Goal: Task Accomplishment & Management: Complete application form

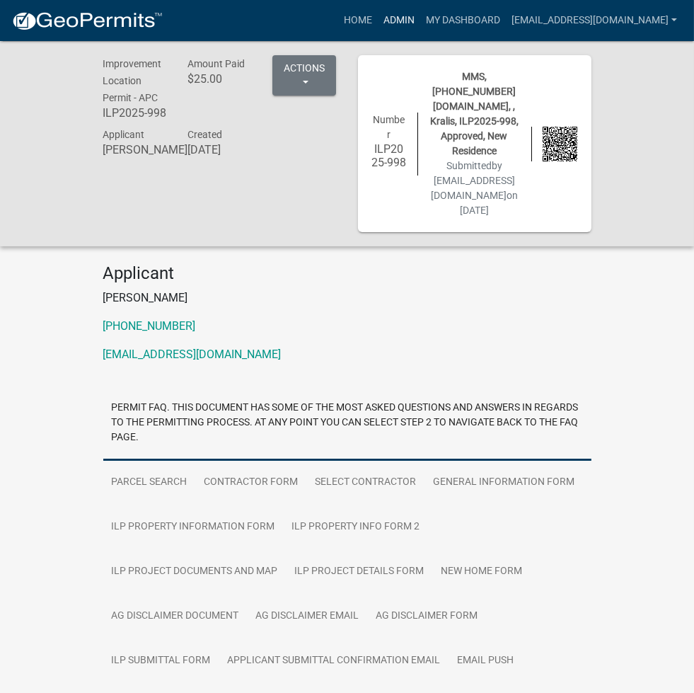
click at [420, 11] on link "Admin" at bounding box center [399, 20] width 42 height 27
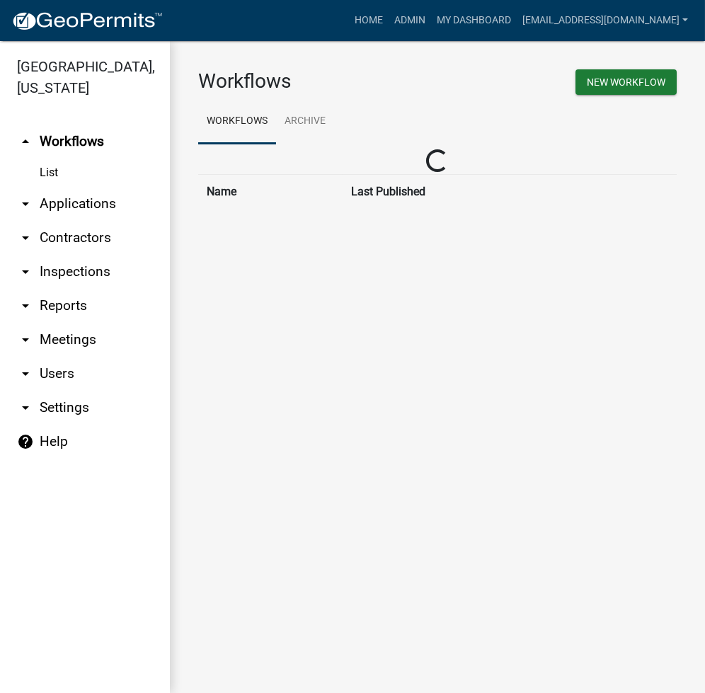
click at [93, 199] on link "arrow_drop_down Applications" at bounding box center [85, 204] width 170 height 34
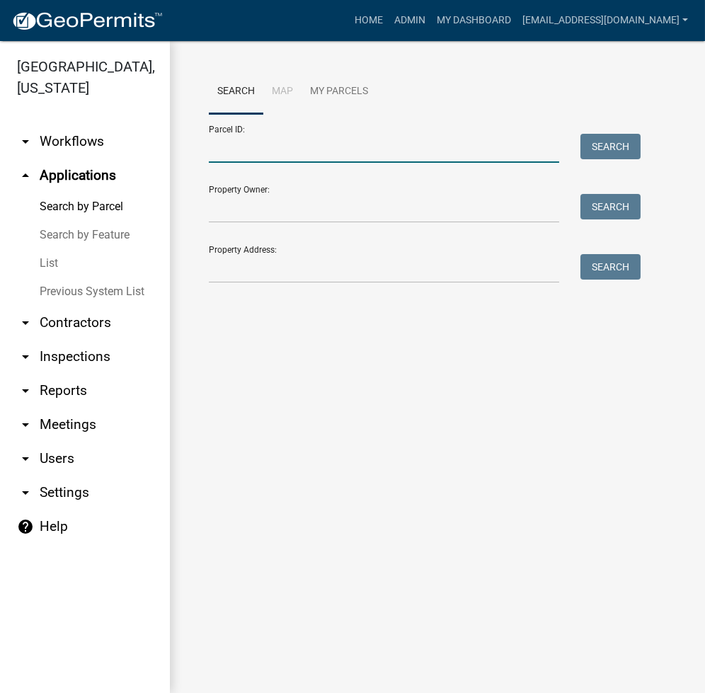
click at [252, 153] on input "Parcel ID:" at bounding box center [384, 148] width 350 height 29
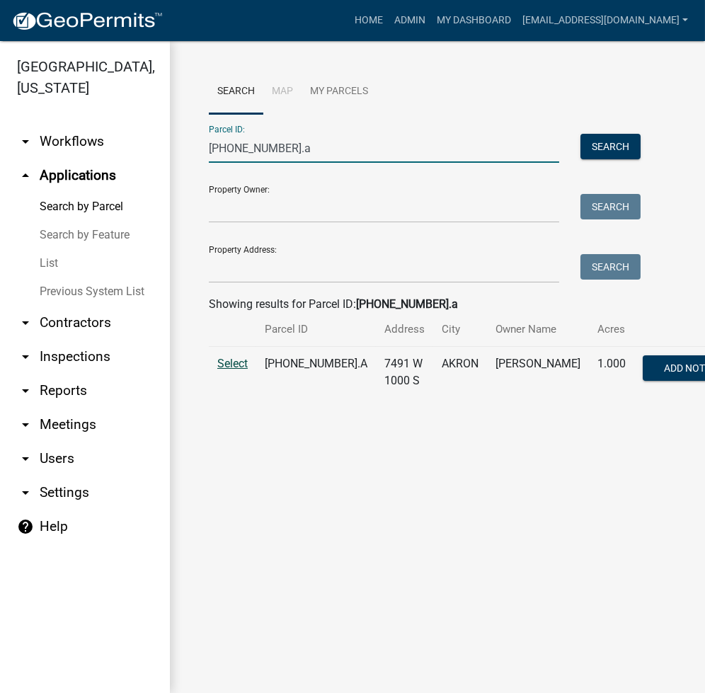
type input "025-109-016.a"
click at [226, 370] on span "Select" at bounding box center [232, 363] width 30 height 13
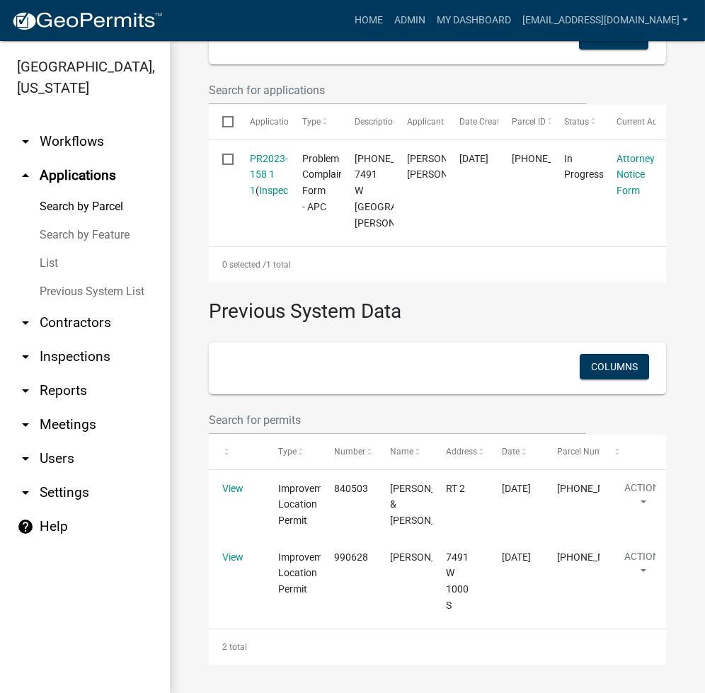
scroll to position [360, 0]
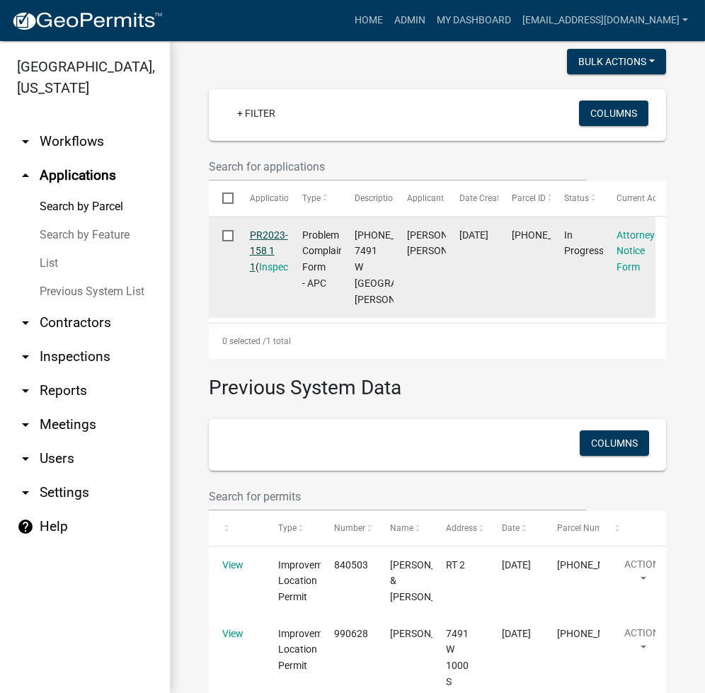
click at [275, 268] on link "PR2023-158 1 1" at bounding box center [269, 251] width 38 height 44
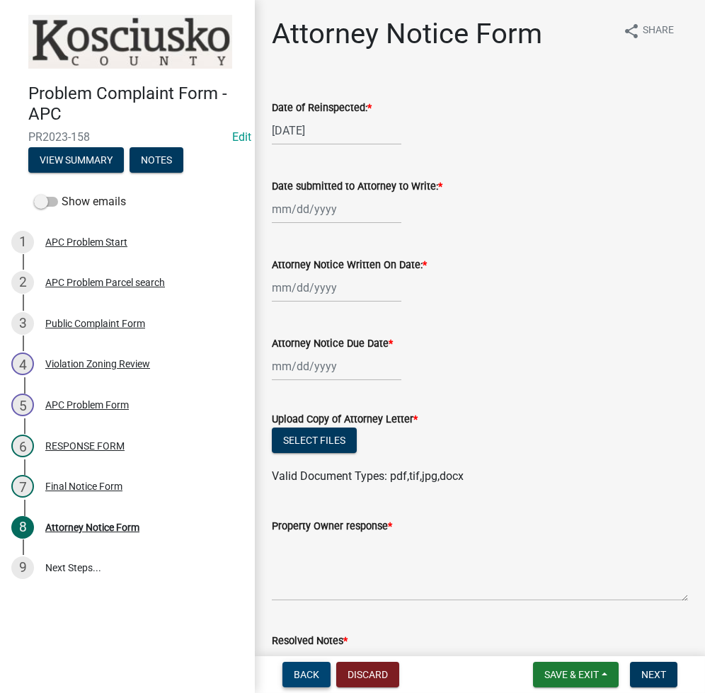
click at [299, 672] on span "Back" at bounding box center [306, 674] width 25 height 11
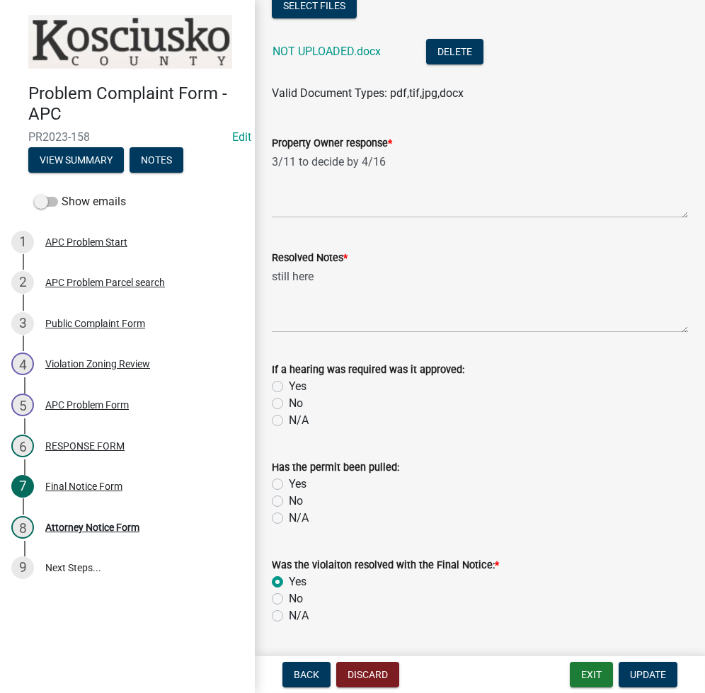
scroll to position [476, 0]
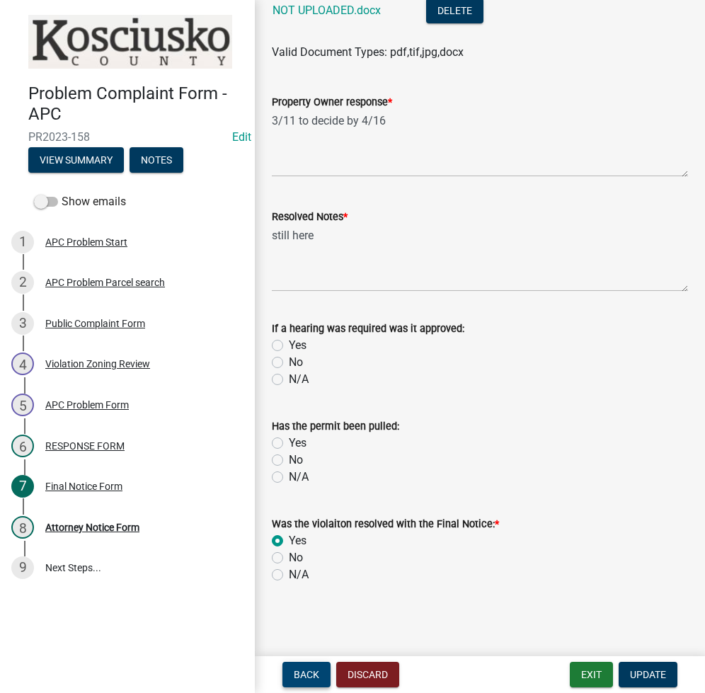
click at [298, 677] on span "Back" at bounding box center [306, 674] width 25 height 11
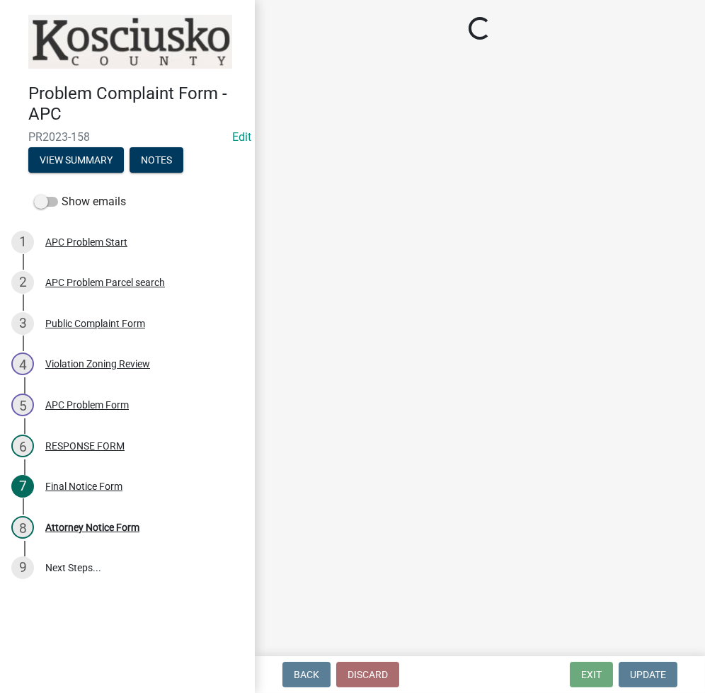
select select "d062c417-95db-497a-9398-920c005df4db"
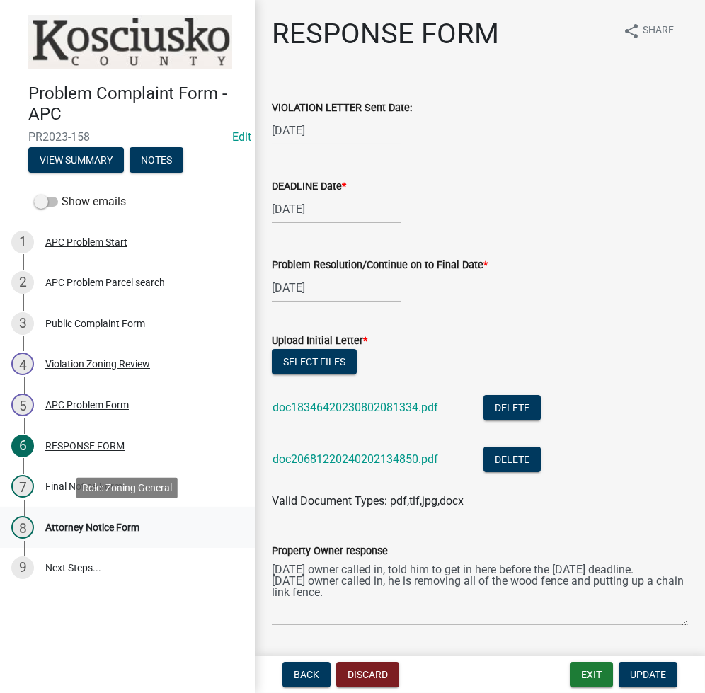
click at [93, 522] on div "Attorney Notice Form" at bounding box center [92, 527] width 94 height 10
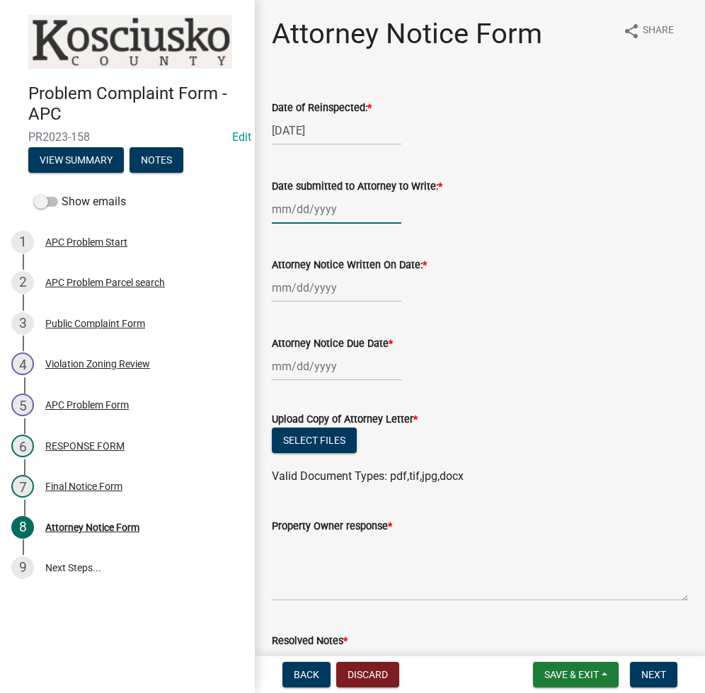
click at [302, 210] on div at bounding box center [337, 209] width 130 height 29
select select "8"
select select "2025"
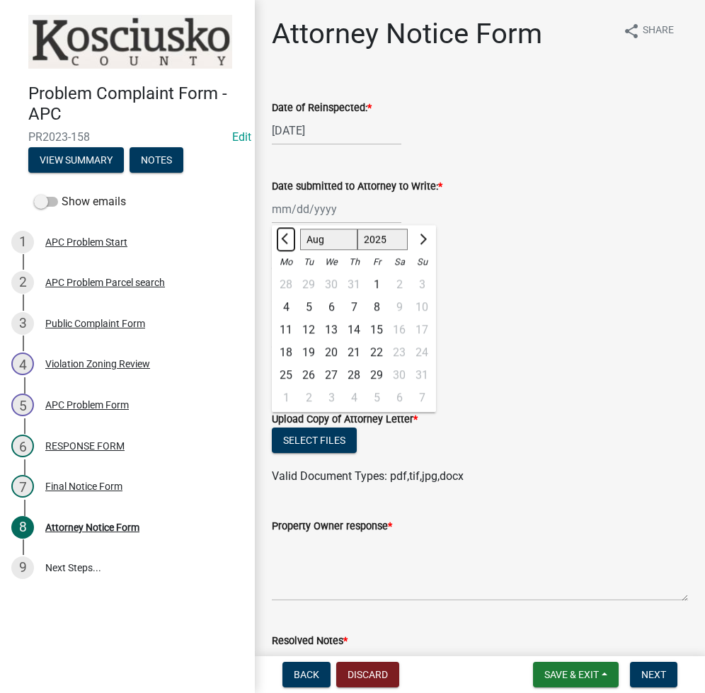
click at [279, 234] on button "Previous month" at bounding box center [285, 239] width 17 height 23
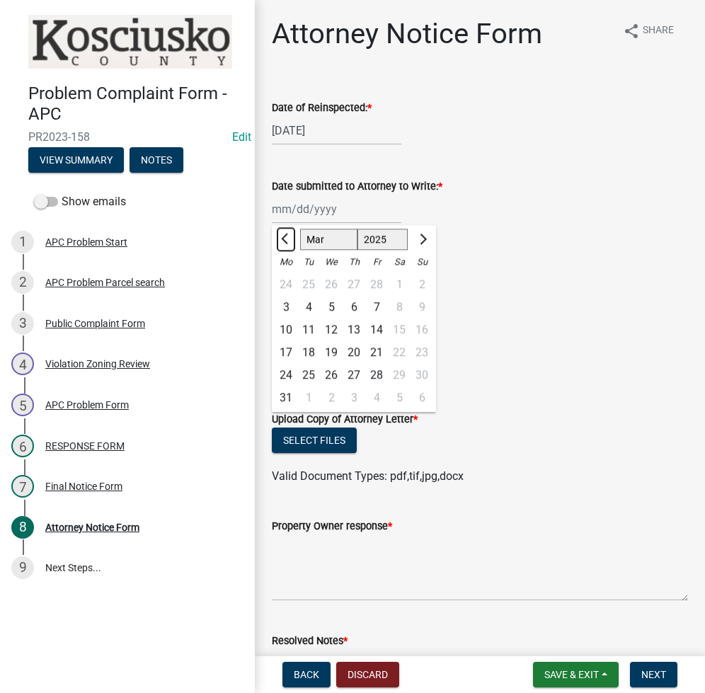
click at [279, 234] on button "Previous month" at bounding box center [285, 239] width 17 height 23
select select "1"
click at [375, 281] on div "3" at bounding box center [376, 284] width 23 height 23
type input "01/03/2025"
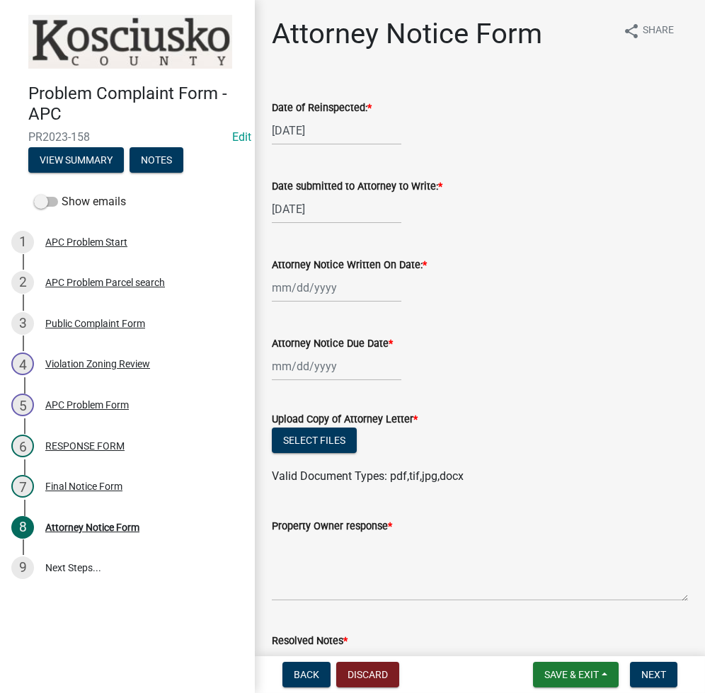
click at [319, 280] on div at bounding box center [337, 287] width 130 height 29
select select "8"
select select "2025"
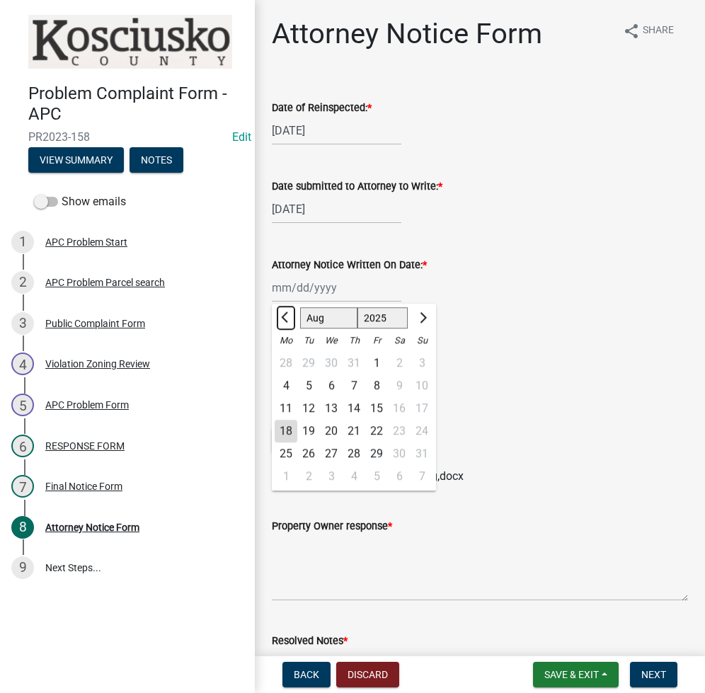
click at [281, 318] on button "Previous month" at bounding box center [285, 317] width 17 height 23
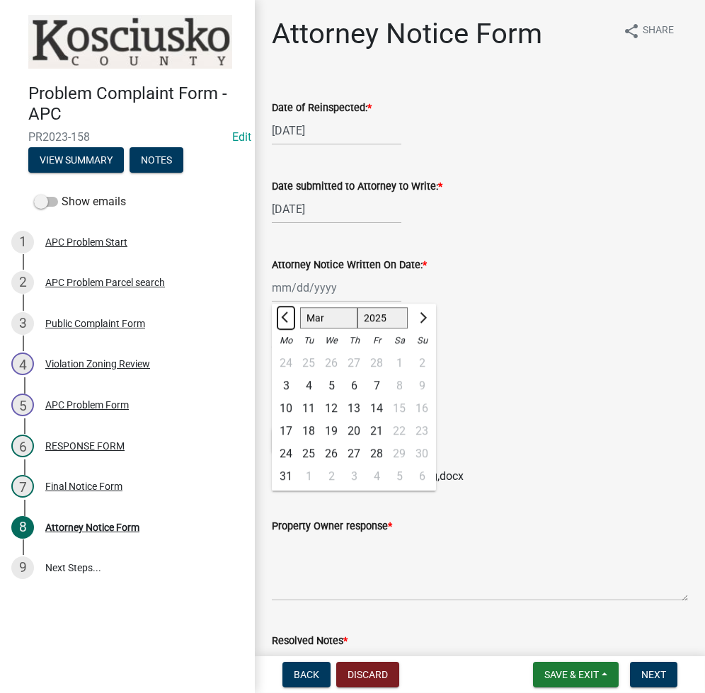
click at [281, 318] on button "Previous month" at bounding box center [285, 317] width 17 height 23
select select "1"
click at [359, 454] on div "30" at bounding box center [354, 453] width 23 height 23
type input "01/30/2025"
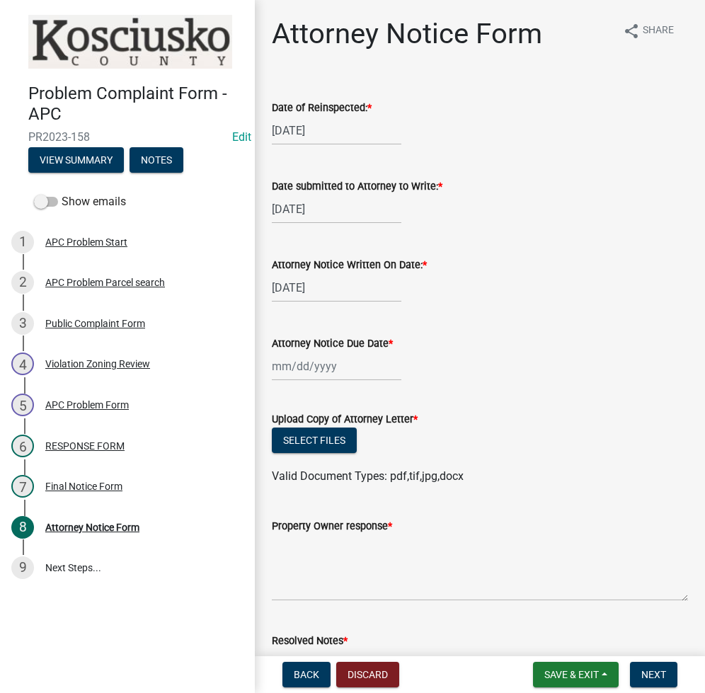
click at [297, 341] on label "Attorney Notice Due Date *" at bounding box center [332, 344] width 121 height 10
click at [297, 352] on input "Attorney Notice Due Date *" at bounding box center [337, 366] width 130 height 29
select select "8"
select select "2025"
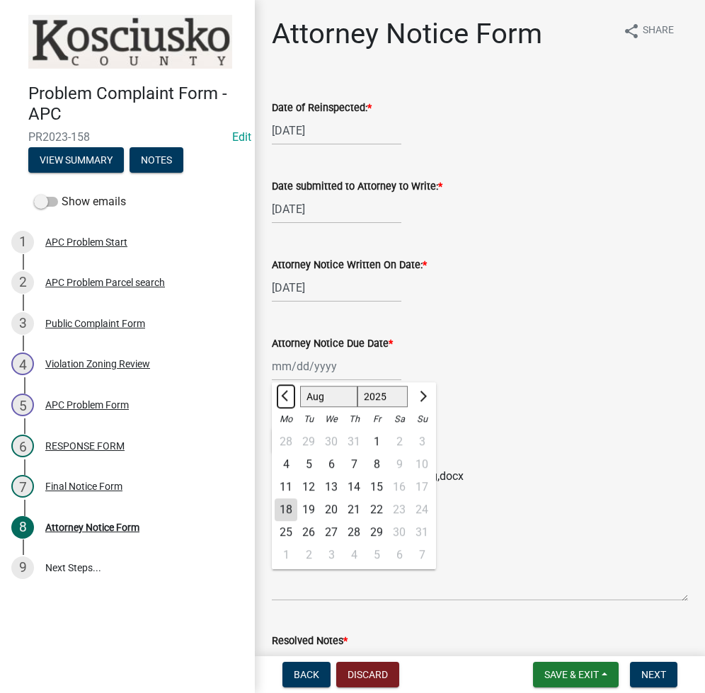
click at [289, 396] on span "Previous month" at bounding box center [286, 396] width 11 height 11
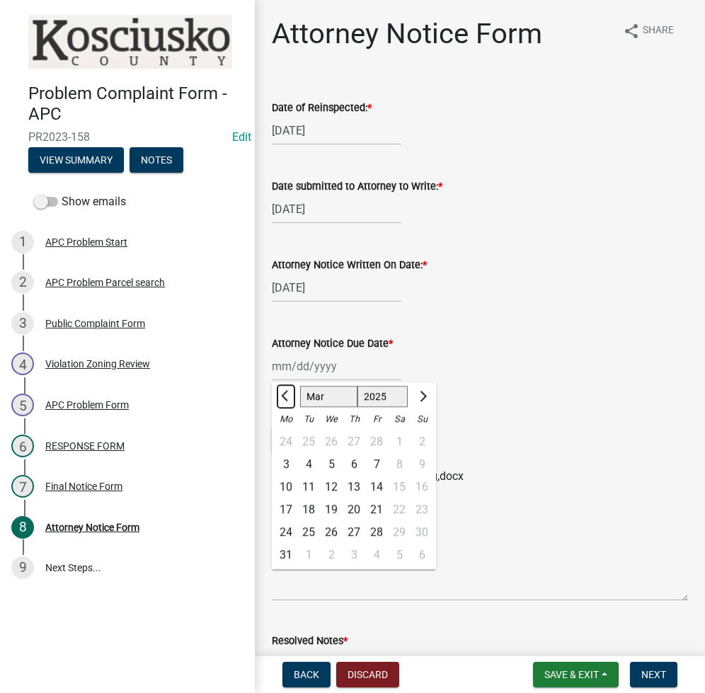
click at [289, 396] on span "Previous month" at bounding box center [286, 396] width 11 height 11
select select "2"
click at [291, 485] on div "10" at bounding box center [286, 487] width 23 height 23
type input "02/10/2025"
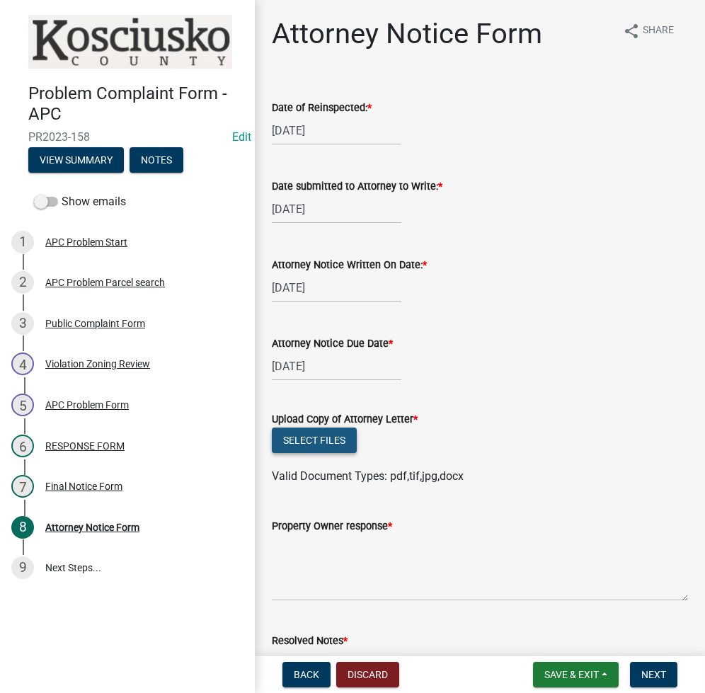
click at [306, 437] on button "Select files" at bounding box center [314, 439] width 85 height 25
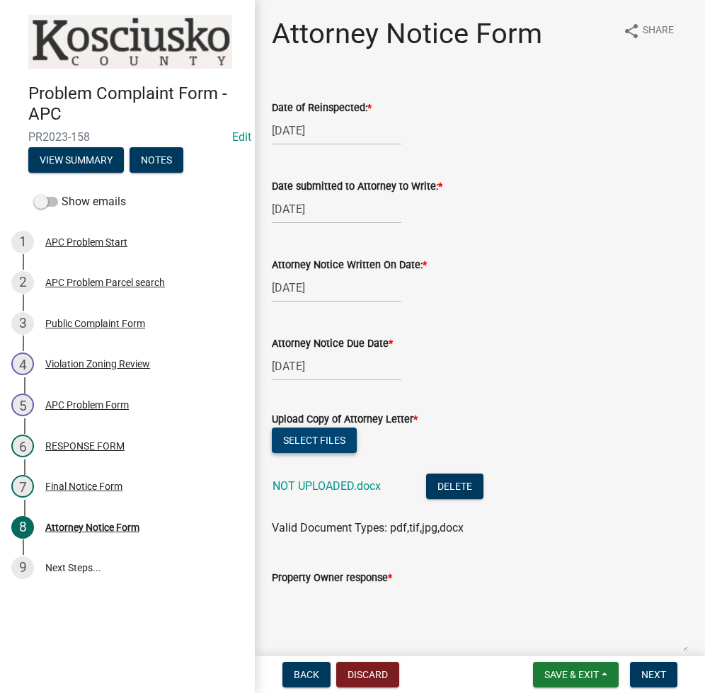
scroll to position [188, 0]
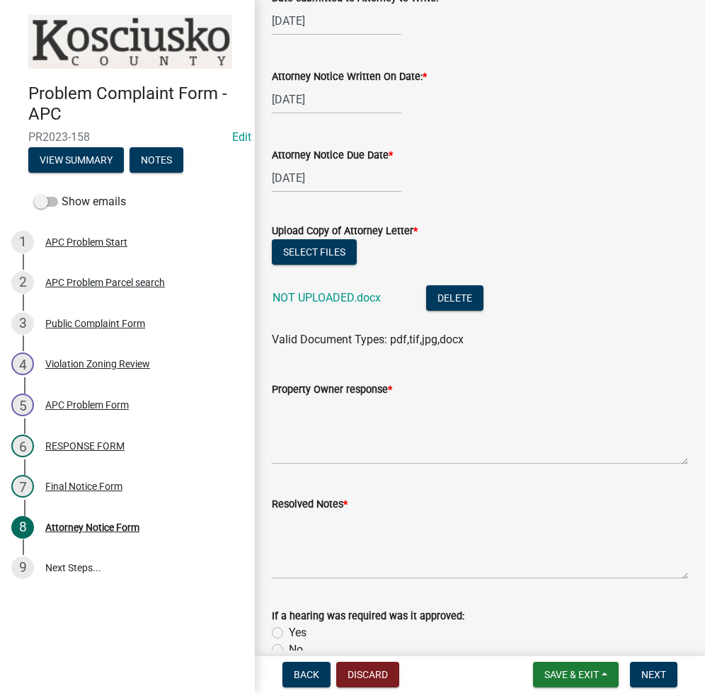
click at [305, 178] on div "02/10/2025" at bounding box center [337, 177] width 130 height 29
select select "2"
select select "2025"
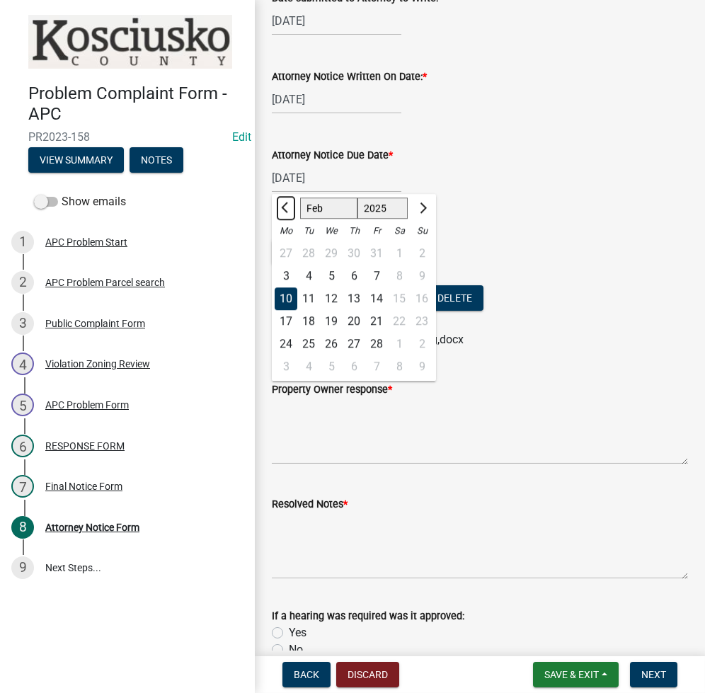
click at [289, 210] on button "Previous month" at bounding box center [285, 208] width 17 height 23
select select "12"
select select "2024"
click at [289, 210] on button "Previous month" at bounding box center [285, 208] width 17 height 23
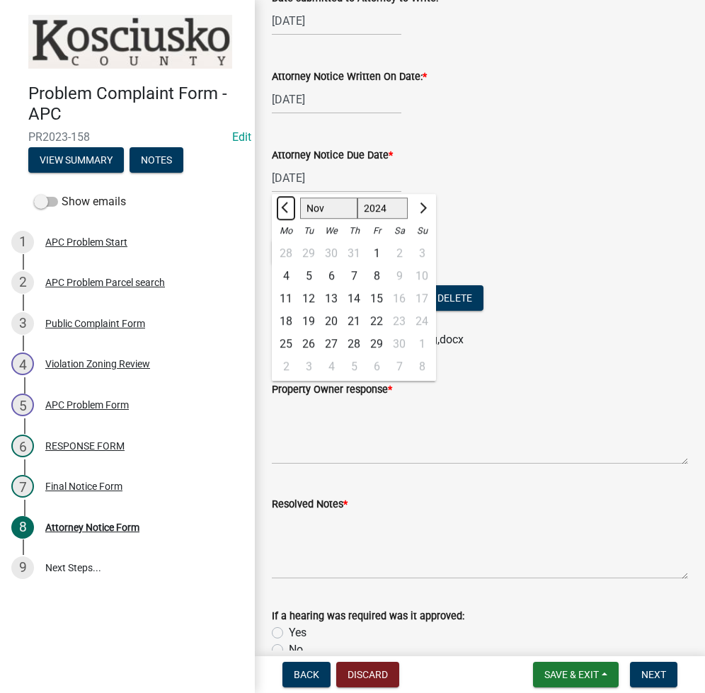
click at [289, 210] on button "Previous month" at bounding box center [285, 208] width 17 height 23
click at [418, 207] on span "Next month" at bounding box center [421, 207] width 11 height 11
select select "1"
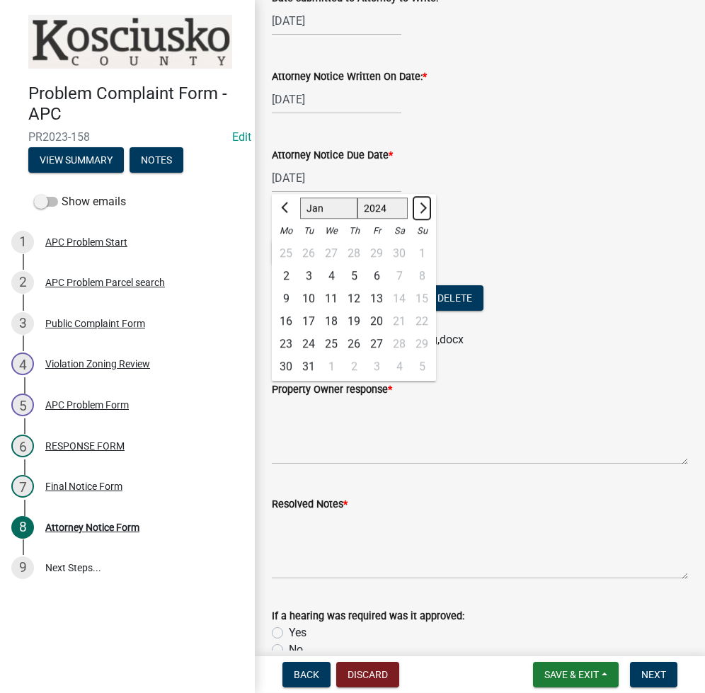
select select "2025"
click at [418, 207] on span "Next month" at bounding box center [421, 207] width 11 height 11
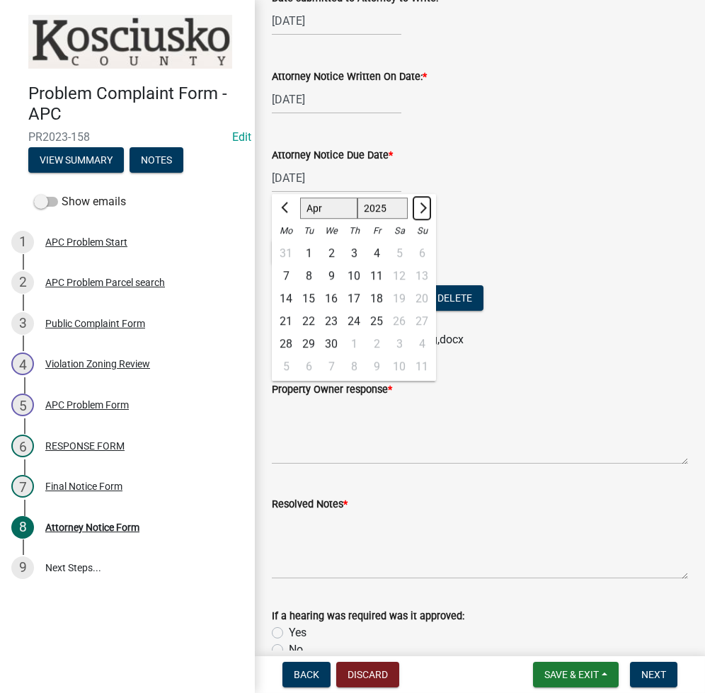
select select "5"
click at [356, 340] on div "29" at bounding box center [354, 344] width 23 height 23
type input "05/29/2025"
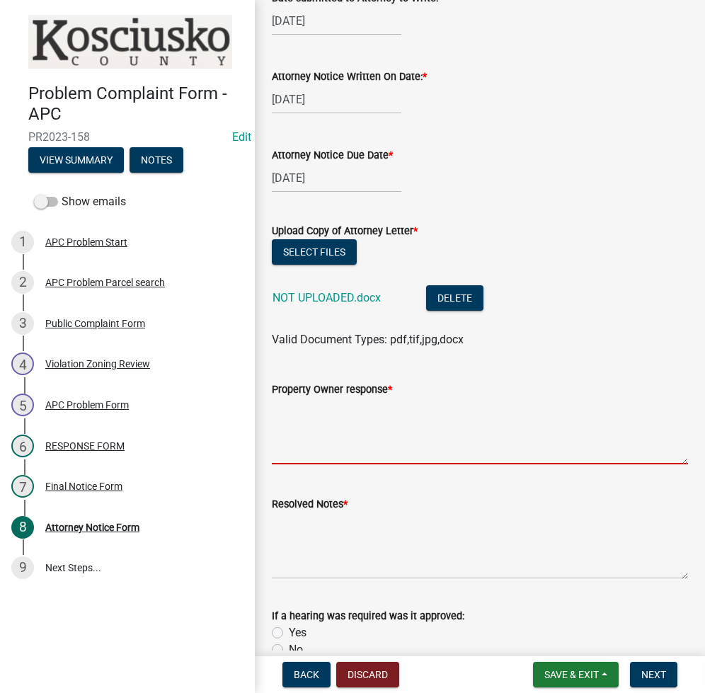
click at [386, 406] on textarea "Property Owner response *" at bounding box center [480, 431] width 416 height 67
type textarea "p"
type textarea "n/a"
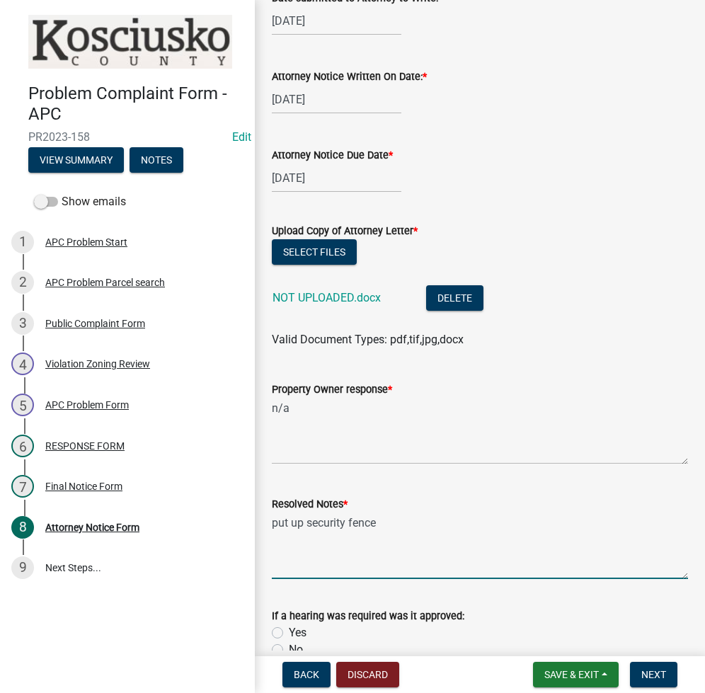
scroll to position [459, 0]
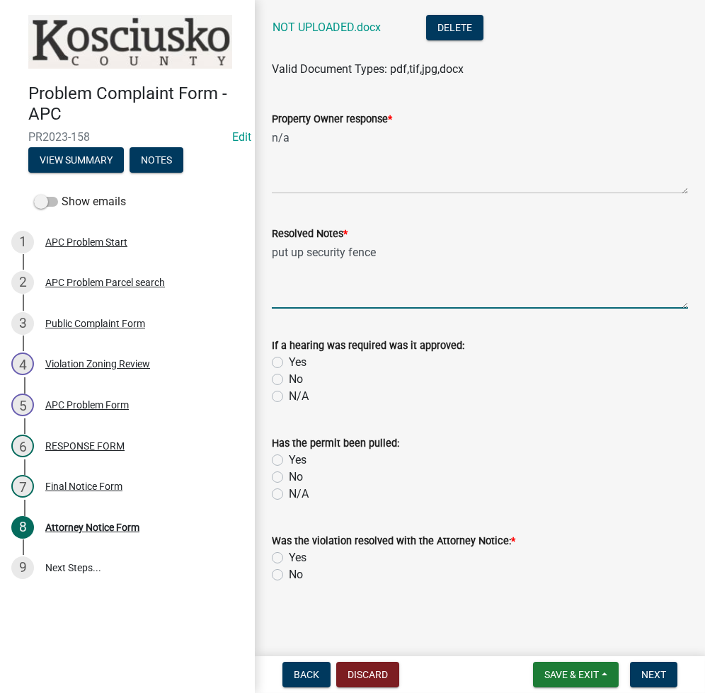
type textarea "put up security fence"
click at [289, 555] on label "Yes" at bounding box center [298, 557] width 18 height 17
click at [289, 555] on input "Yes" at bounding box center [293, 553] width 9 height 9
radio input "true"
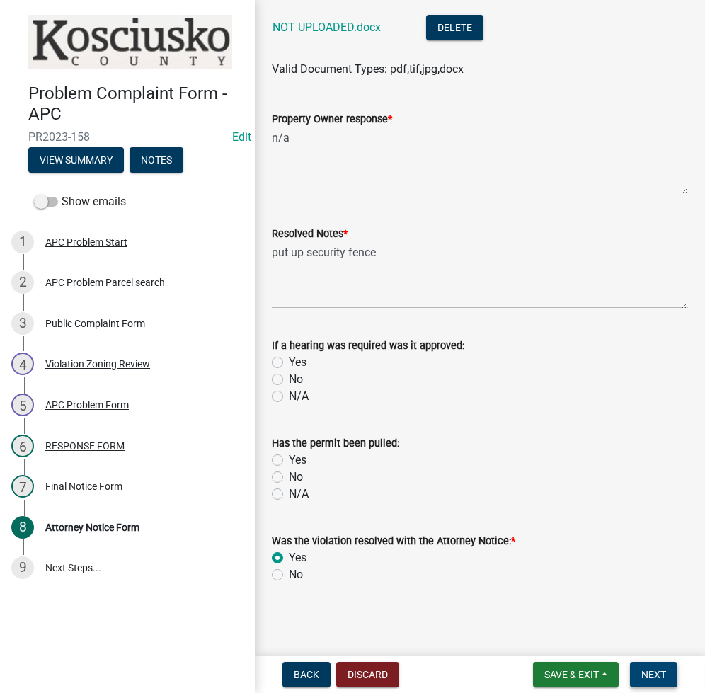
click at [634, 664] on button "Next" at bounding box center [653, 674] width 47 height 25
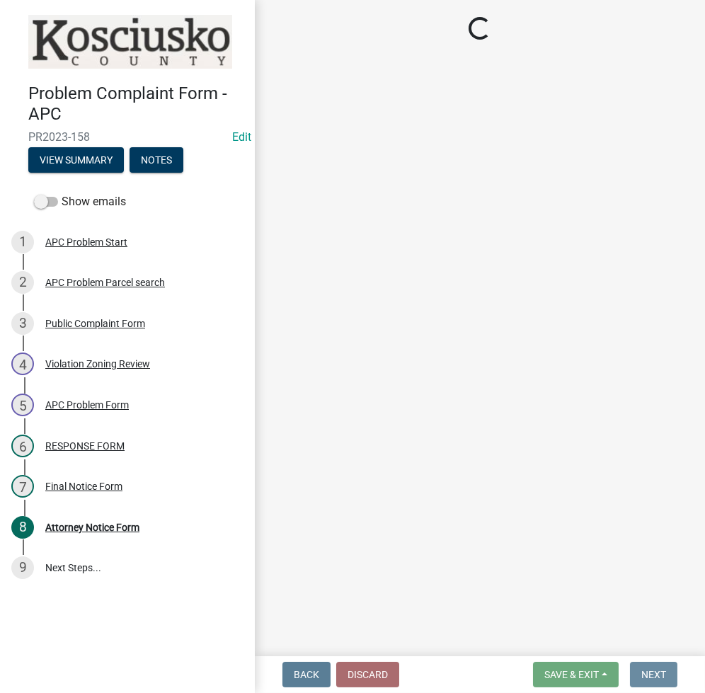
scroll to position [0, 0]
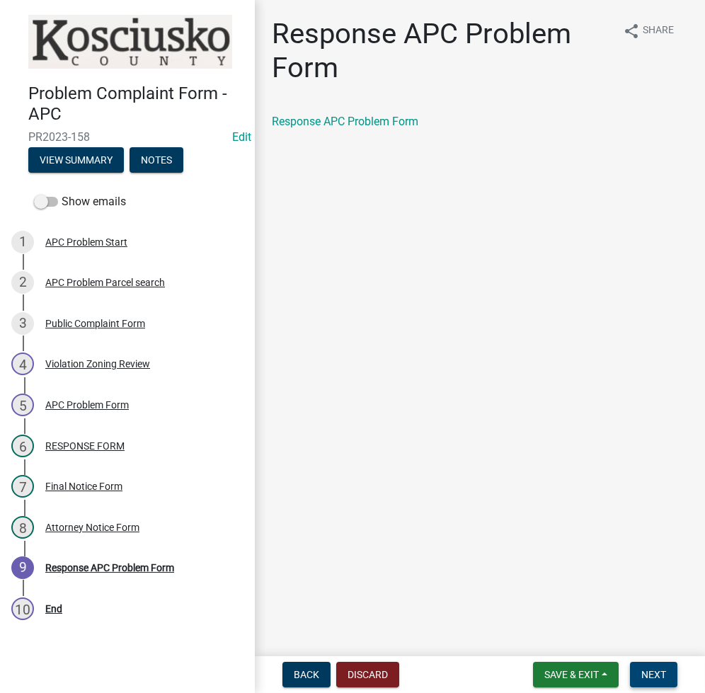
click at [651, 672] on span "Next" at bounding box center [653, 674] width 25 height 11
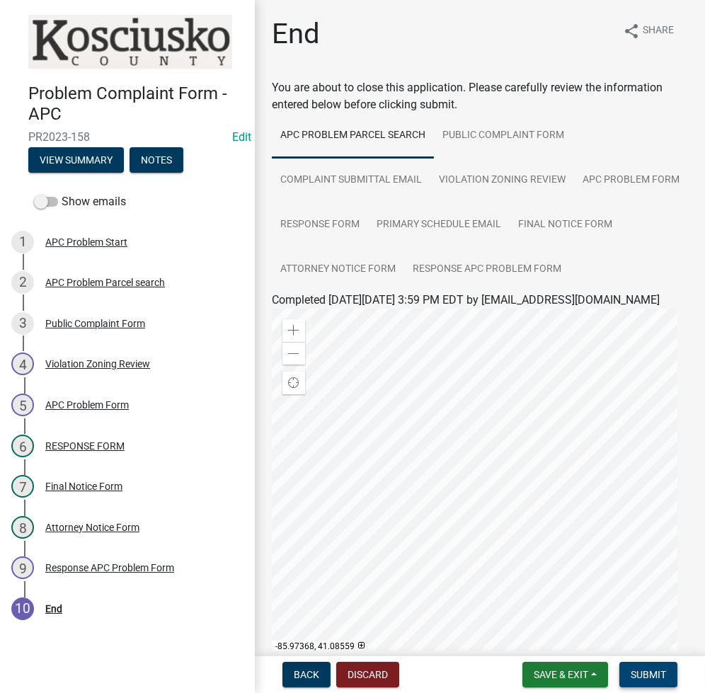
click at [643, 665] on button "Submit" at bounding box center [648, 674] width 58 height 25
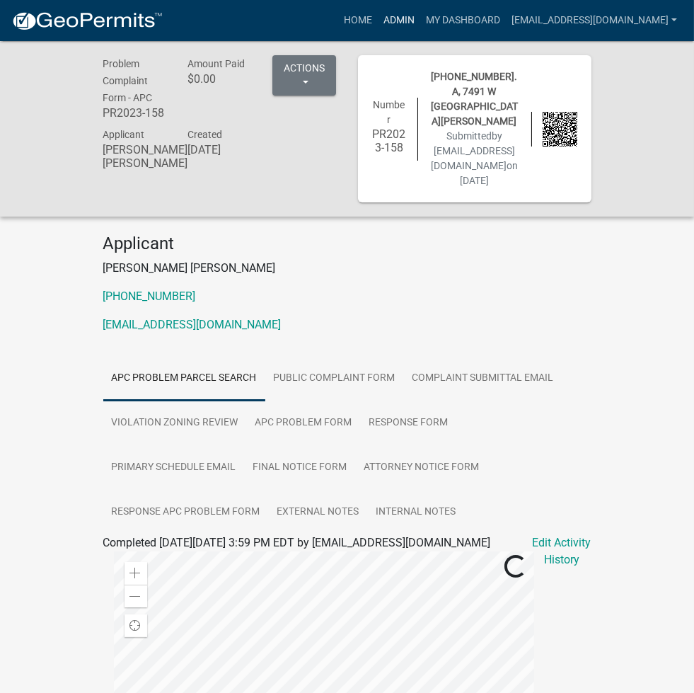
click at [420, 16] on link "Admin" at bounding box center [399, 20] width 42 height 27
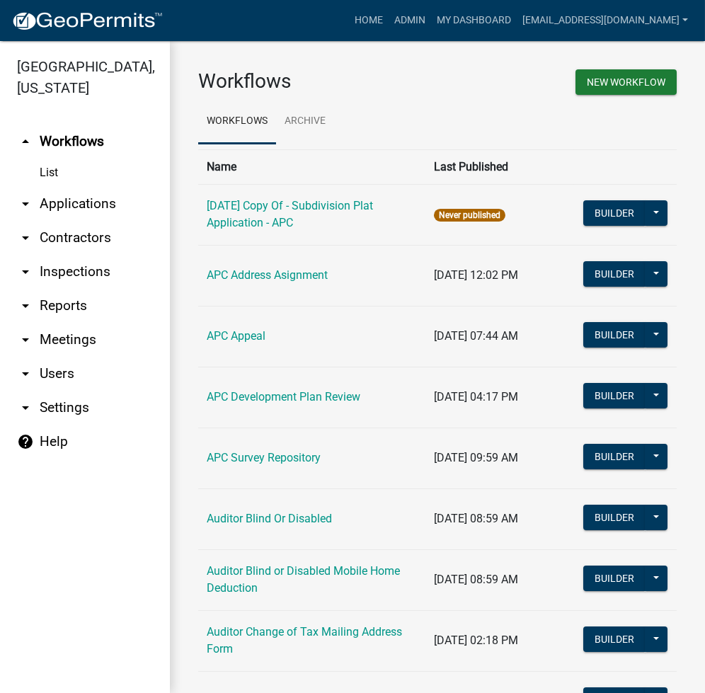
click at [113, 207] on link "arrow_drop_down Applications" at bounding box center [85, 204] width 170 height 34
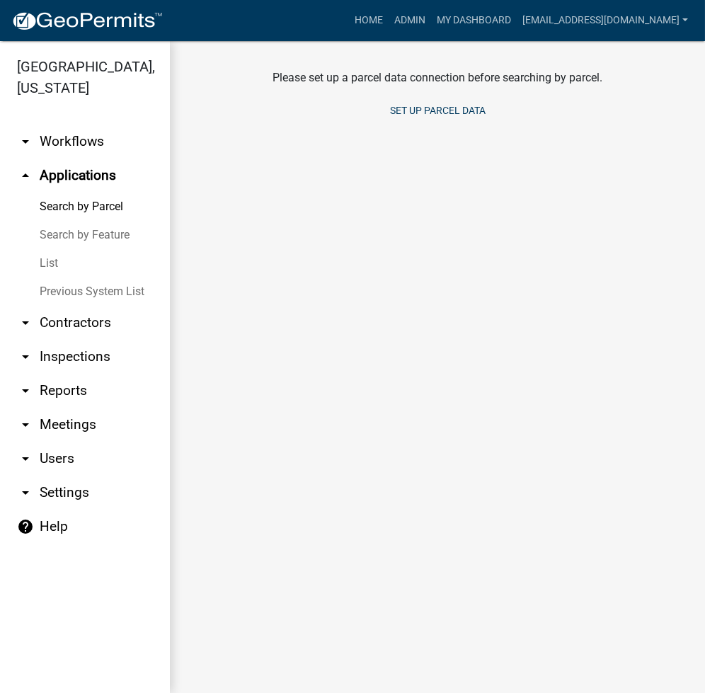
click at [81, 206] on link "Search by Parcel" at bounding box center [85, 206] width 170 height 28
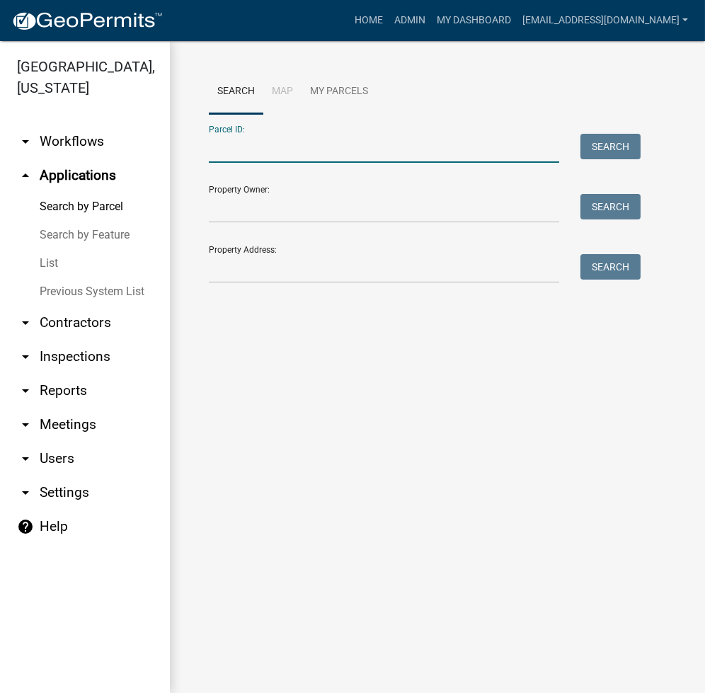
click at [228, 161] on input "Parcel ID:" at bounding box center [384, 148] width 350 height 29
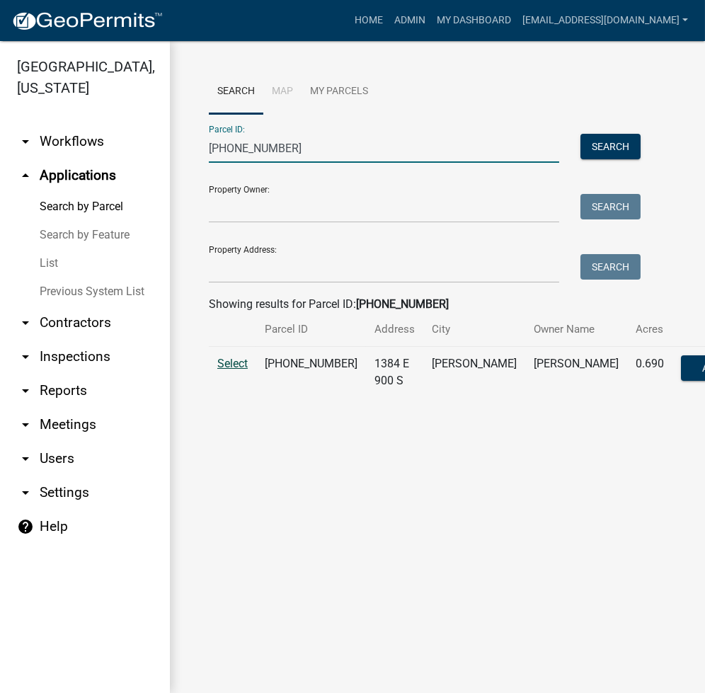
type input "001-099-004"
click at [237, 370] on span "Select" at bounding box center [232, 363] width 30 height 13
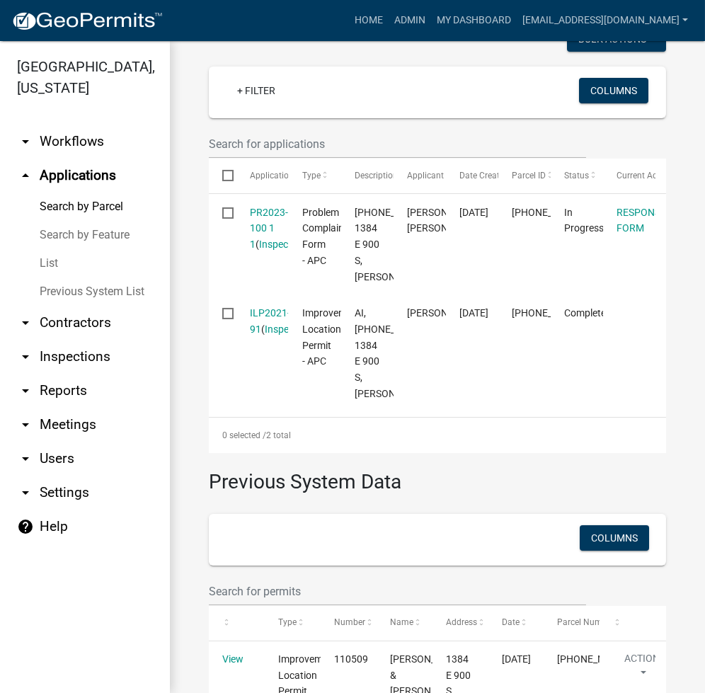
scroll to position [377, 0]
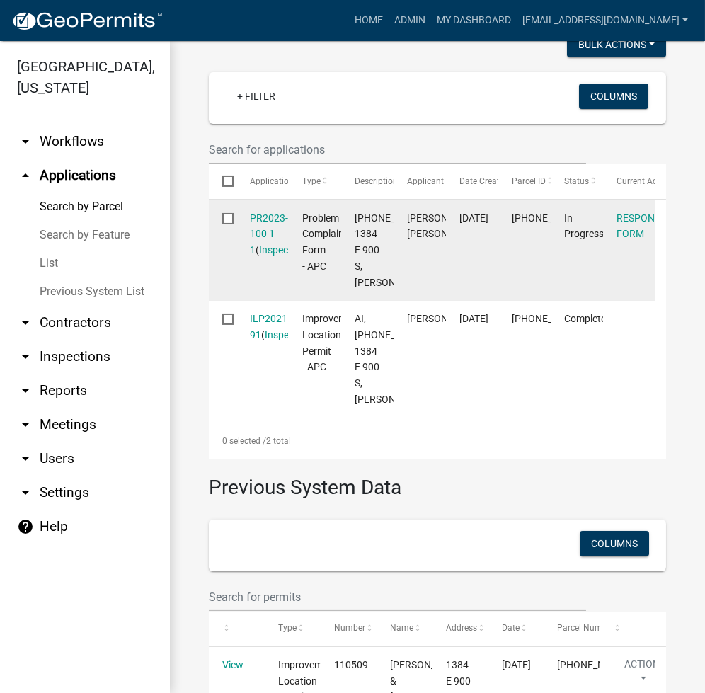
click at [253, 256] on div "PR2023-100 1 1 ( Inspections )" at bounding box center [262, 234] width 25 height 48
click at [265, 250] on link "PR2023-100 1 1" at bounding box center [269, 234] width 38 height 44
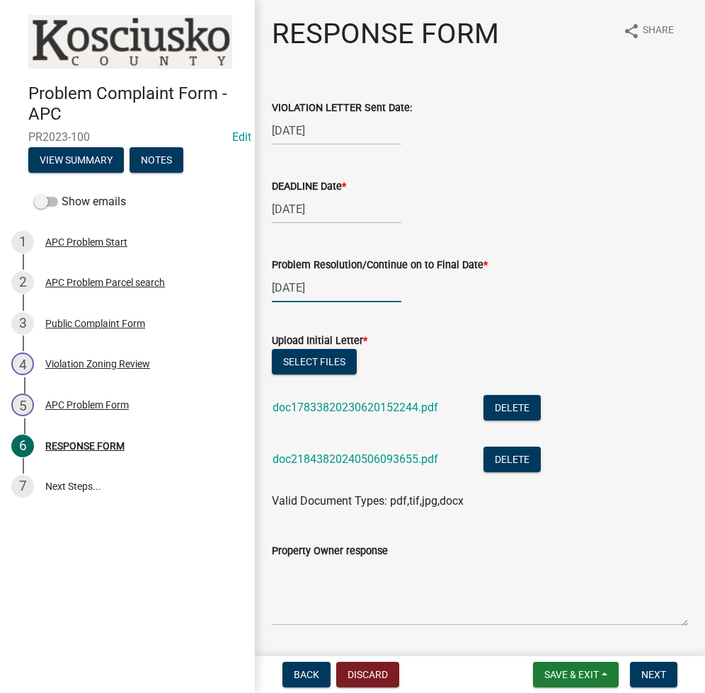
click at [338, 284] on div "05/03/2024" at bounding box center [337, 287] width 130 height 29
select select "5"
select select "2024"
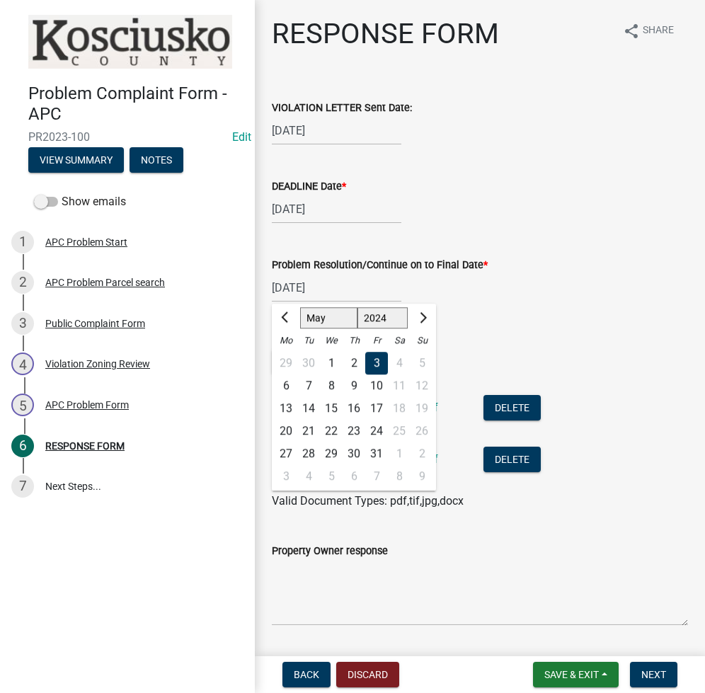
click at [336, 449] on div "29" at bounding box center [331, 453] width 23 height 23
type input "05/29/2024"
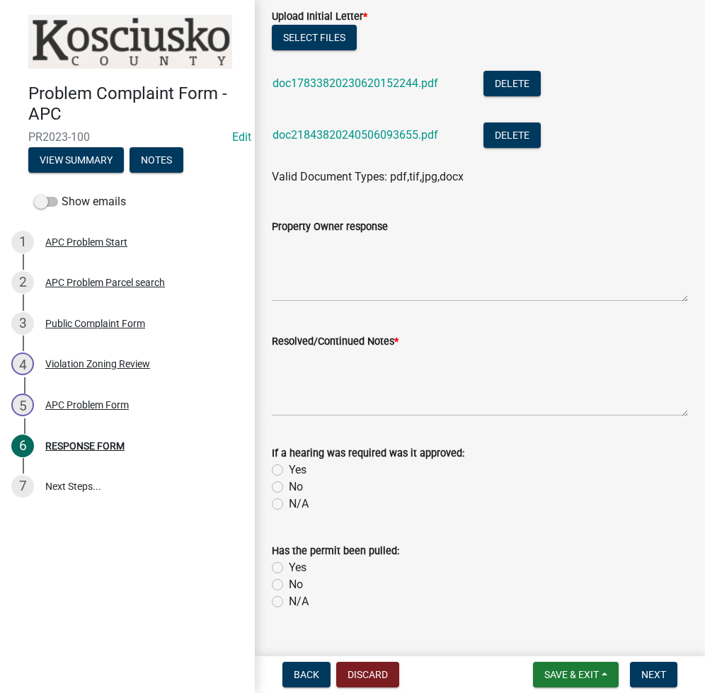
scroll to position [447, 0]
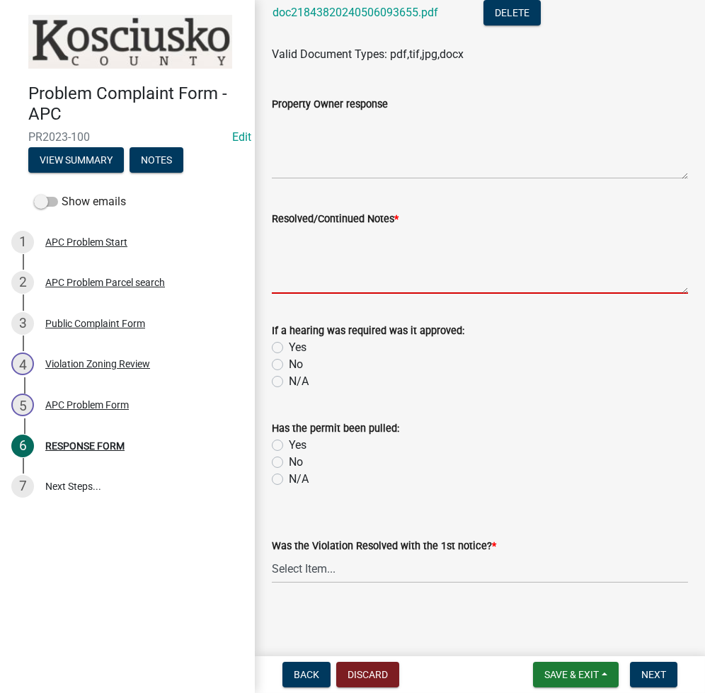
click at [320, 290] on textarea "Resolved/Continued Notes *" at bounding box center [480, 260] width 416 height 67
type textarea "ok"
click at [338, 567] on select "Select Item... Yes No N/A" at bounding box center [480, 568] width 416 height 29
click at [272, 554] on select "Select Item... Yes No N/A" at bounding box center [480, 568] width 416 height 29
select select "5030bcce-08bd-4353-ba19-2f22d14eb7e0"
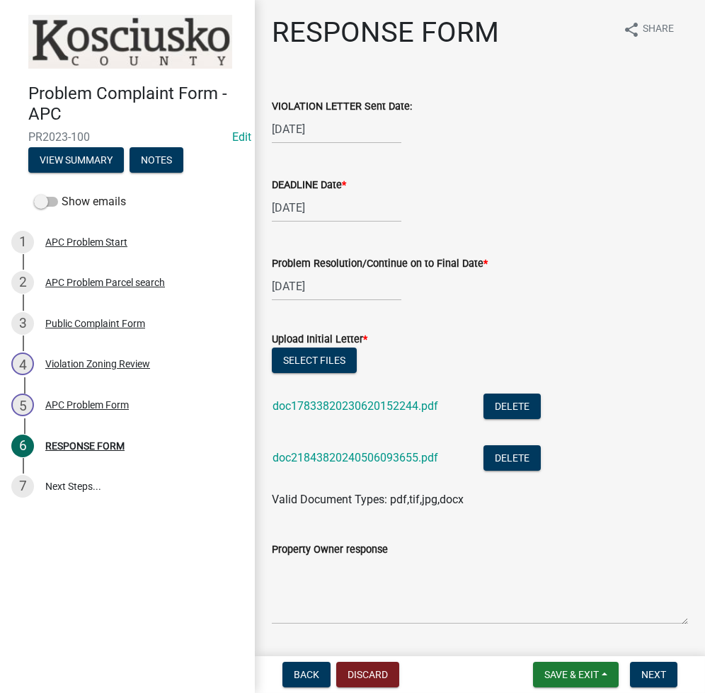
scroll to position [0, 0]
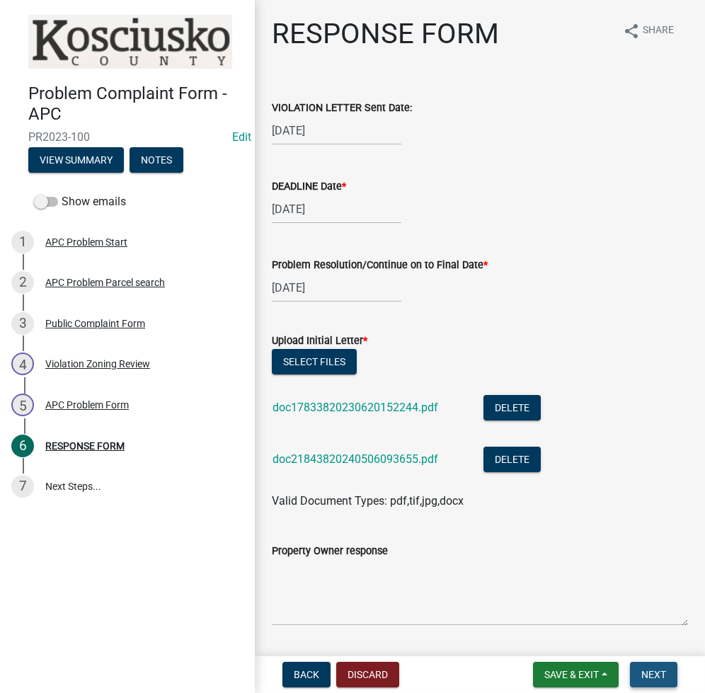
click at [665, 665] on button "Next" at bounding box center [653, 674] width 47 height 25
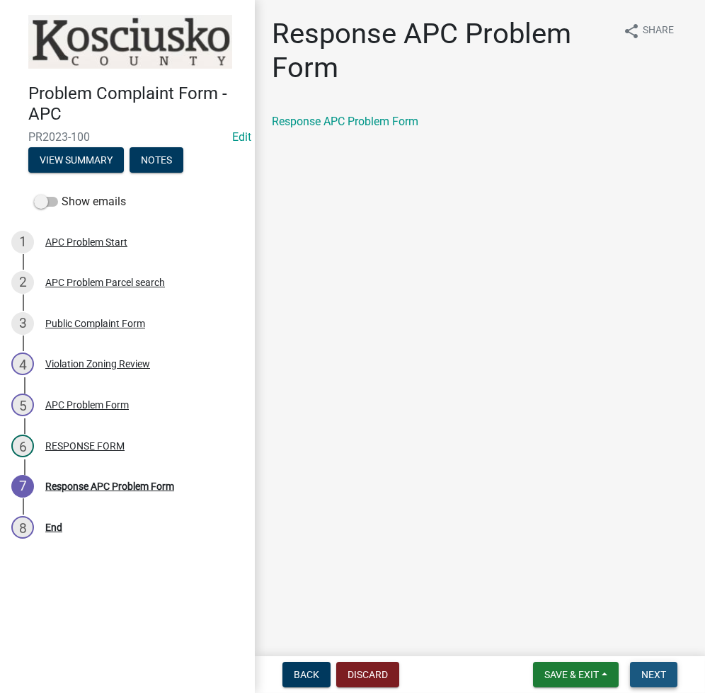
click at [642, 682] on button "Next" at bounding box center [653, 674] width 47 height 25
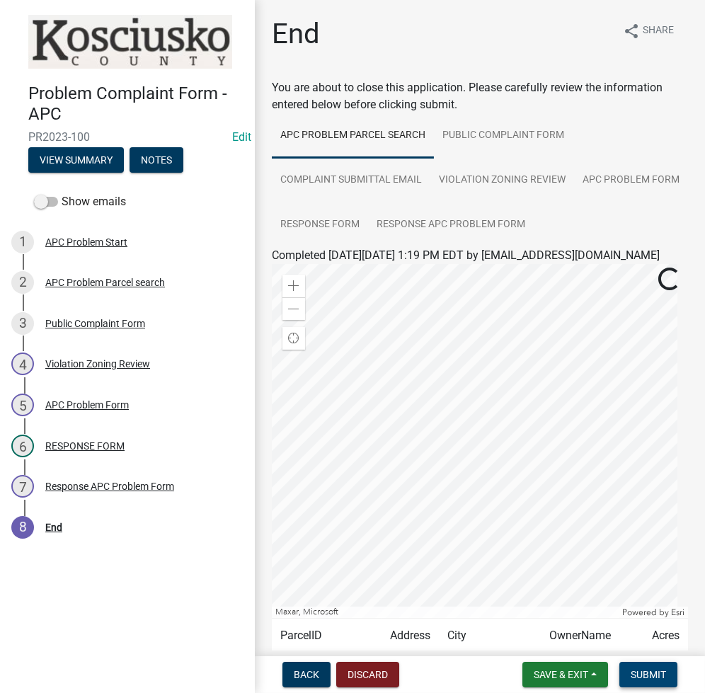
click at [647, 667] on button "Submit" at bounding box center [648, 674] width 58 height 25
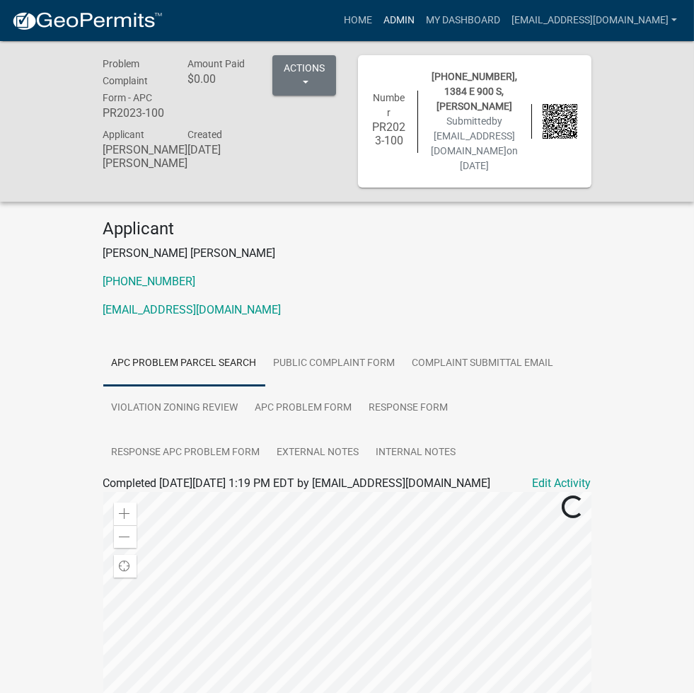
click at [420, 15] on link "Admin" at bounding box center [399, 20] width 42 height 27
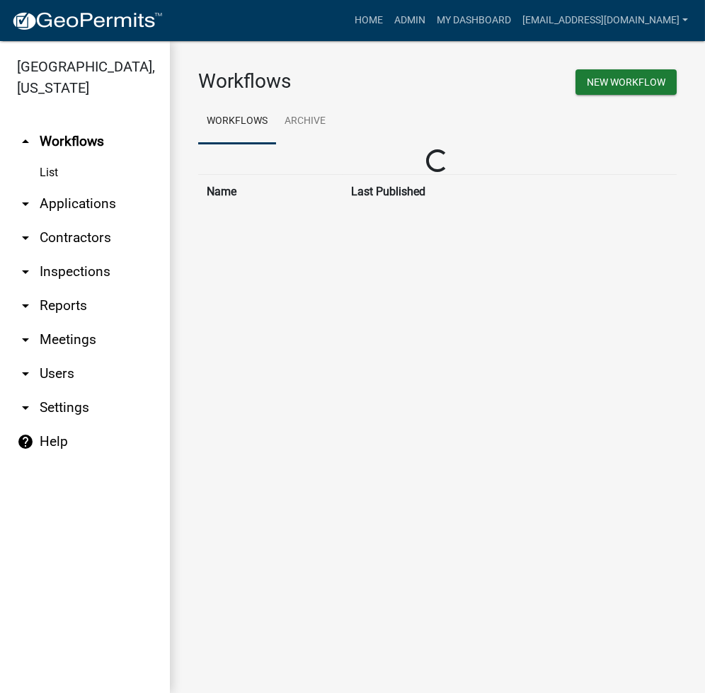
click at [102, 205] on link "arrow_drop_down Applications" at bounding box center [85, 204] width 170 height 34
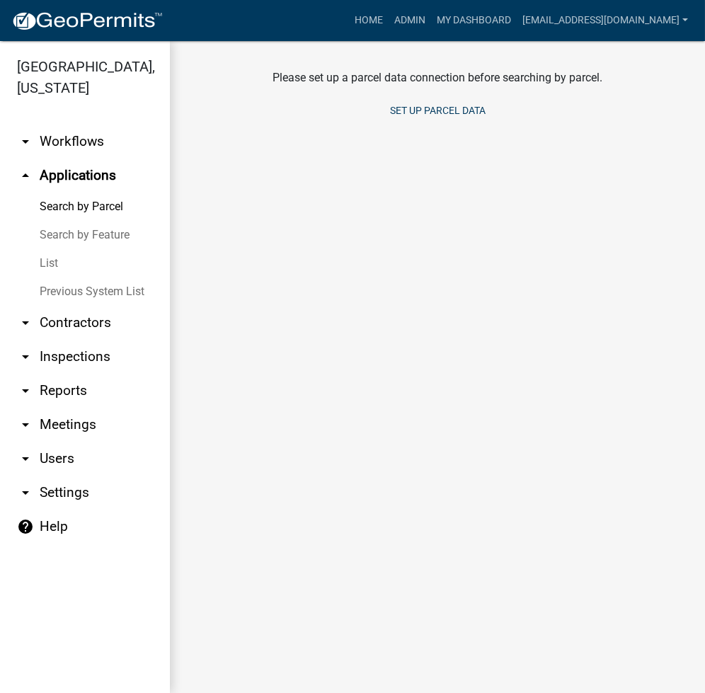
click at [110, 202] on link "Search by Parcel" at bounding box center [85, 206] width 170 height 28
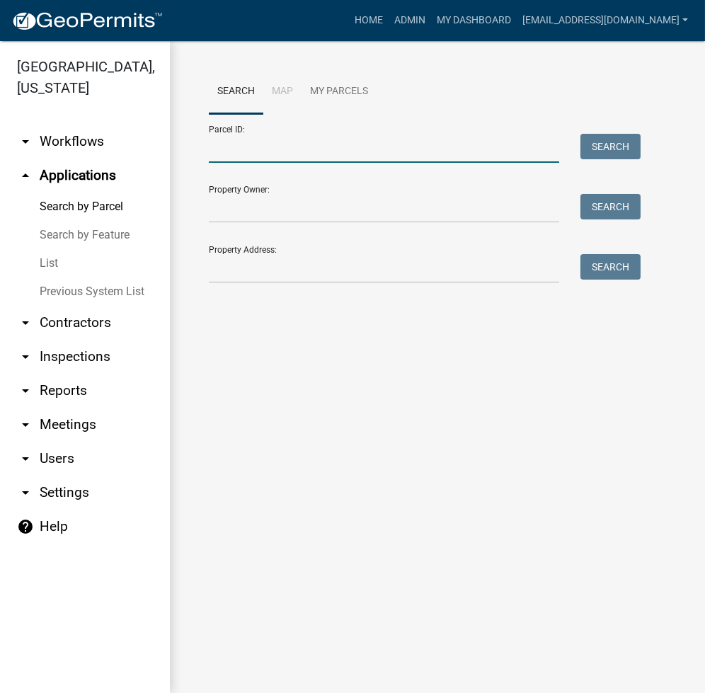
click at [258, 147] on input "Parcel ID:" at bounding box center [384, 148] width 350 height 29
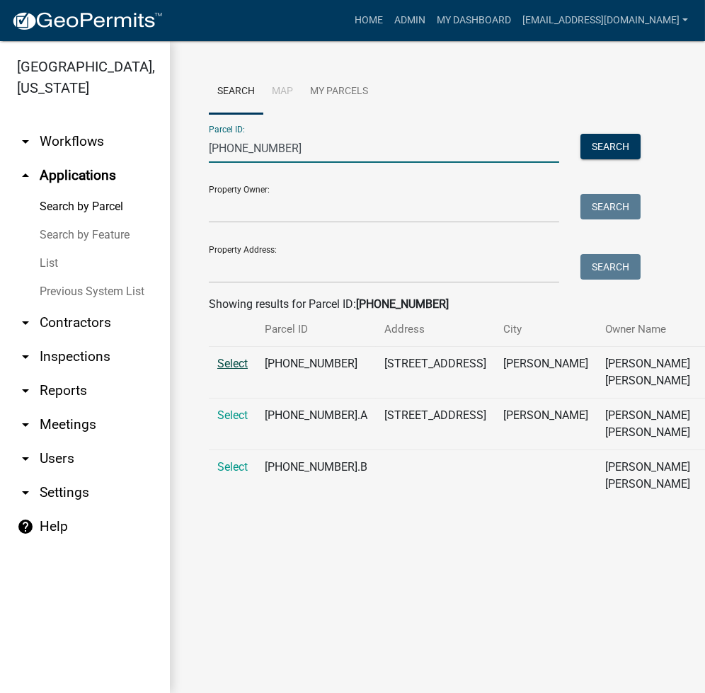
type input "001-057-004"
click at [222, 370] on span "Select" at bounding box center [232, 363] width 30 height 13
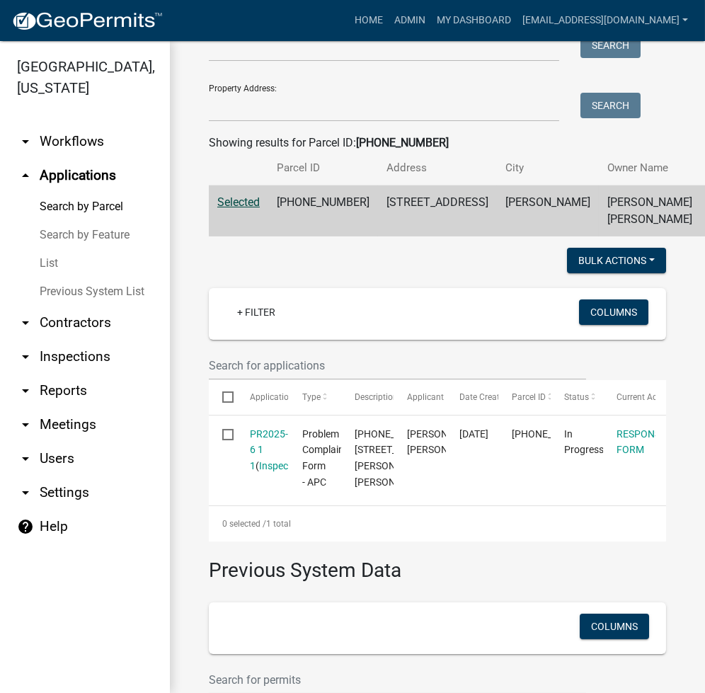
scroll to position [188, 0]
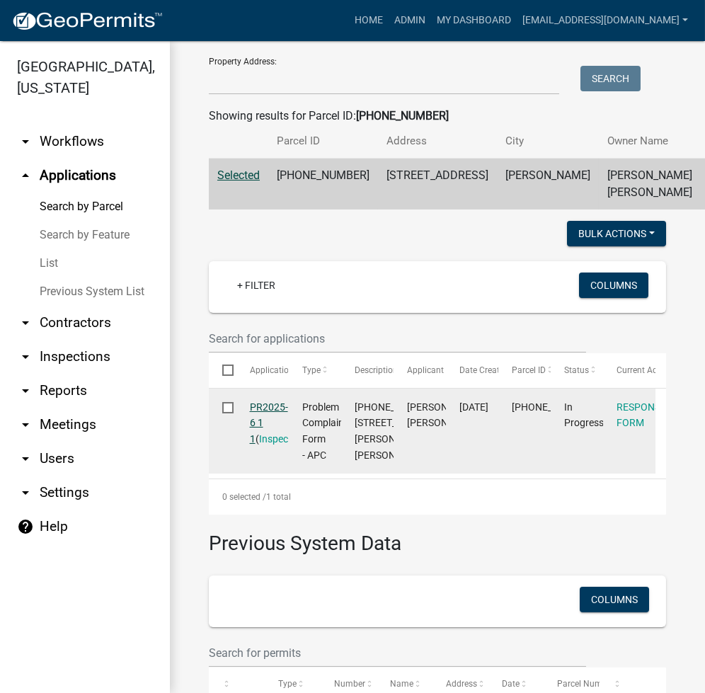
click at [275, 445] on link "PR2025-6 1 1" at bounding box center [269, 423] width 38 height 44
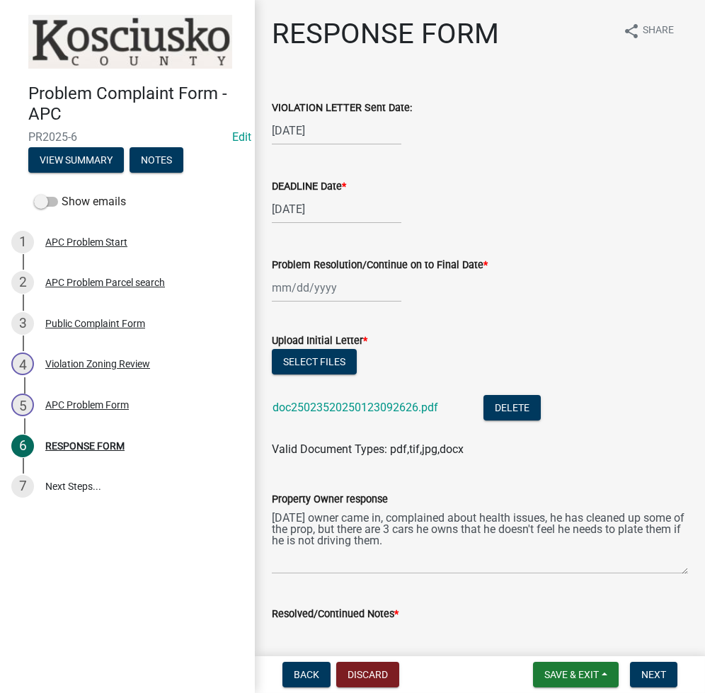
select select "8"
select select "2025"
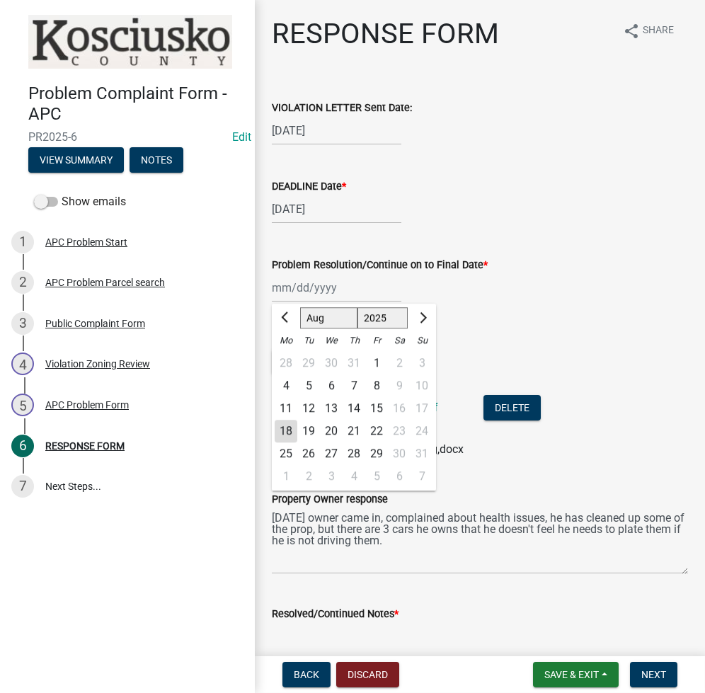
click at [285, 284] on div "Jan Feb Mar Apr May Jun Jul Aug Sep Oct Nov Dec 1525 1526 1527 1528 1529 1530 1…" at bounding box center [337, 287] width 130 height 29
click at [280, 312] on button "Previous month" at bounding box center [285, 317] width 17 height 23
select select "5"
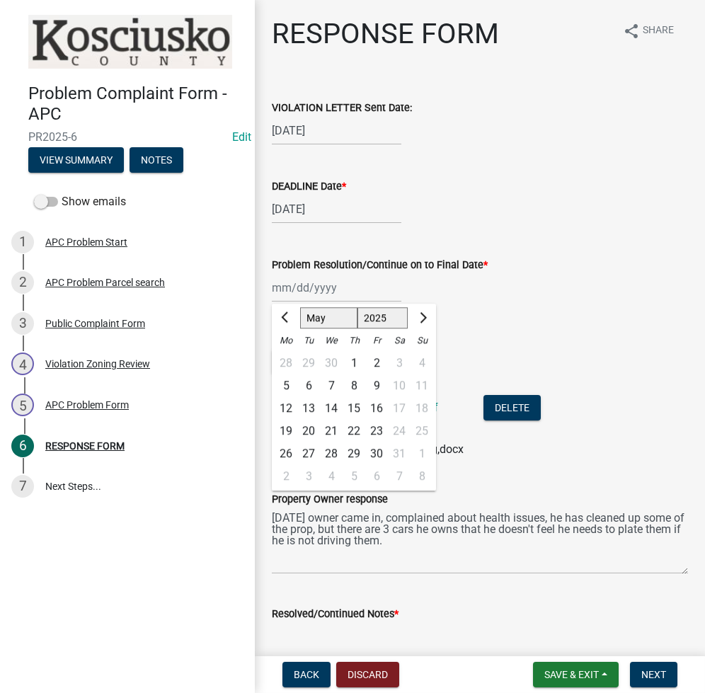
click at [356, 452] on div "29" at bounding box center [354, 453] width 23 height 23
type input "05/29/2025"
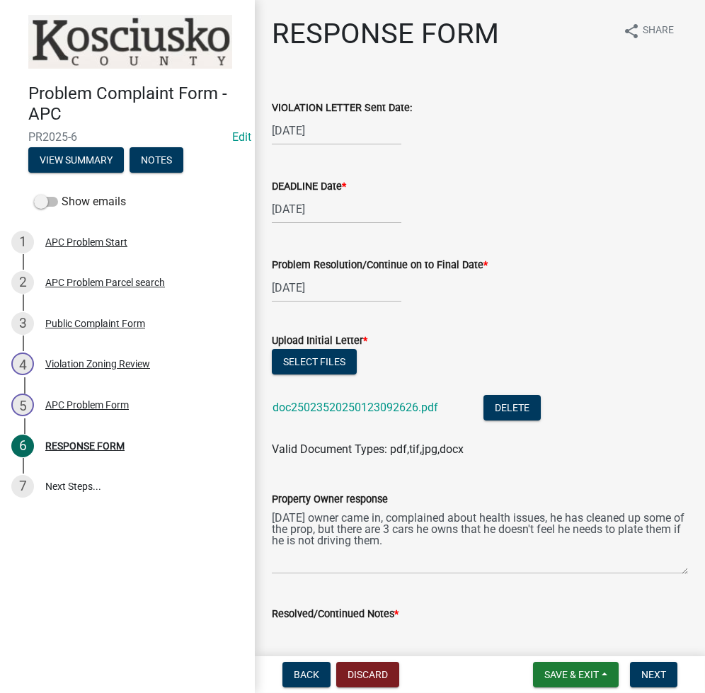
scroll to position [377, 0]
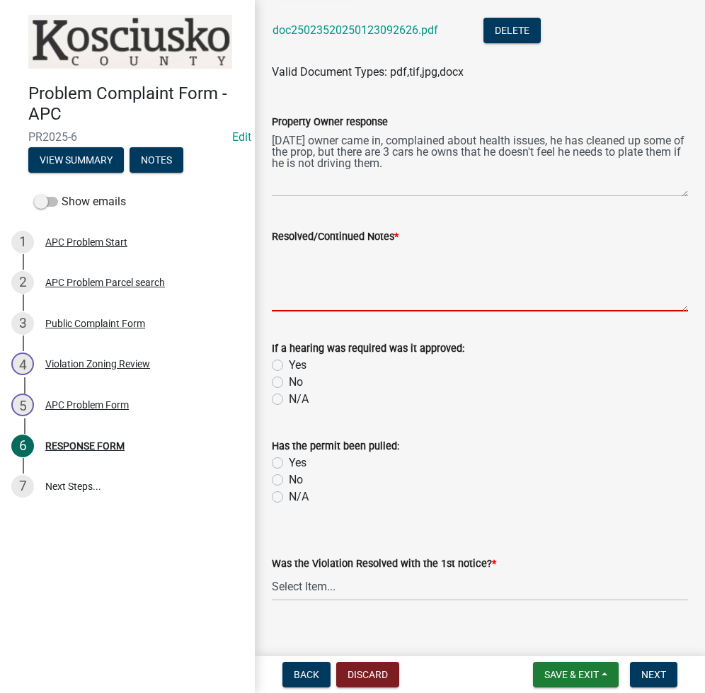
click at [348, 276] on textarea "Resolved/Continued Notes *" at bounding box center [480, 278] width 416 height 67
type textarea "OK"
click at [310, 587] on select "Select Item... Yes No N/A" at bounding box center [480, 586] width 416 height 29
click at [272, 572] on select "Select Item... Yes No N/A" at bounding box center [480, 586] width 416 height 29
select select "5030bcce-08bd-4353-ba19-2f22d14eb7e0"
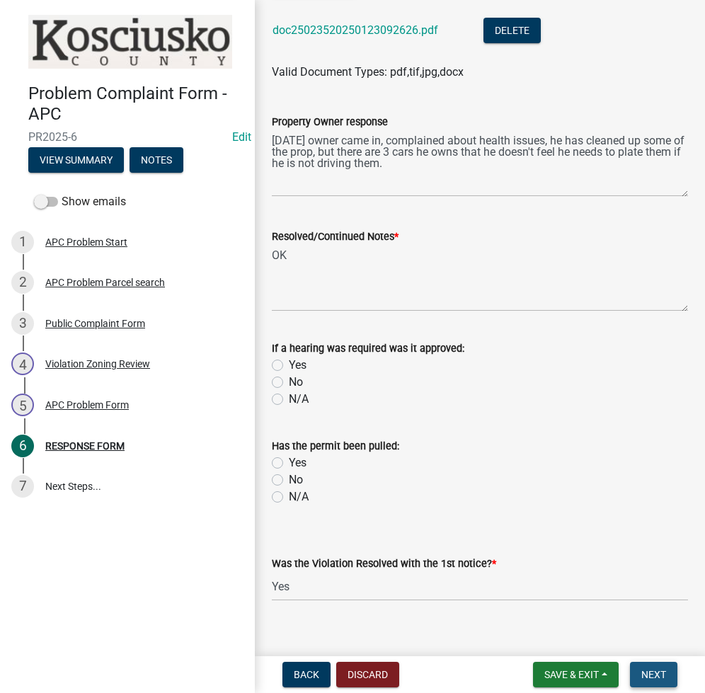
click at [666, 669] on button "Next" at bounding box center [653, 674] width 47 height 25
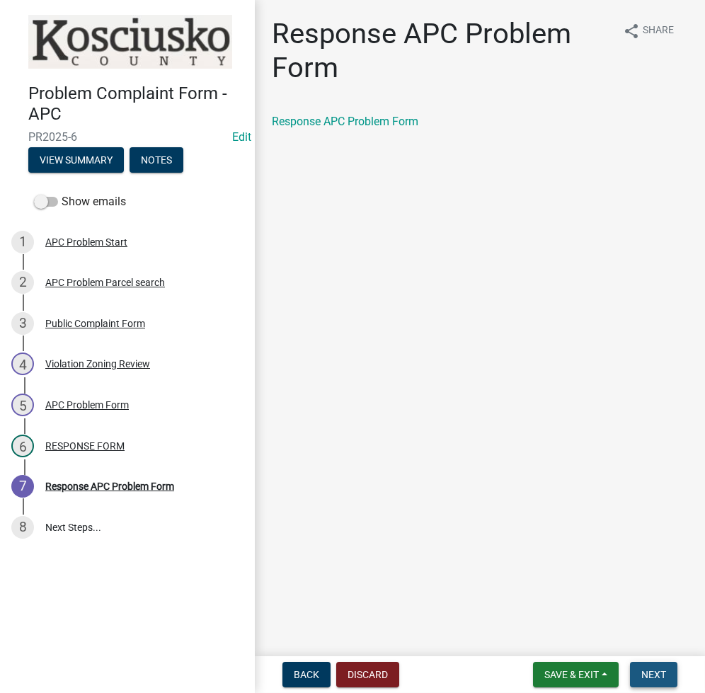
click at [660, 665] on button "Next" at bounding box center [653, 674] width 47 height 25
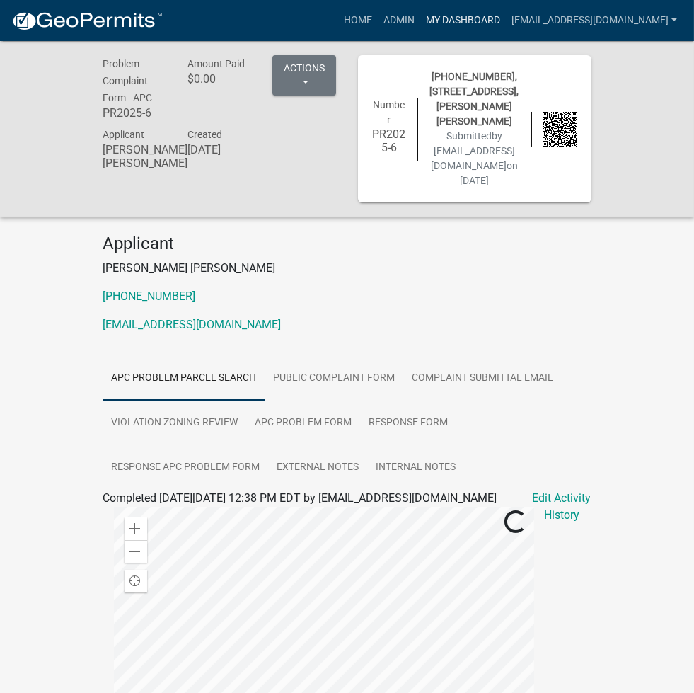
click at [471, 19] on link "My Dashboard" at bounding box center [463, 20] width 86 height 27
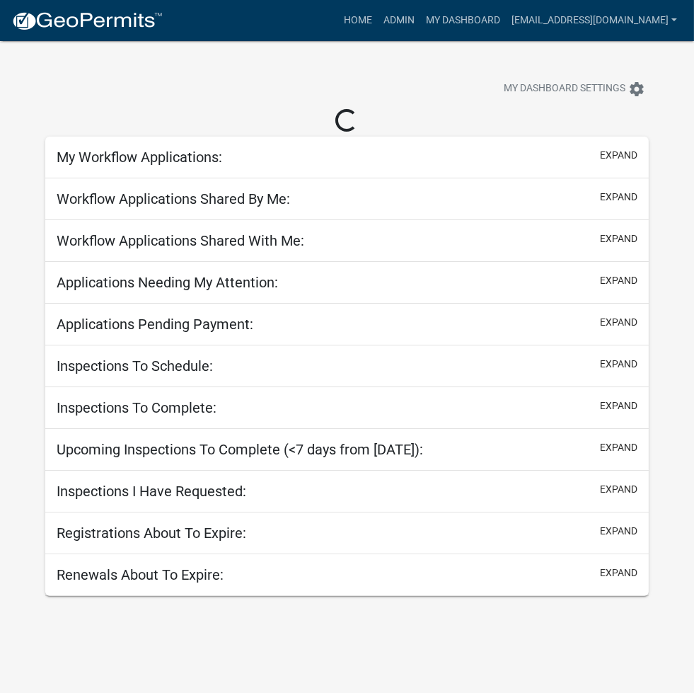
click at [416, 1] on nav "more_horiz Home Admin My Dashboard ltaylor@kcgov.com Admin Account Logout" at bounding box center [347, 20] width 694 height 41
click at [378, 16] on link "Home" at bounding box center [358, 20] width 40 height 27
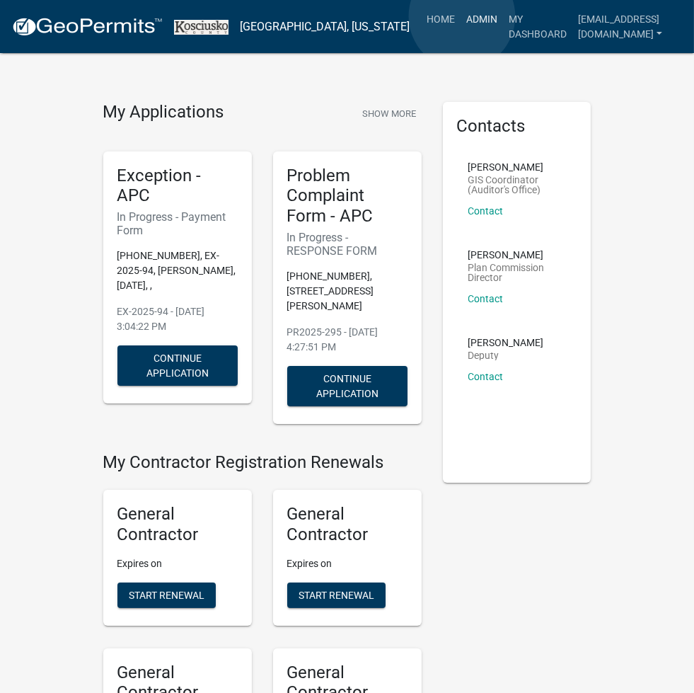
click at [462, 16] on link "Admin" at bounding box center [482, 19] width 42 height 27
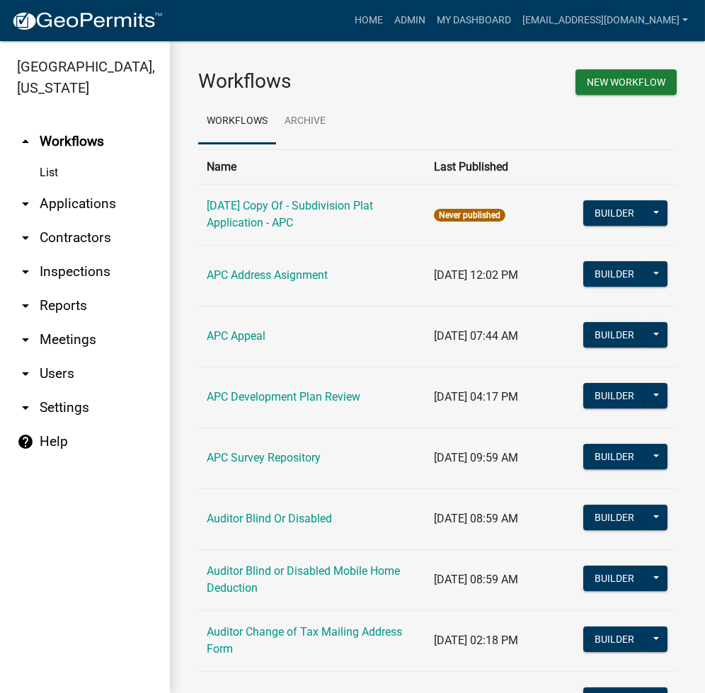
click at [88, 197] on link "arrow_drop_down Applications" at bounding box center [85, 204] width 170 height 34
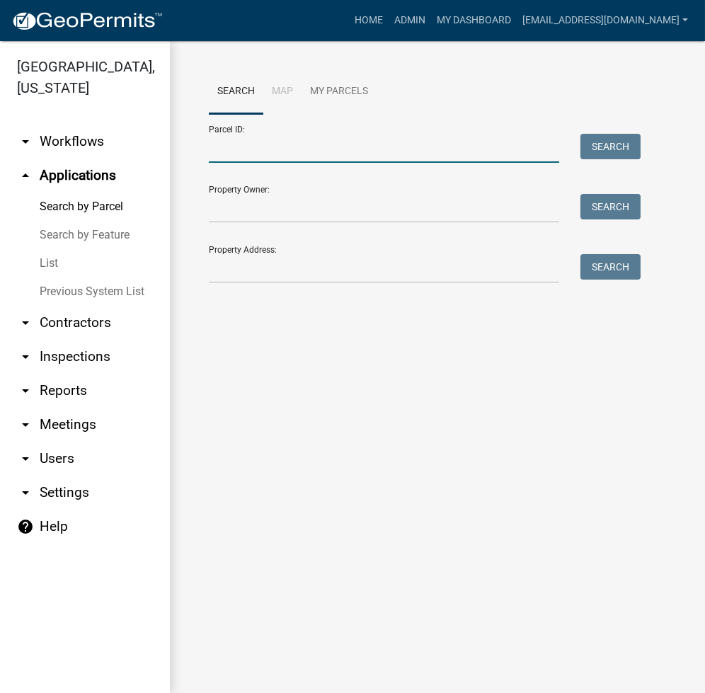
click at [287, 156] on input "Parcel ID:" at bounding box center [384, 148] width 350 height 29
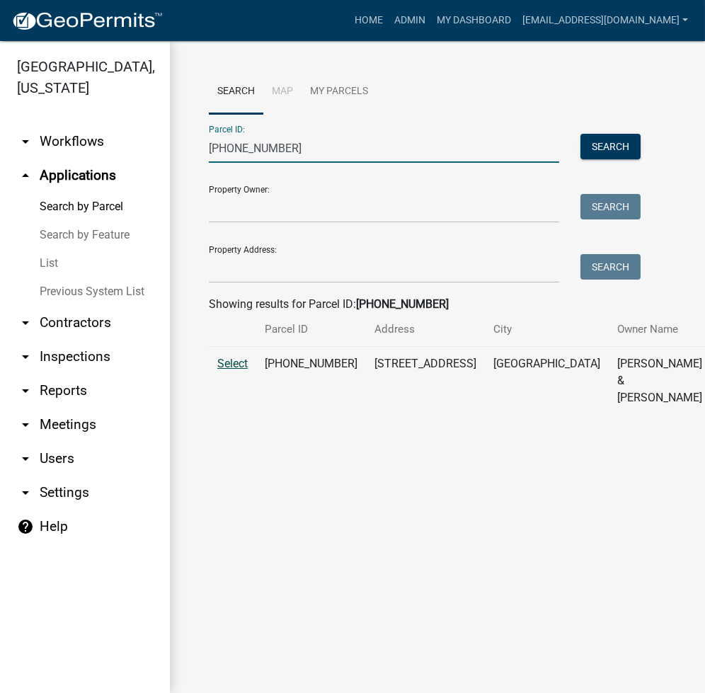
type input "003-115-029"
click at [241, 370] on span "Select" at bounding box center [232, 363] width 30 height 13
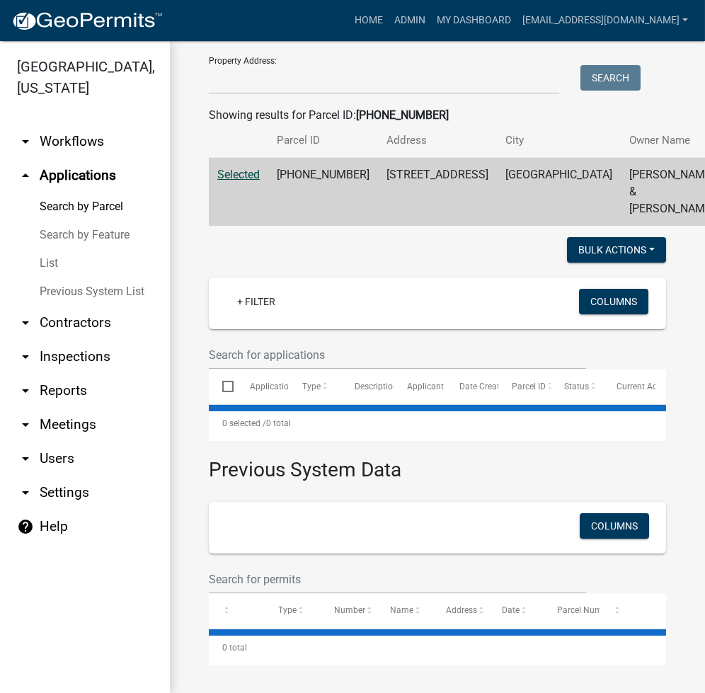
scroll to position [238, 0]
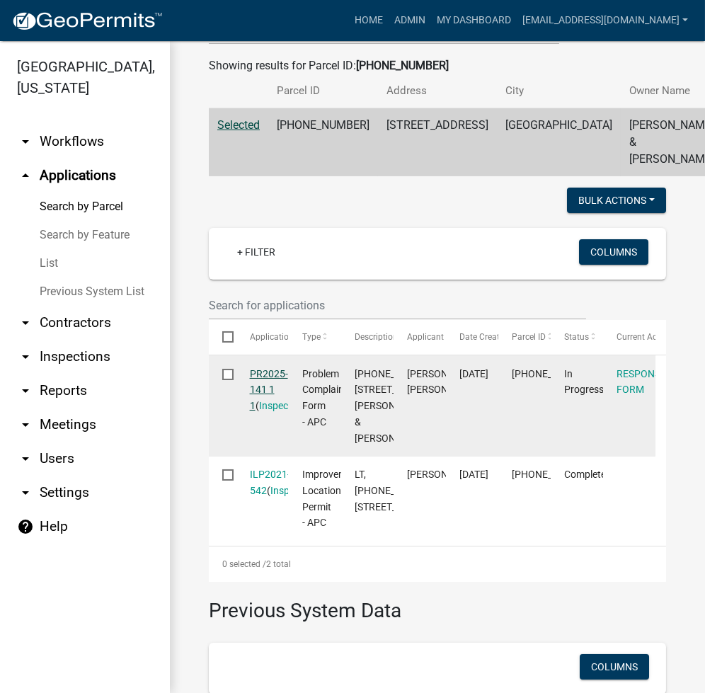
click at [275, 412] on link "PR2025-141 1 1" at bounding box center [269, 390] width 38 height 44
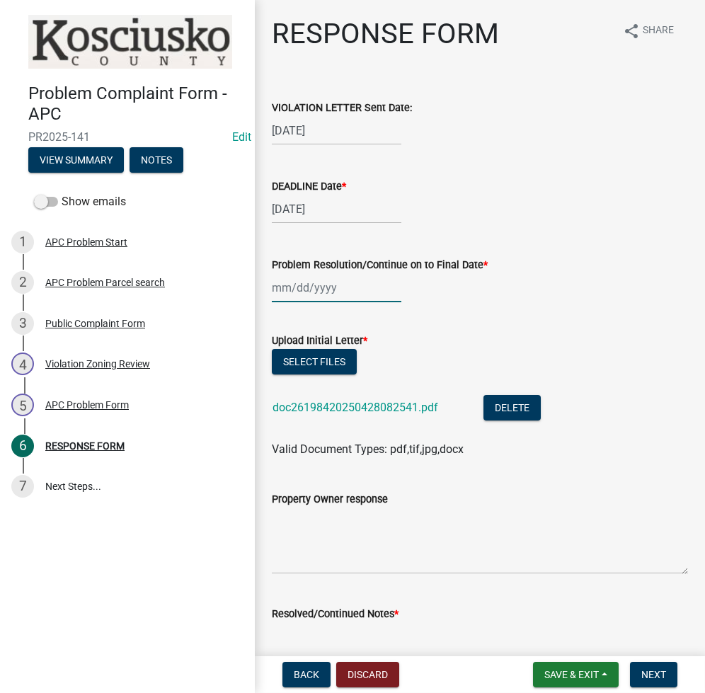
click at [294, 281] on div at bounding box center [337, 287] width 130 height 29
select select "8"
select select "2025"
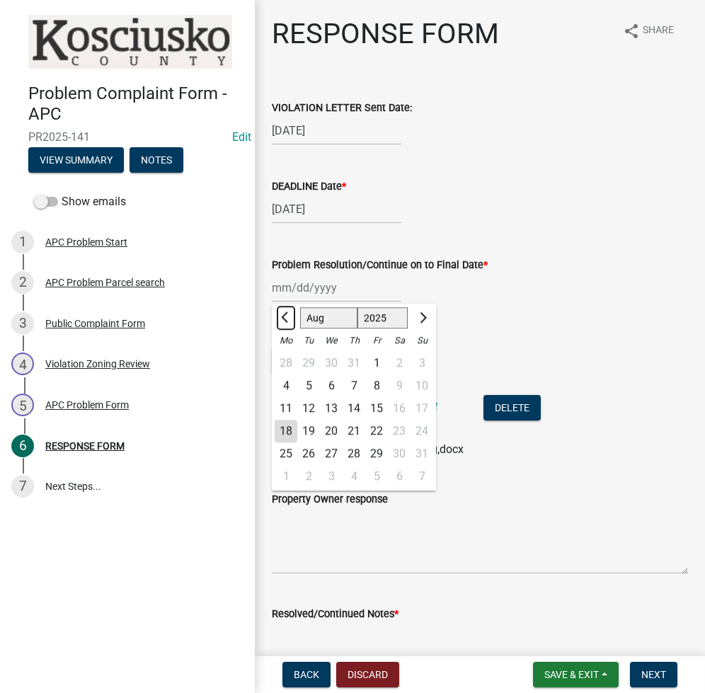
click at [288, 317] on span "Previous month" at bounding box center [286, 317] width 11 height 11
select select "5"
click at [359, 452] on div "29" at bounding box center [354, 453] width 23 height 23
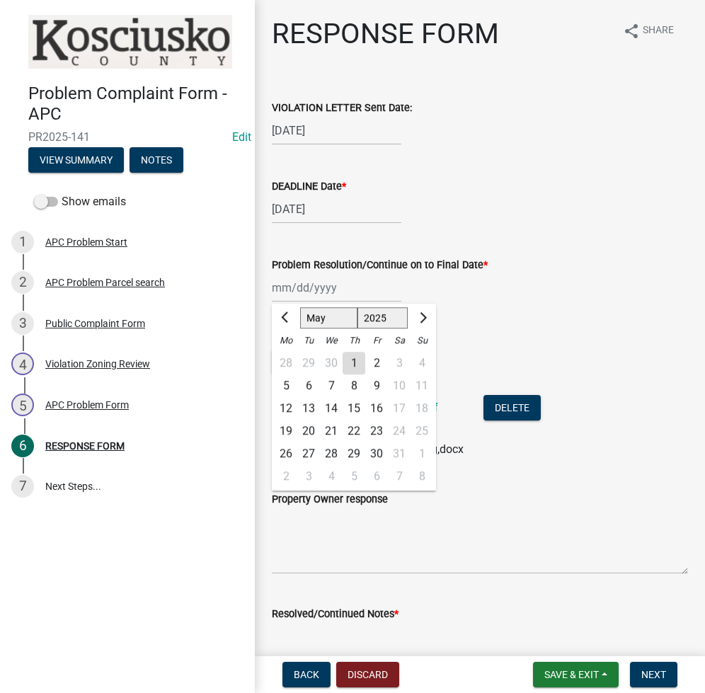
type input "05/29/2025"
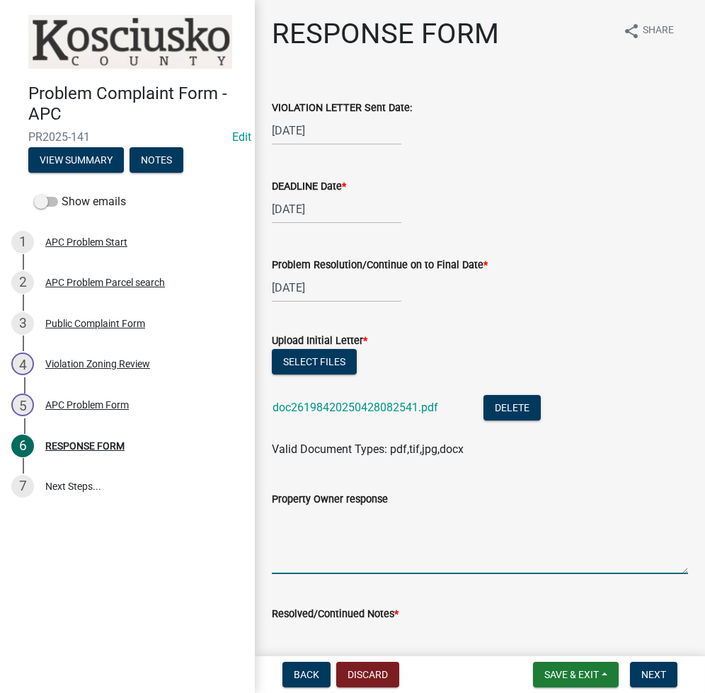
click at [367, 547] on textarea "Property Owner response" at bounding box center [480, 540] width 416 height 67
type textarea "5/8/25 OWNER IN CONTAINER WAS REMOVED 5/7"
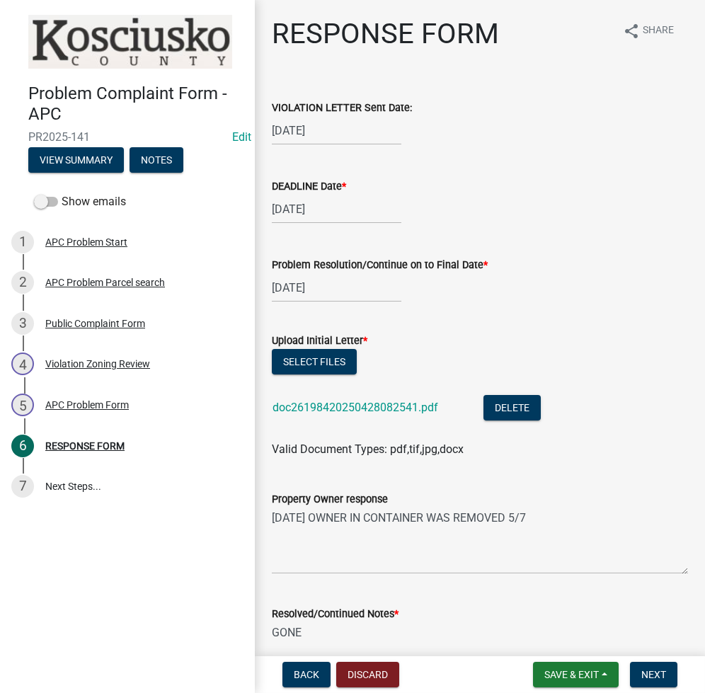
scroll to position [395, 0]
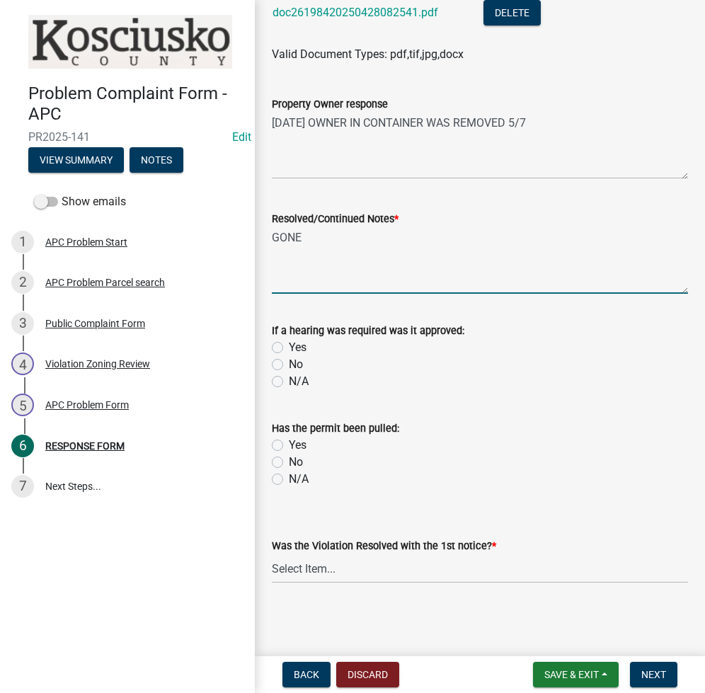
type textarea "GONE"
click at [305, 563] on select "Select Item... Yes No N/A" at bounding box center [480, 568] width 416 height 29
click at [272, 554] on select "Select Item... Yes No N/A" at bounding box center [480, 568] width 416 height 29
select select "5030bcce-08bd-4353-ba19-2f22d14eb7e0"
click at [655, 681] on button "Next" at bounding box center [653, 674] width 47 height 25
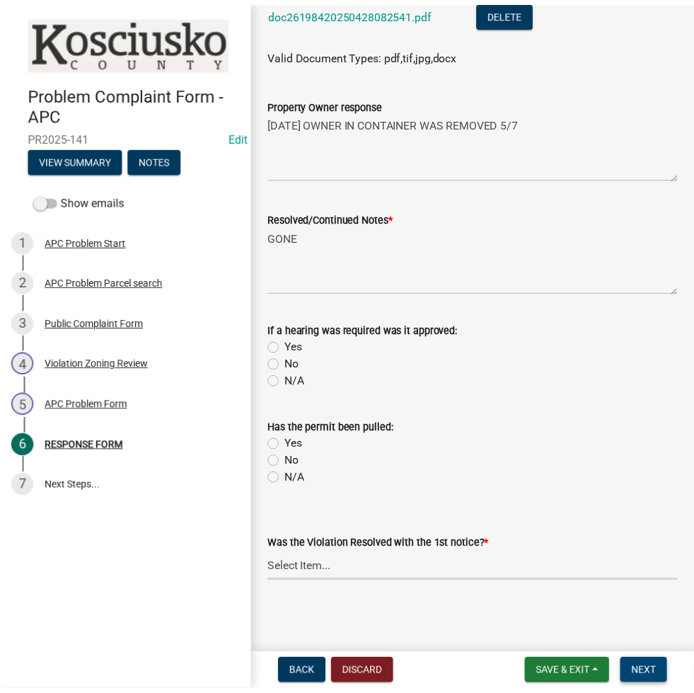
scroll to position [0, 0]
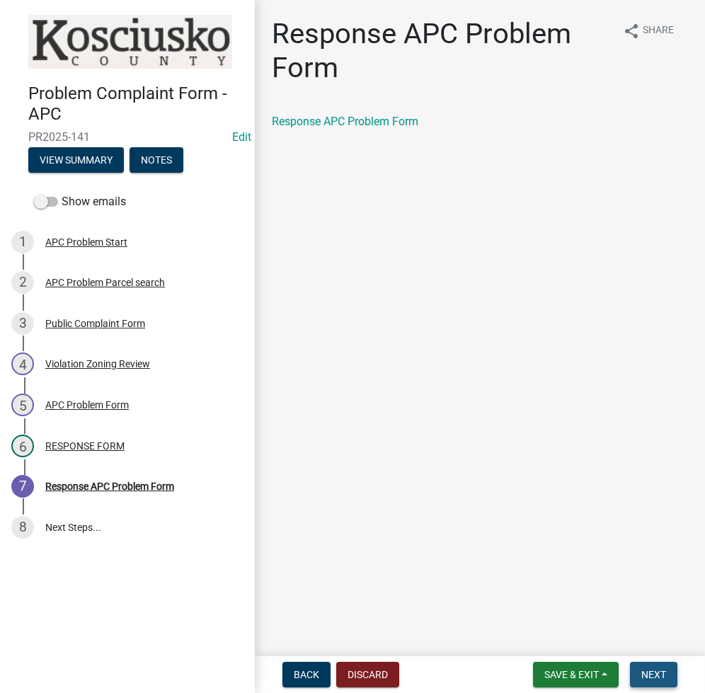
click at [655, 672] on span "Next" at bounding box center [653, 674] width 25 height 11
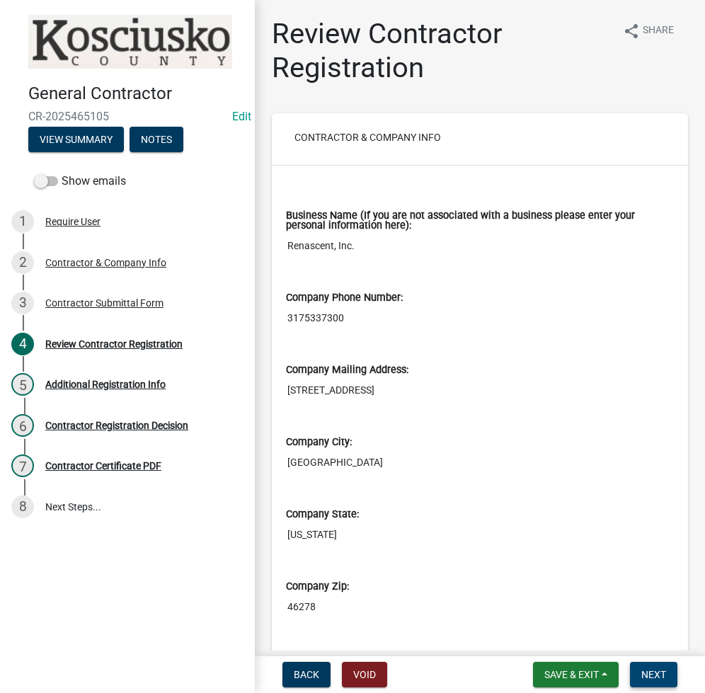
click at [653, 677] on span "Next" at bounding box center [653, 674] width 25 height 11
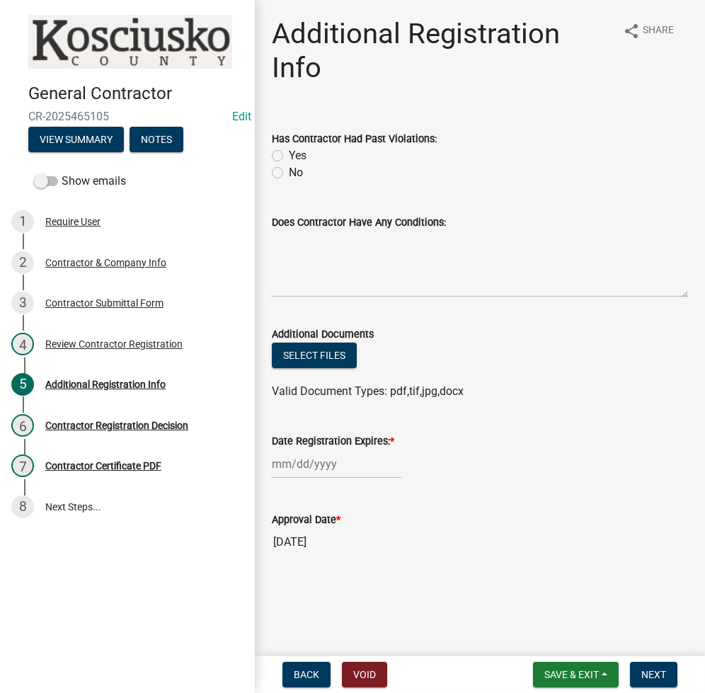
click at [283, 171] on div "No" at bounding box center [480, 172] width 416 height 17
click at [289, 173] on label "No" at bounding box center [296, 172] width 14 height 17
click at [289, 173] on input "No" at bounding box center [293, 168] width 9 height 9
radio input "true"
click at [283, 470] on div at bounding box center [337, 463] width 130 height 29
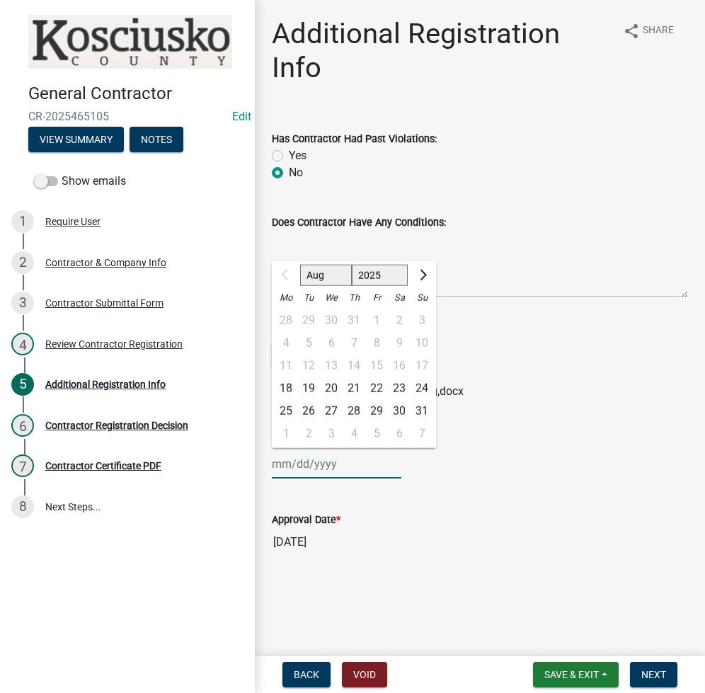
click at [369, 281] on select "2025 2026 2027 2028 2029 2030 2031 2032 2033 2034 2035 2036 2037 2038 2039 2040…" at bounding box center [380, 275] width 57 height 21
select select "2026"
click at [352, 265] on select "2025 2026 2027 2028 2029 2030 2031 2032 2033 2034 2035 2036 2037 2038 2039 2040…" at bounding box center [380, 275] width 57 height 21
click at [306, 388] on div "18" at bounding box center [308, 388] width 23 height 23
type input "08/18/2026"
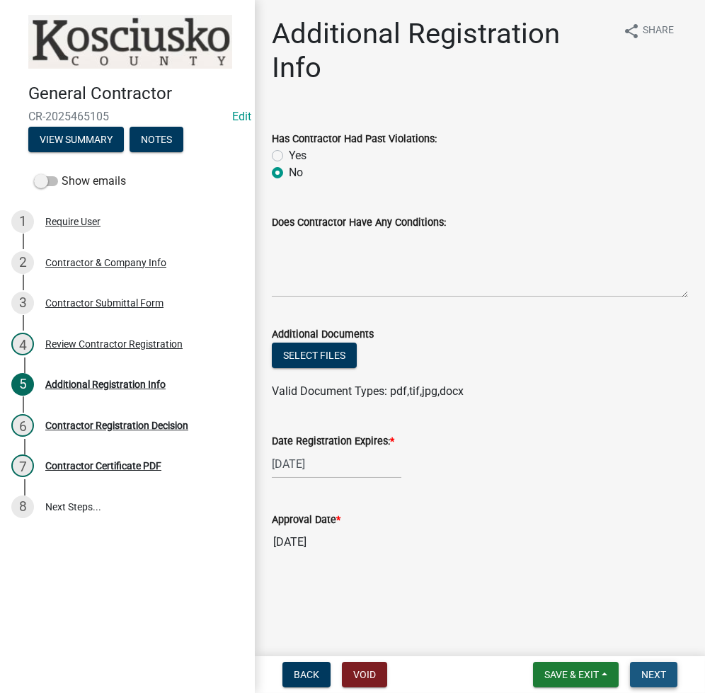
click at [662, 674] on span "Next" at bounding box center [653, 674] width 25 height 11
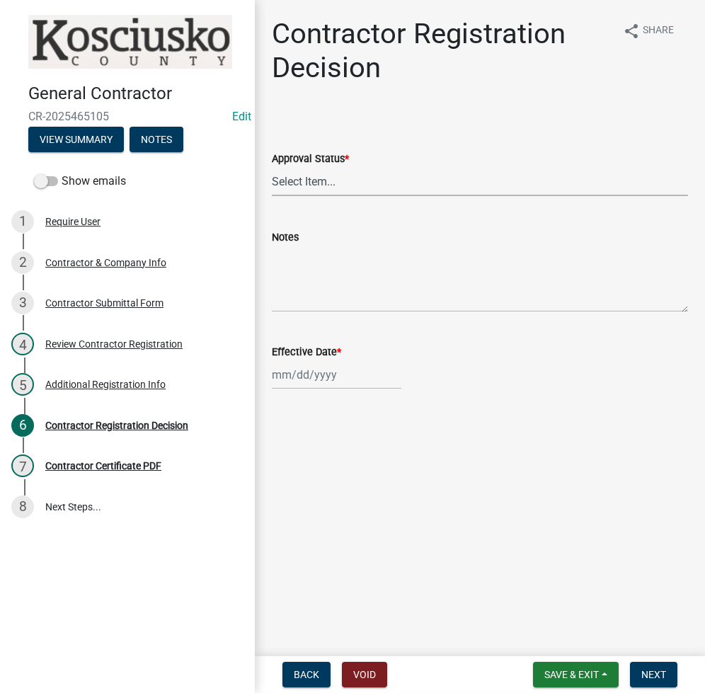
click at [316, 185] on select "Select Item... Approved Denied" at bounding box center [480, 181] width 416 height 29
click at [272, 167] on select "Select Item... Approved Denied" at bounding box center [480, 181] width 416 height 29
select select "8e4351d7-4ebf-4714-a7c9-c8187f00e083"
select select "8"
select select "2025"
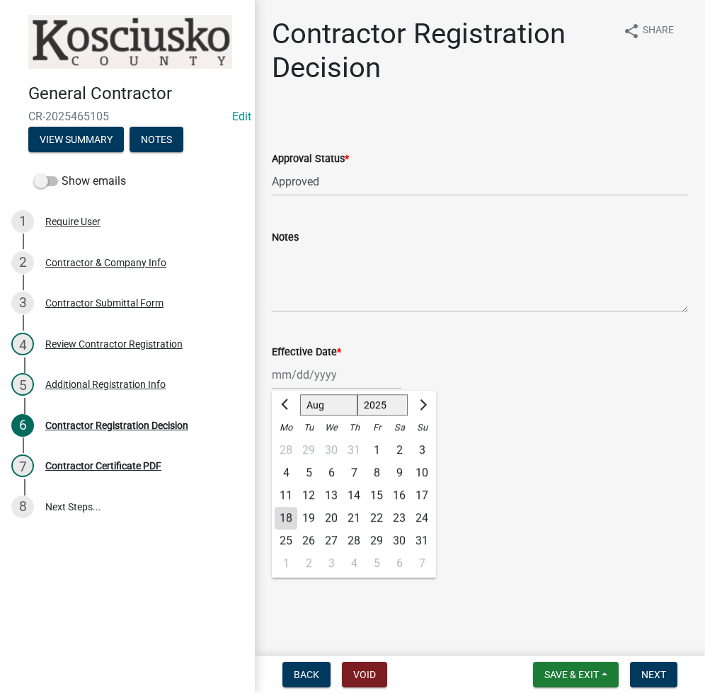
click at [294, 366] on div "Jan Feb Mar Apr May Jun Jul Aug Sep Oct Nov Dec 1525 1526 1527 1528 1529 1530 1…" at bounding box center [337, 374] width 130 height 29
click at [285, 519] on div "18" at bounding box center [286, 518] width 23 height 23
type input "[DATE]"
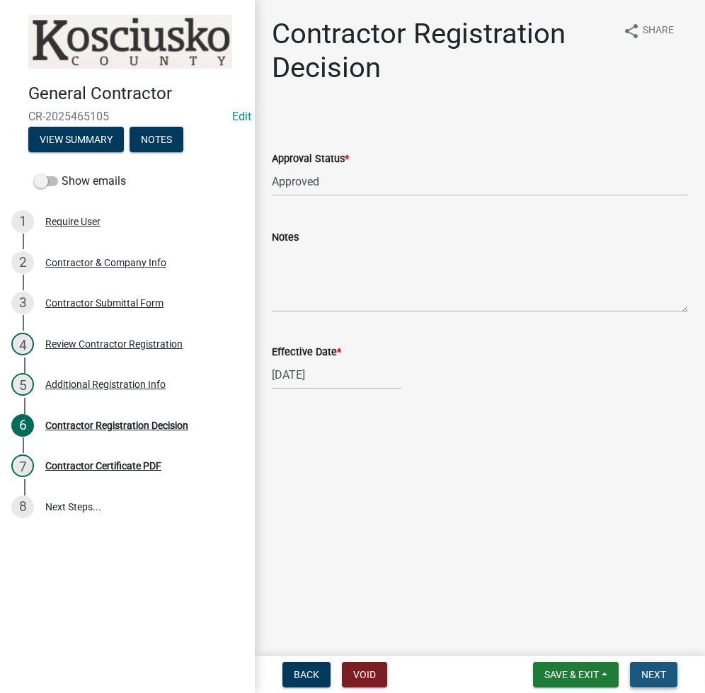
click at [670, 670] on button "Next" at bounding box center [653, 674] width 47 height 25
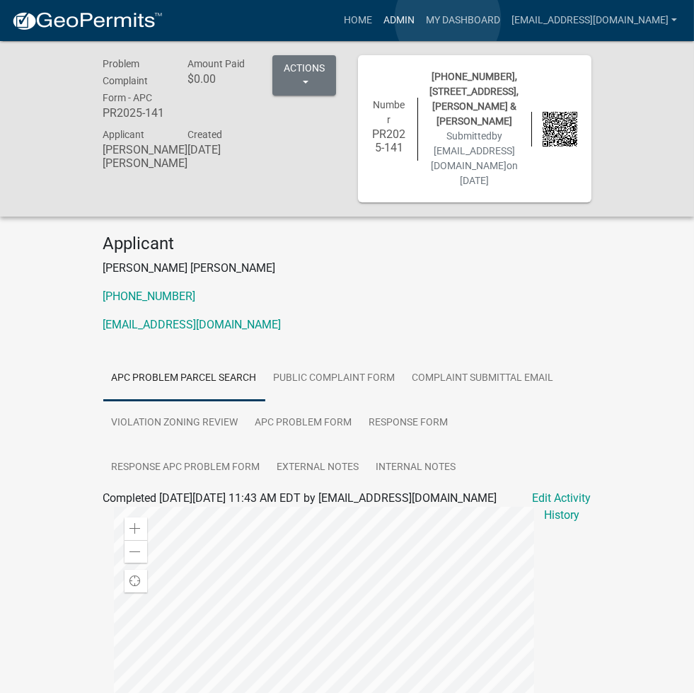
click at [420, 19] on link "Admin" at bounding box center [399, 20] width 42 height 27
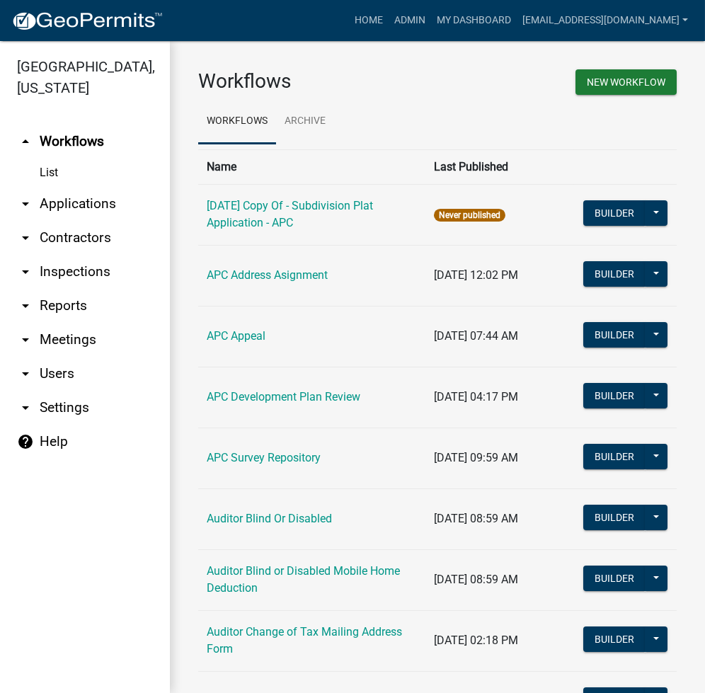
click at [67, 197] on link "arrow_drop_down Applications" at bounding box center [85, 204] width 170 height 34
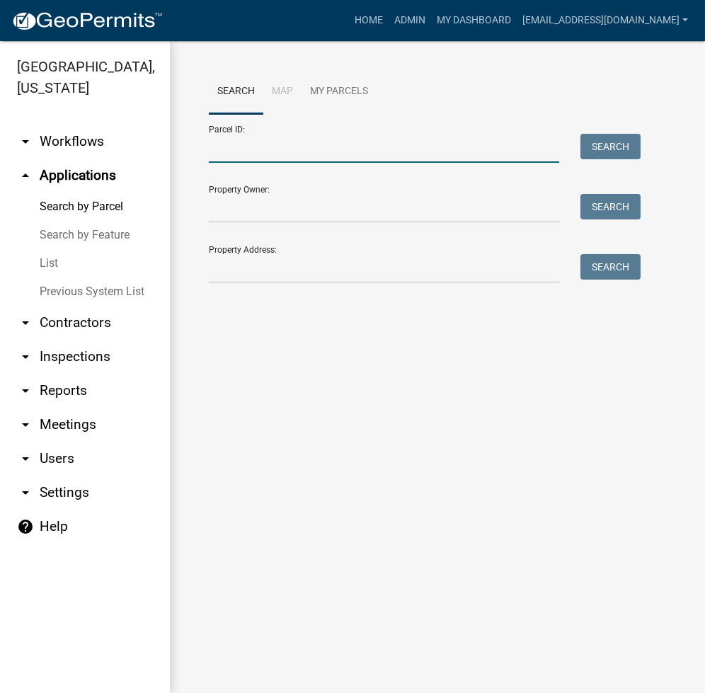
click at [270, 154] on input "Parcel ID:" at bounding box center [384, 148] width 350 height 29
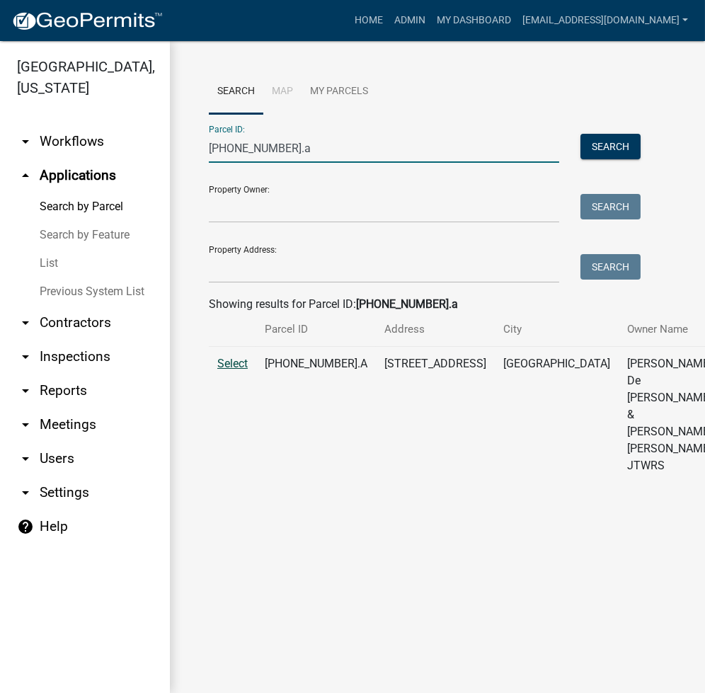
type input "003-052-097.a"
click at [233, 370] on span "Select" at bounding box center [232, 363] width 30 height 13
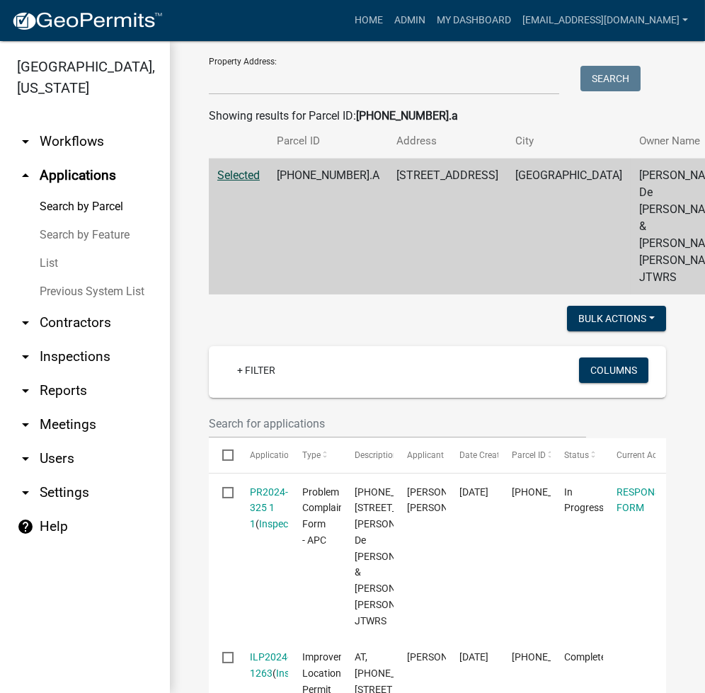
scroll to position [377, 0]
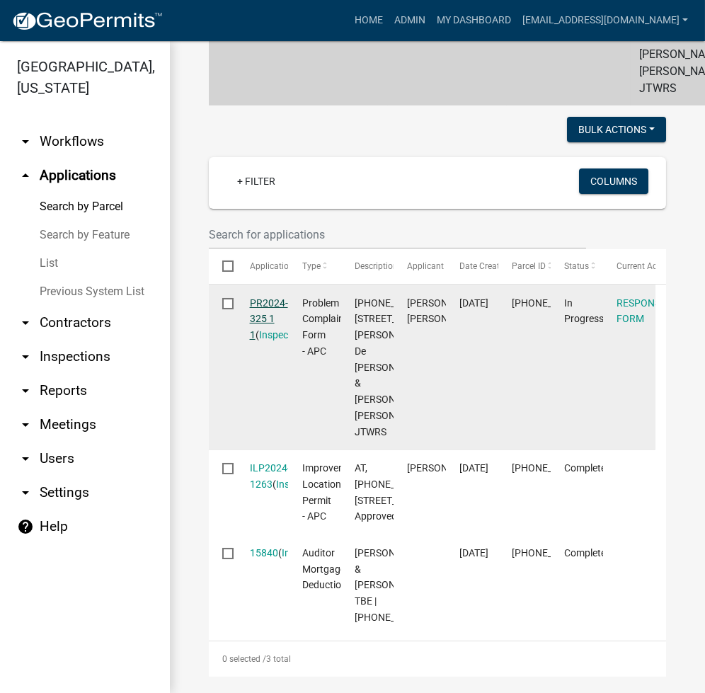
click at [265, 321] on link "PR2024-325 1 1" at bounding box center [269, 319] width 38 height 44
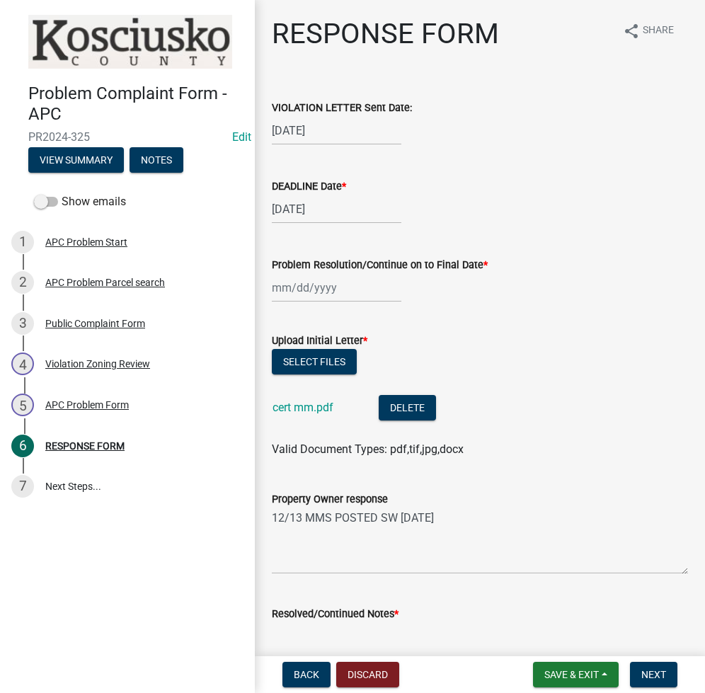
scroll to position [188, 0]
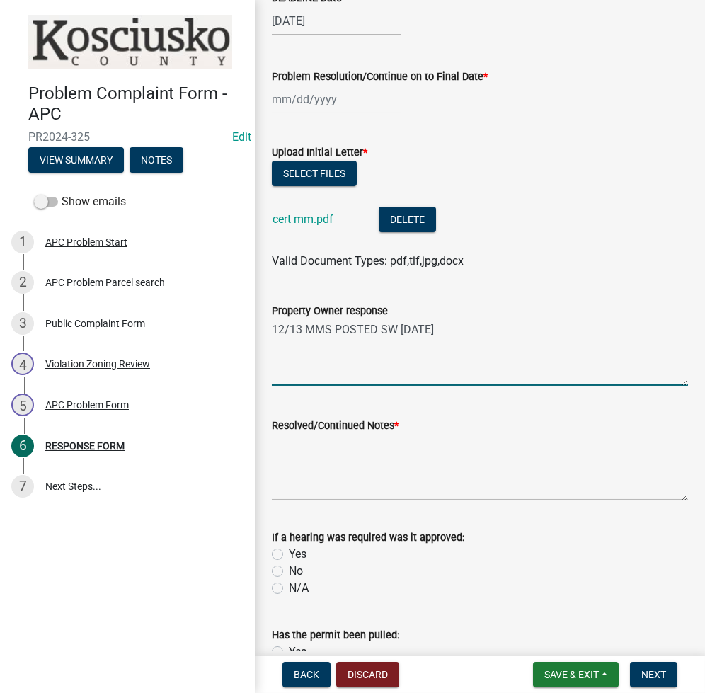
click at [587, 362] on textarea "12/13 MMS POSTED SW 2024-12-1" at bounding box center [480, 352] width 416 height 67
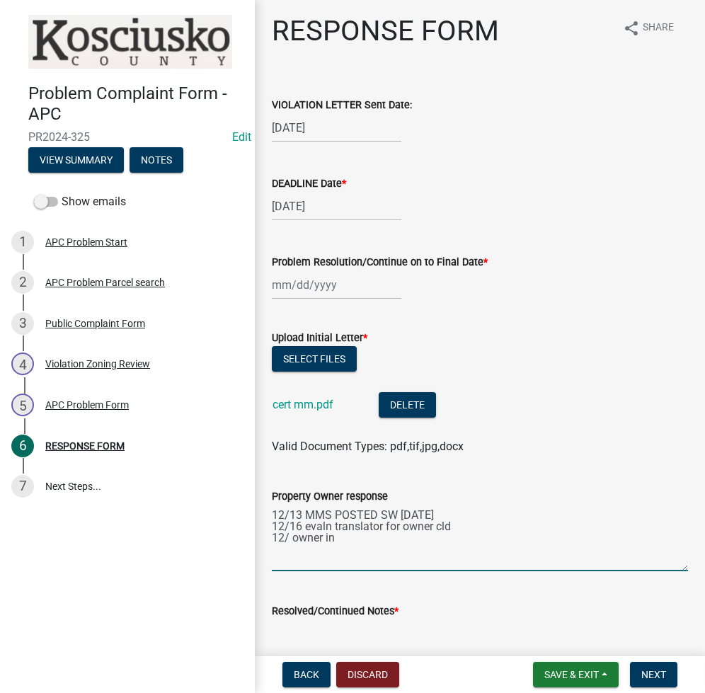
scroll to position [0, 0]
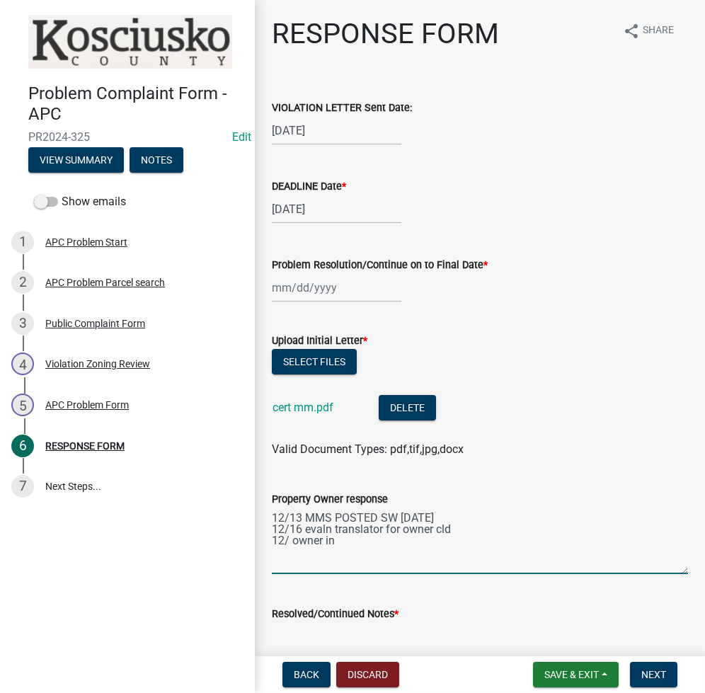
click at [289, 542] on textarea "12/13 MMS POSTED SW 2024-12-1 12/16 evaln translator for owner cld 12/ owner in" at bounding box center [480, 540] width 416 height 67
type textarea "12/13 MMS POSTED SW 2024-12-1 12/16 evaln translator for owner cld 12/17 owner …"
type textarea "b"
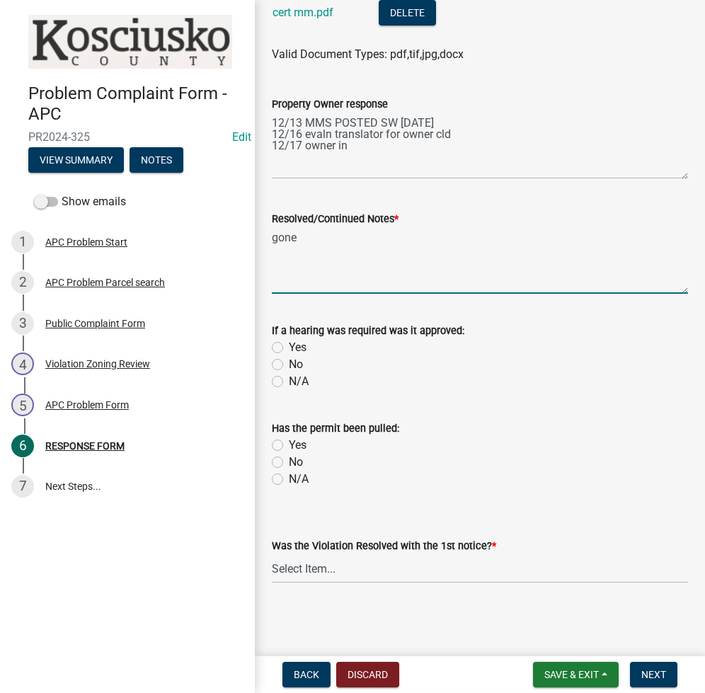
type textarea "gone"
click at [289, 476] on label "N/A" at bounding box center [299, 479] width 20 height 17
click at [289, 476] on input "N/A" at bounding box center [293, 475] width 9 height 9
radio input "true"
click at [317, 577] on select "Select Item... Yes No N/A" at bounding box center [480, 568] width 416 height 29
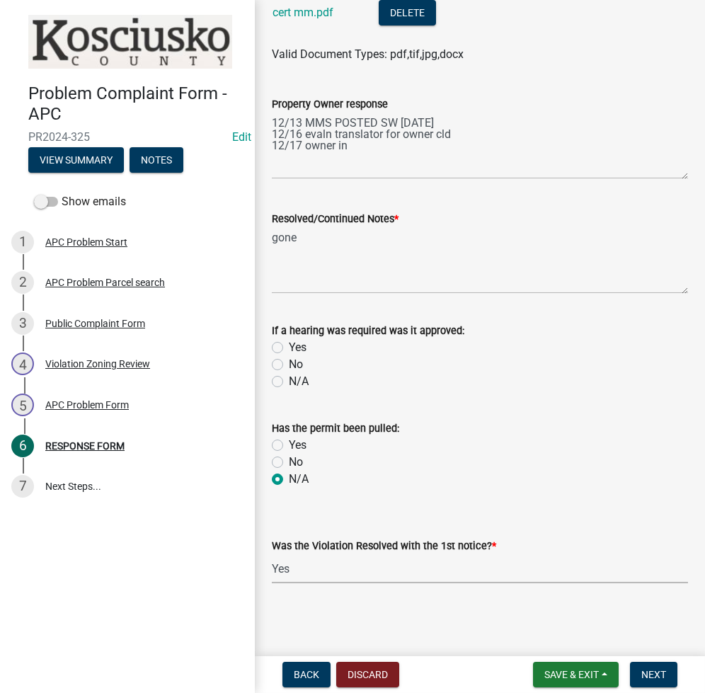
click at [272, 554] on select "Select Item... Yes No N/A" at bounding box center [480, 568] width 416 height 29
select select "5030bcce-08bd-4353-ba19-2f22d14eb7e0"
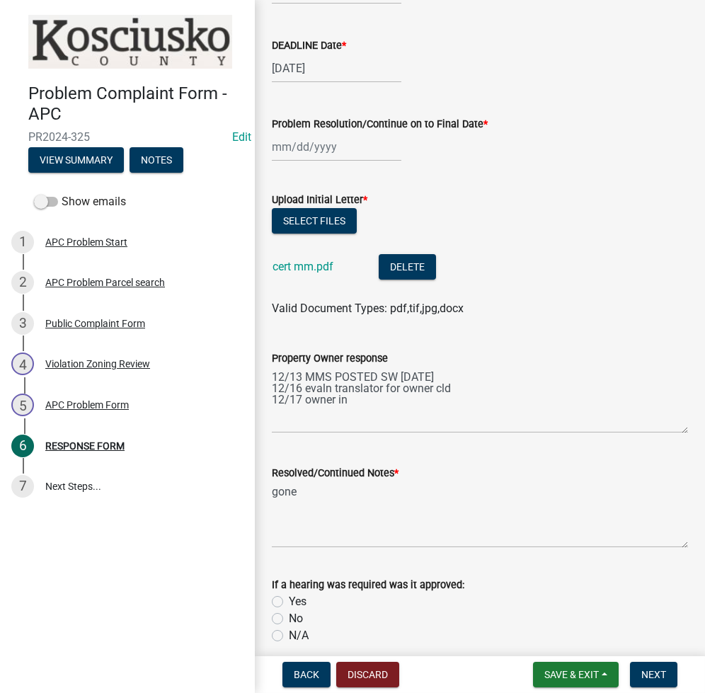
scroll to position [0, 0]
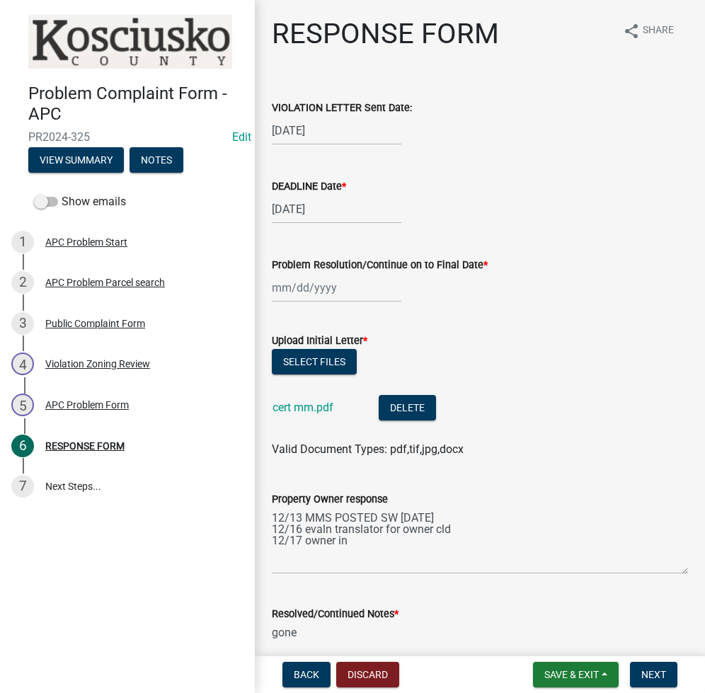
click at [284, 285] on div at bounding box center [337, 287] width 130 height 29
select select "8"
select select "2025"
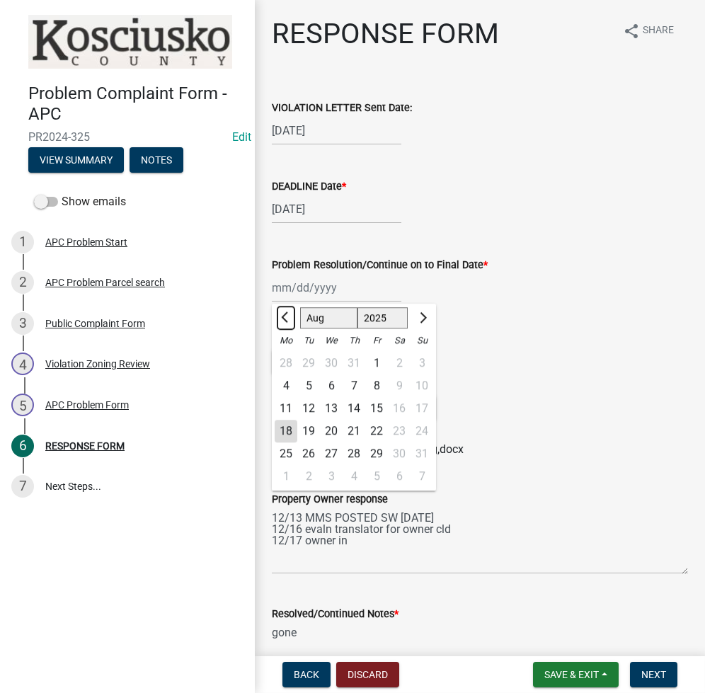
click at [282, 315] on span "Previous month" at bounding box center [286, 317] width 11 height 11
select select "5"
click at [354, 451] on div "29" at bounding box center [354, 453] width 23 height 23
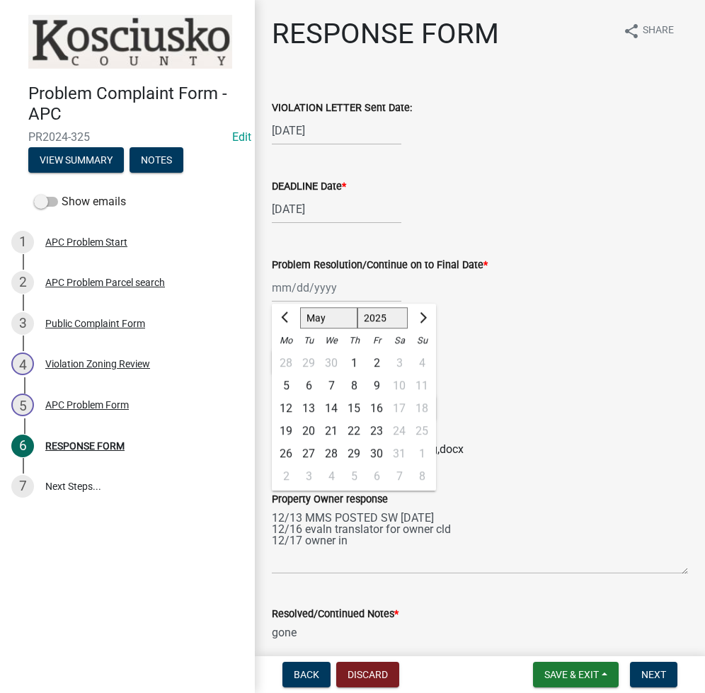
type input "05/29/2025"
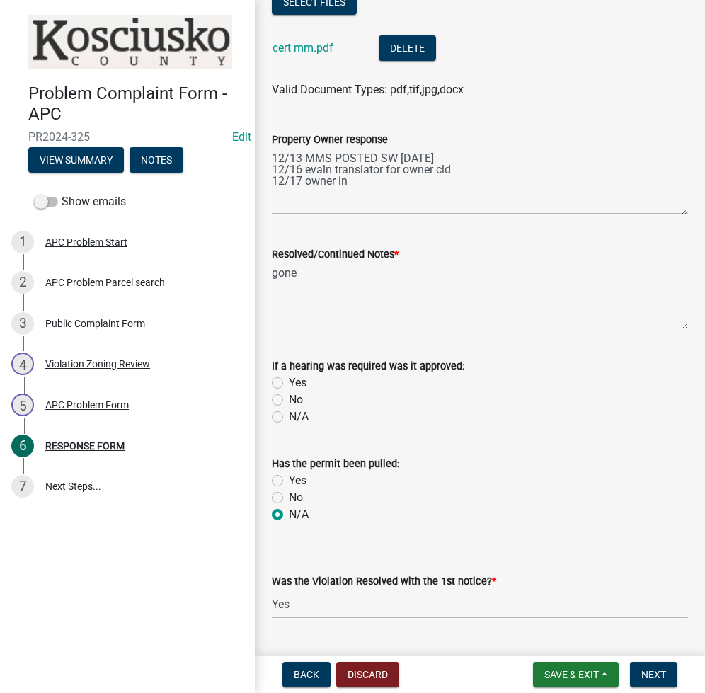
scroll to position [395, 0]
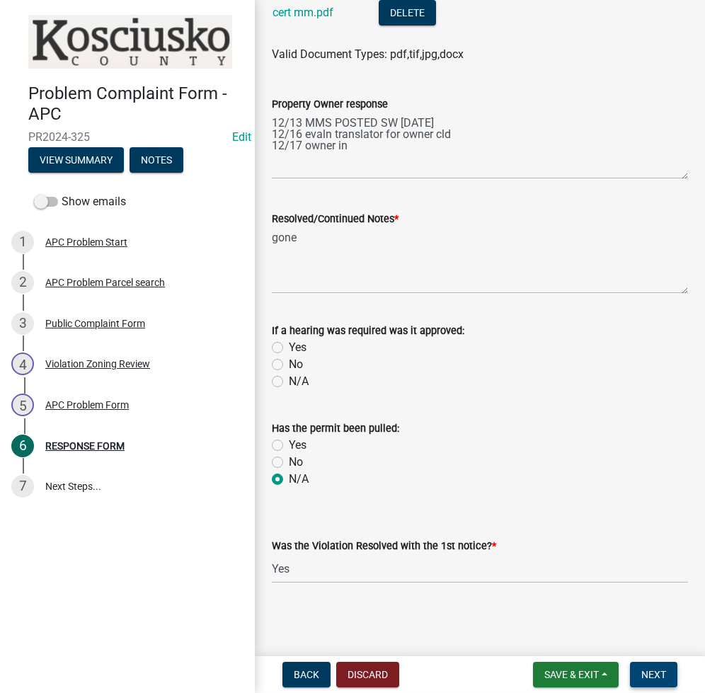
click at [659, 664] on button "Next" at bounding box center [653, 674] width 47 height 25
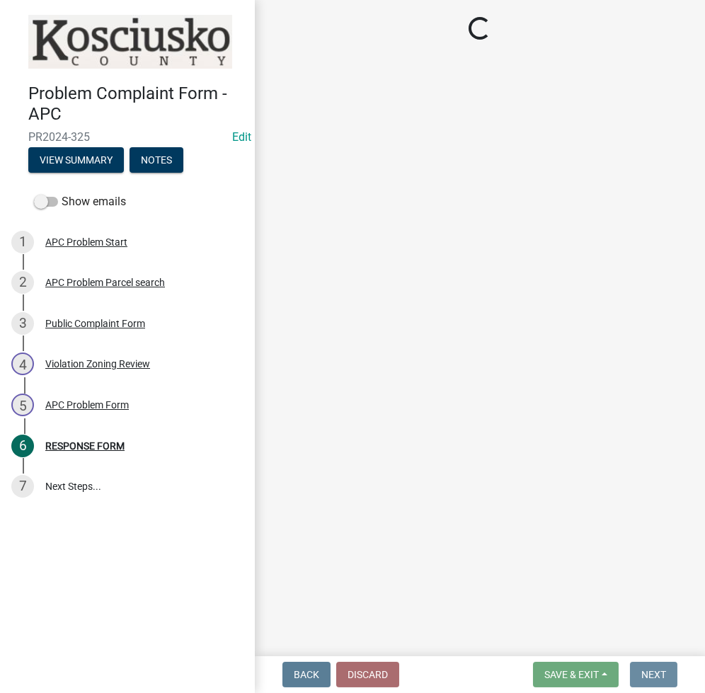
scroll to position [0, 0]
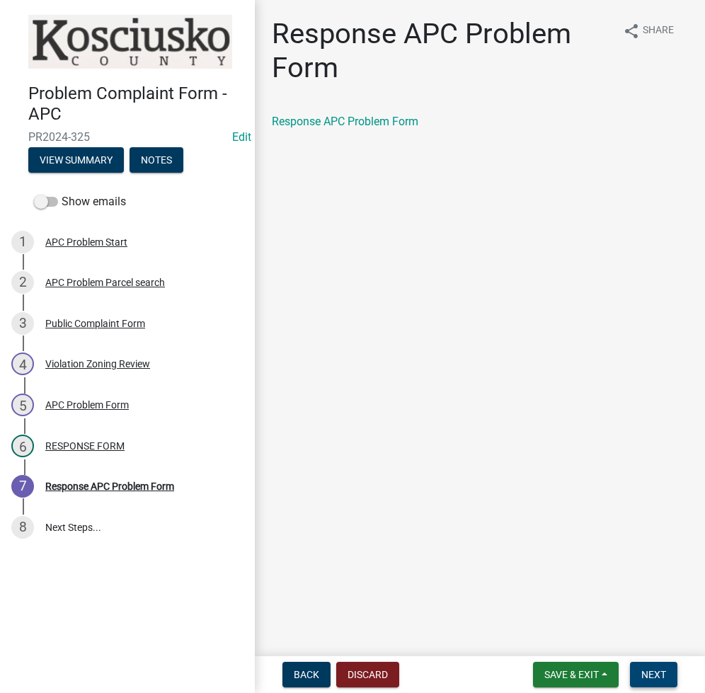
click at [659, 664] on button "Next" at bounding box center [653, 674] width 47 height 25
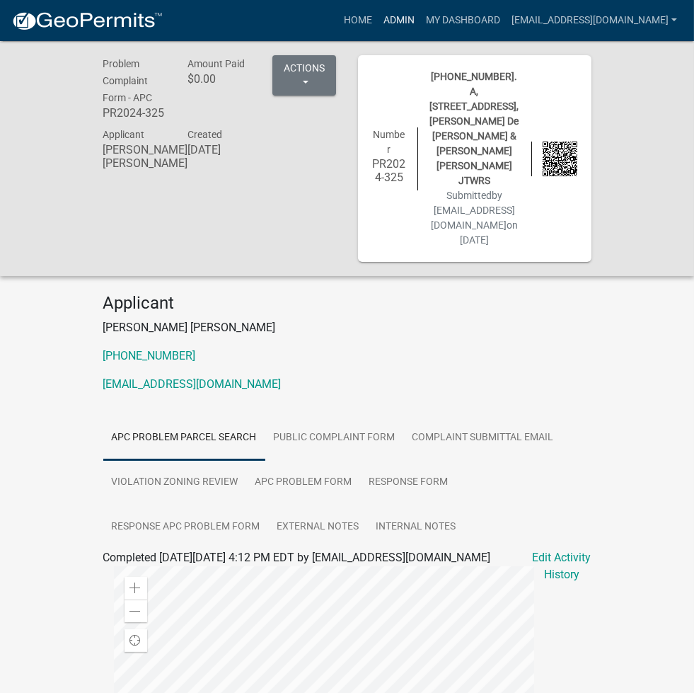
click at [420, 23] on link "Admin" at bounding box center [399, 20] width 42 height 27
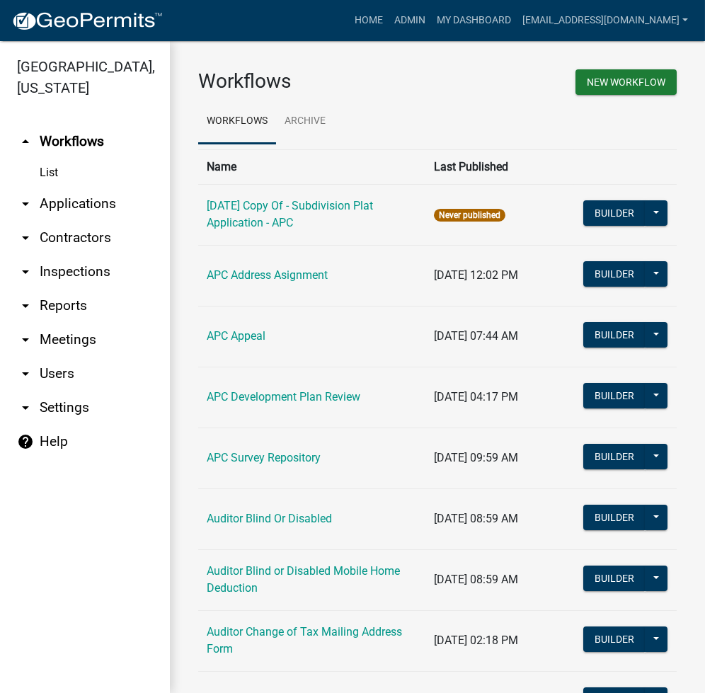
click at [92, 207] on link "arrow_drop_down Applications" at bounding box center [85, 204] width 170 height 34
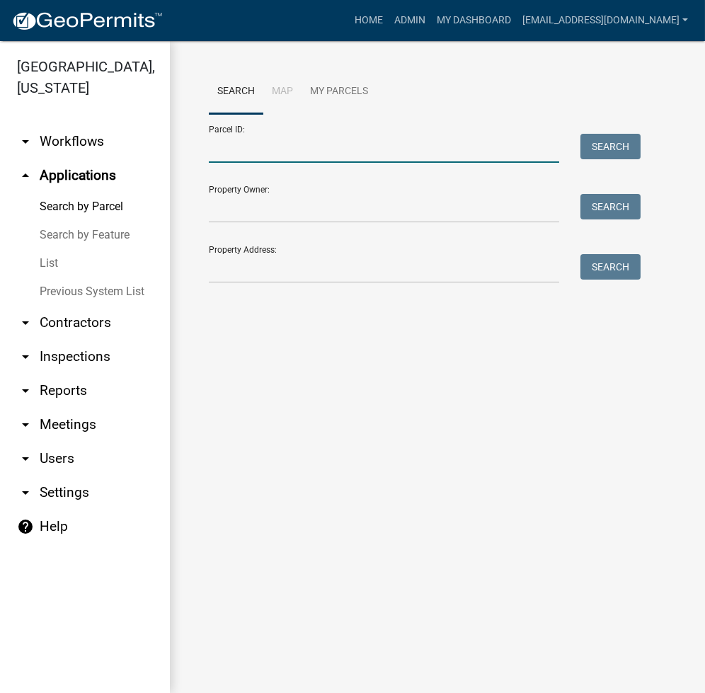
click at [256, 151] on input "Parcel ID:" at bounding box center [384, 148] width 350 height 29
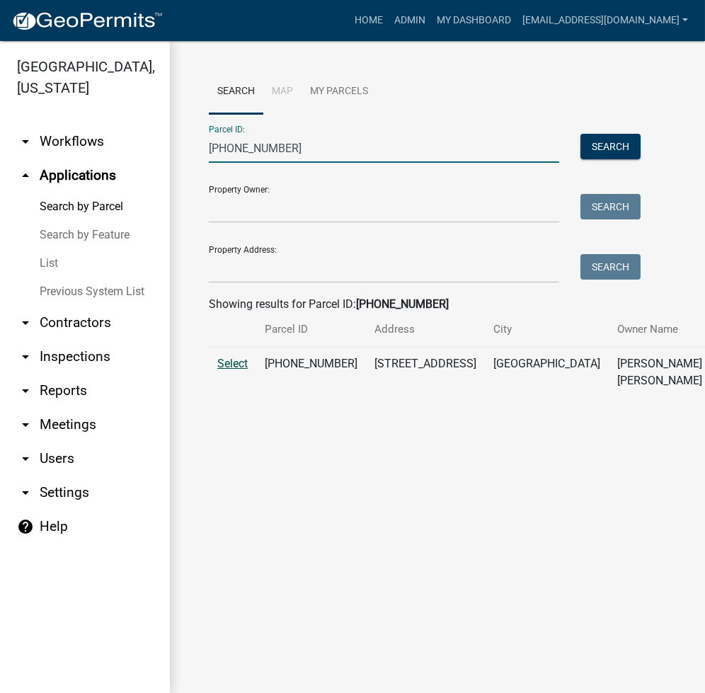
type input "003-009-025"
click at [237, 370] on span "Select" at bounding box center [232, 363] width 30 height 13
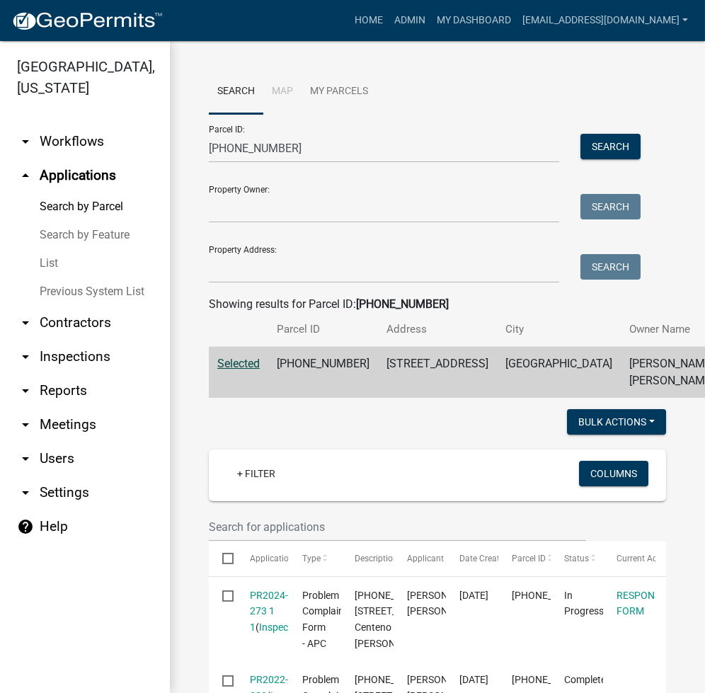
scroll to position [377, 0]
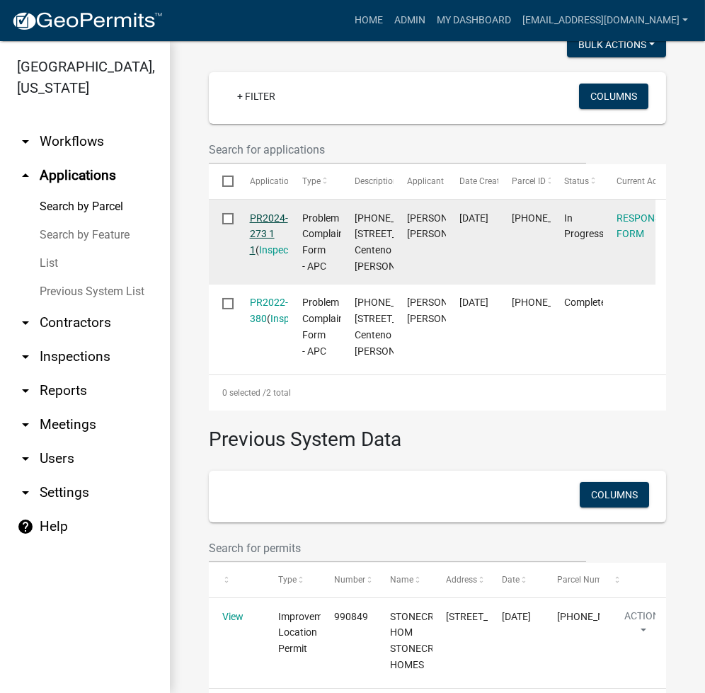
click at [255, 256] on link "PR2024-273 1 1" at bounding box center [269, 234] width 38 height 44
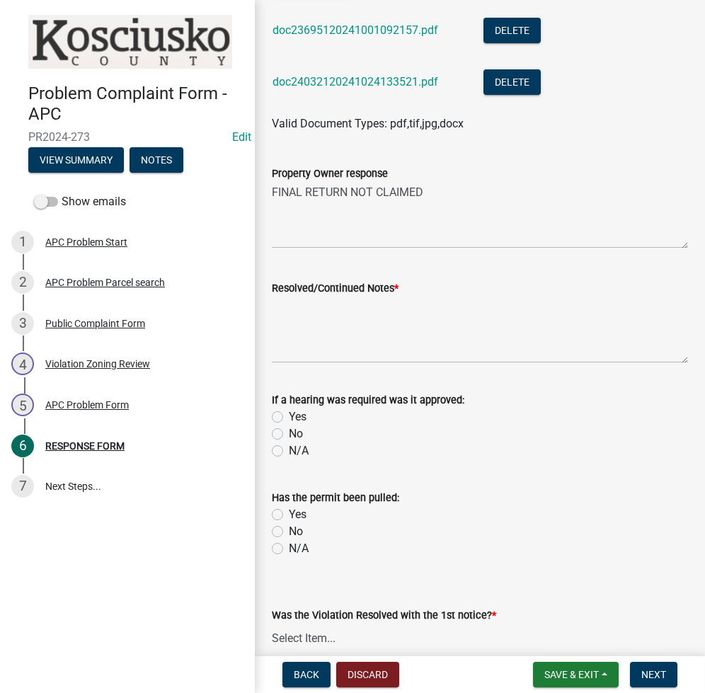
scroll to position [447, 0]
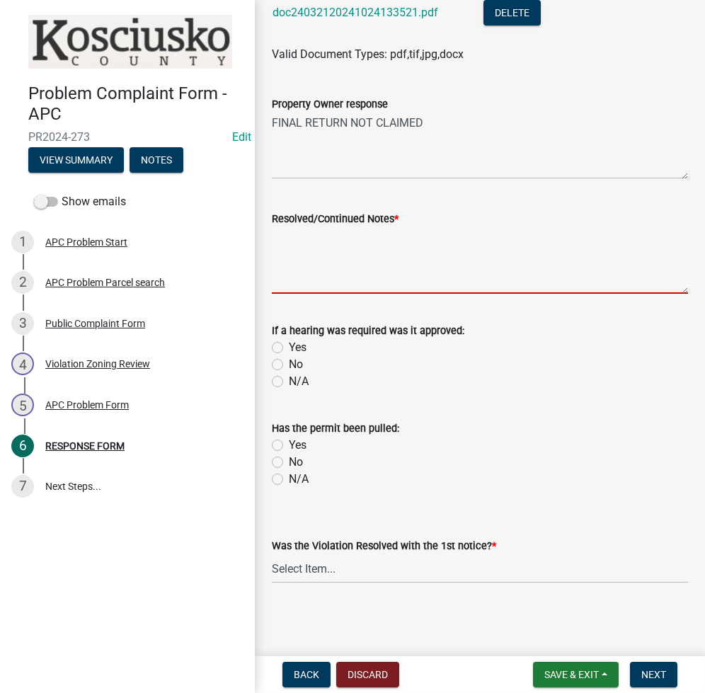
click at [421, 260] on textarea "Resolved/Continued Notes *" at bounding box center [480, 260] width 416 height 67
type textarea "g"
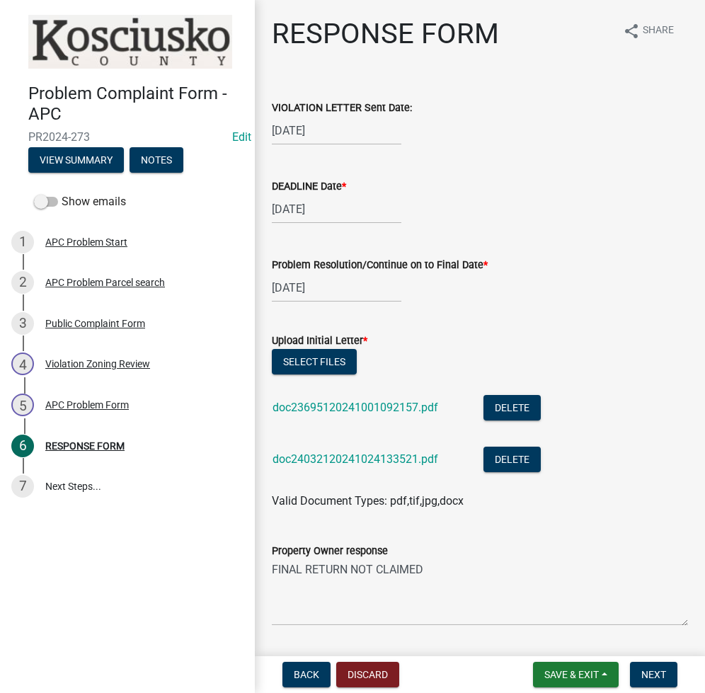
type textarea "ok"
click at [292, 272] on div "Problem Resolution/Continue on to Final Date *" at bounding box center [480, 264] width 416 height 17
click at [287, 287] on div "11/08/2024" at bounding box center [337, 287] width 130 height 29
select select "11"
select select "2024"
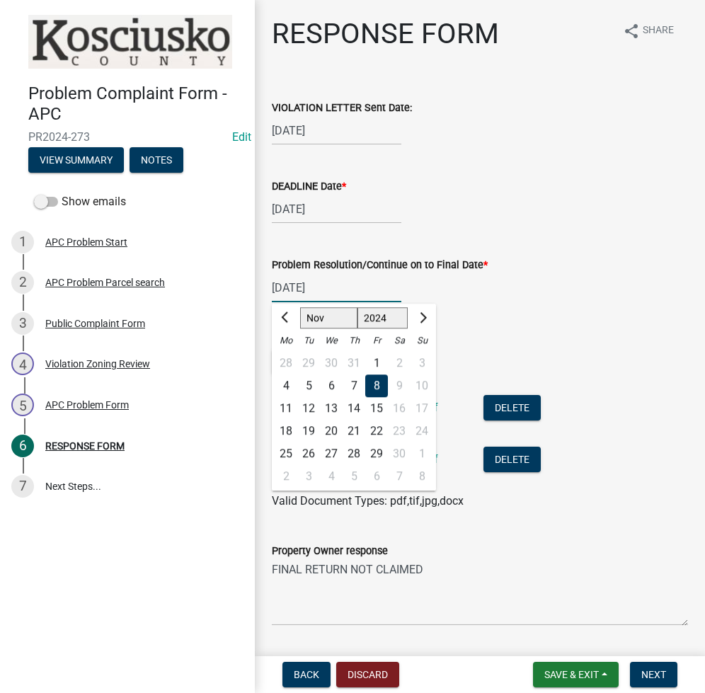
drag, startPoint x: 341, startPoint y: 289, endPoint x: 263, endPoint y: 292, distance: 78.6
click at [257, 293] on div "RESPONSE FORM share Share VIOLATION LETTER Sent Date: 09/26/2024 DEADLINE Date …" at bounding box center [480, 536] width 450 height 1038
type input "05/29/2025"
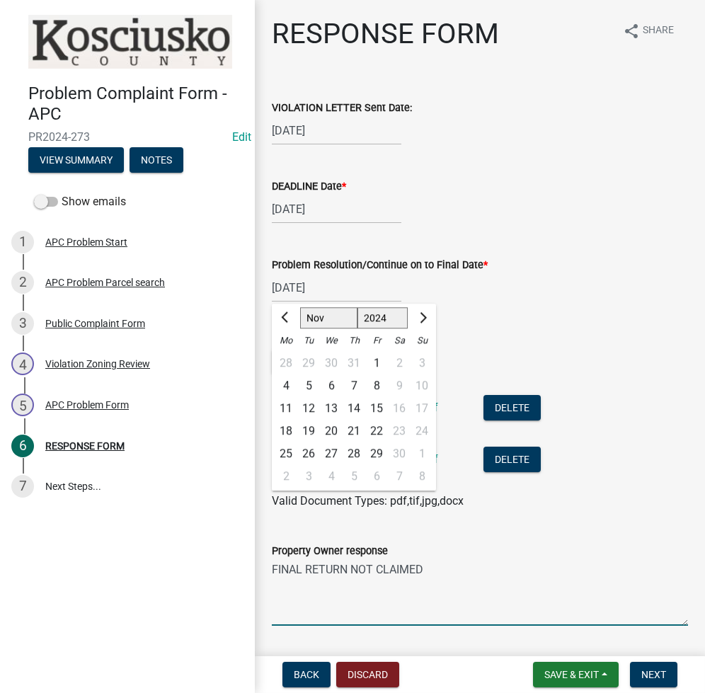
click at [354, 592] on textarea "FINAL RETURN NOT CLAIMED" at bounding box center [480, 592] width 416 height 67
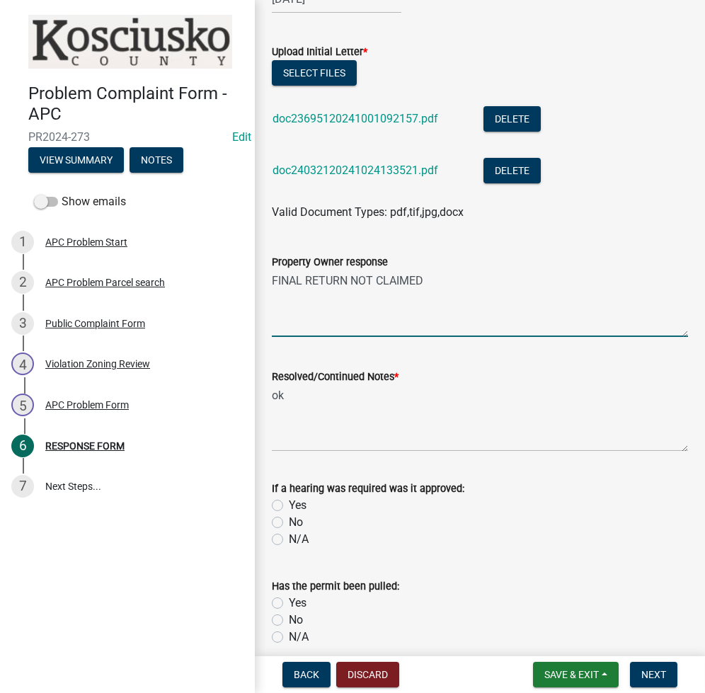
scroll to position [447, 0]
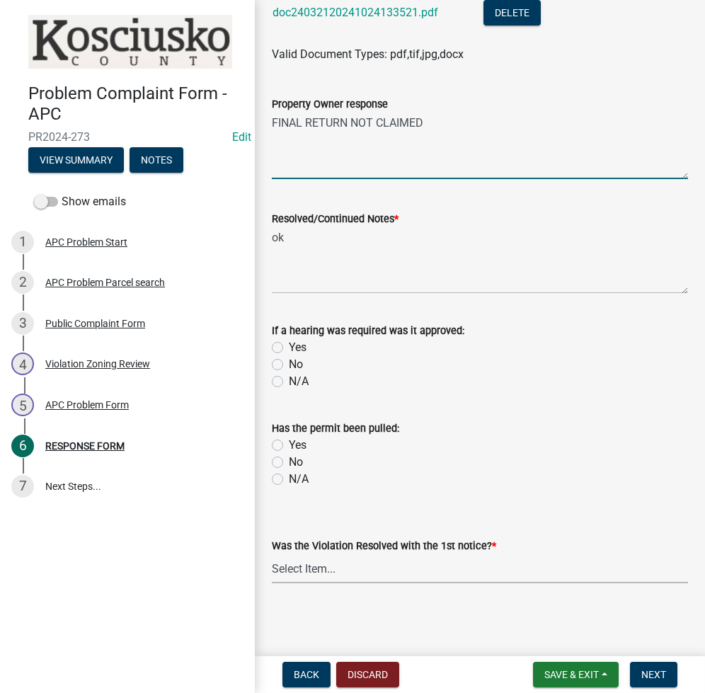
click at [381, 567] on select "Select Item... Yes No N/A" at bounding box center [480, 568] width 416 height 29
click at [272, 554] on select "Select Item... Yes No N/A" at bounding box center [480, 568] width 416 height 29
select select "5030bcce-08bd-4353-ba19-2f22d14eb7e0"
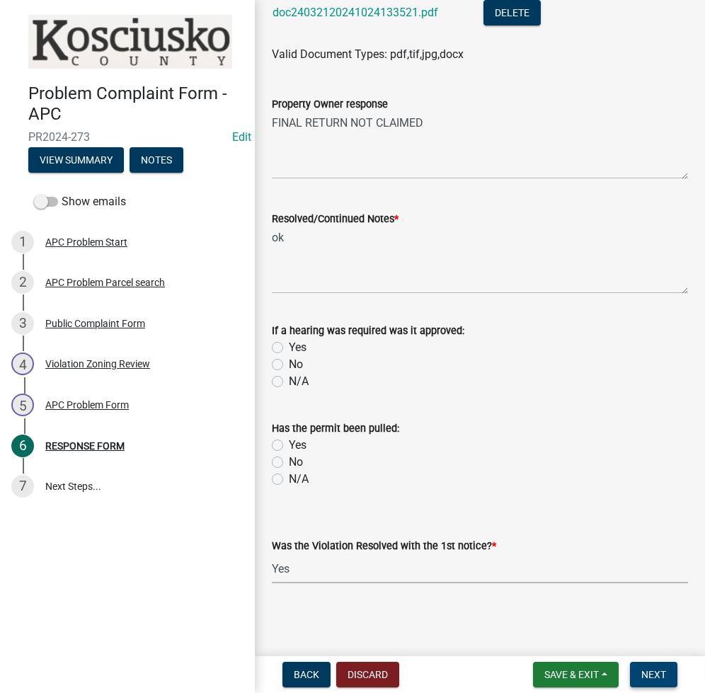
click at [652, 670] on span "Next" at bounding box center [653, 674] width 25 height 11
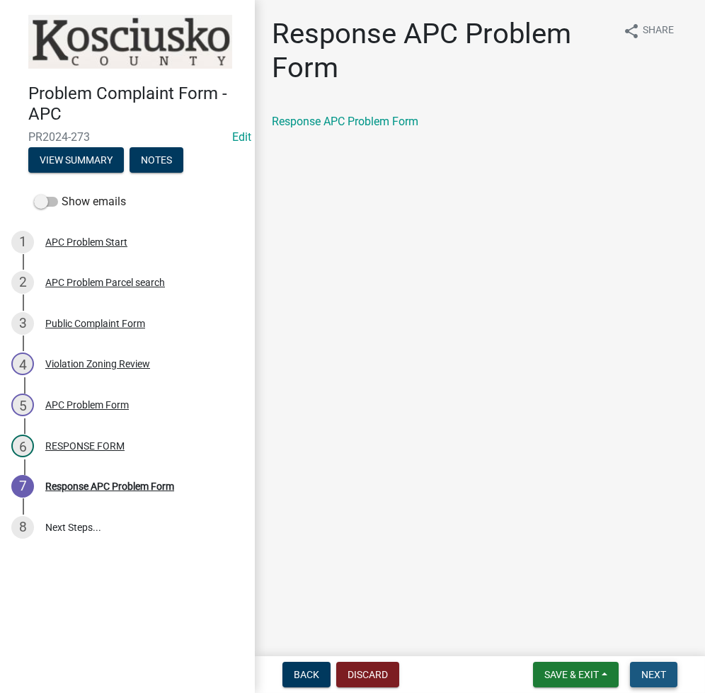
click at [652, 670] on span "Next" at bounding box center [653, 674] width 25 height 11
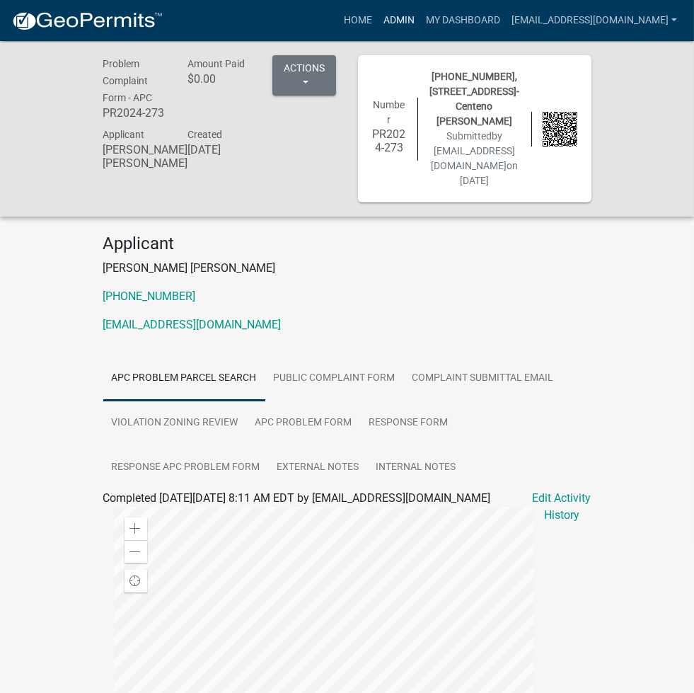
click at [420, 23] on link "Admin" at bounding box center [399, 20] width 42 height 27
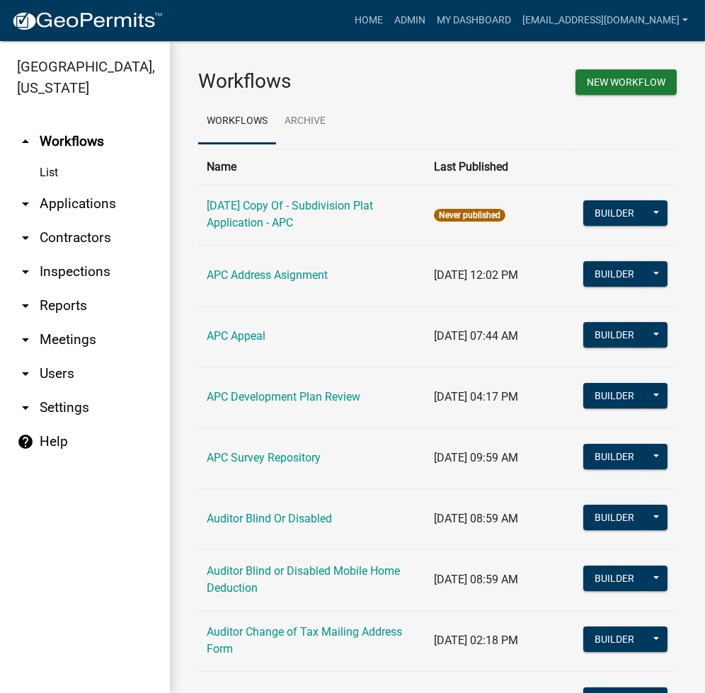
click at [76, 209] on link "arrow_drop_down Applications" at bounding box center [85, 204] width 170 height 34
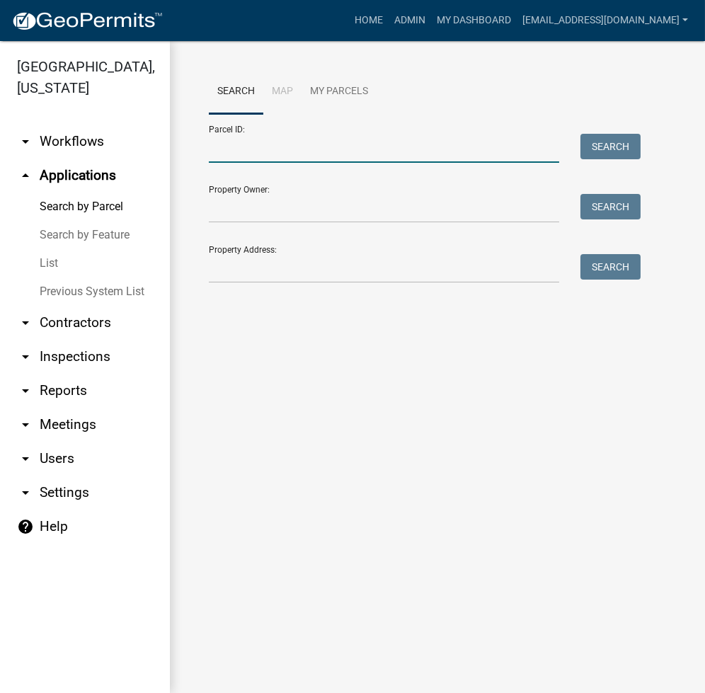
click at [282, 159] on input "Parcel ID:" at bounding box center [384, 148] width 350 height 29
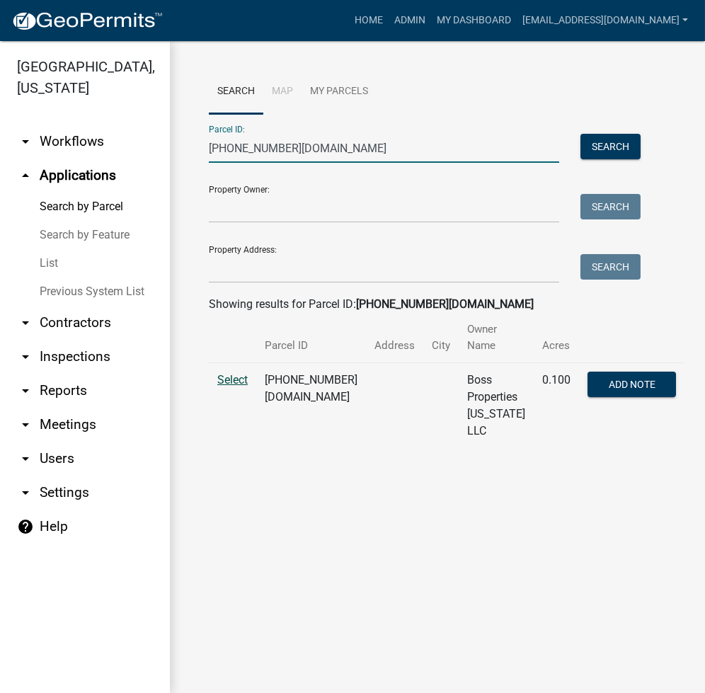
type input "005-109-227.bb"
click at [234, 373] on span "Select" at bounding box center [232, 379] width 30 height 13
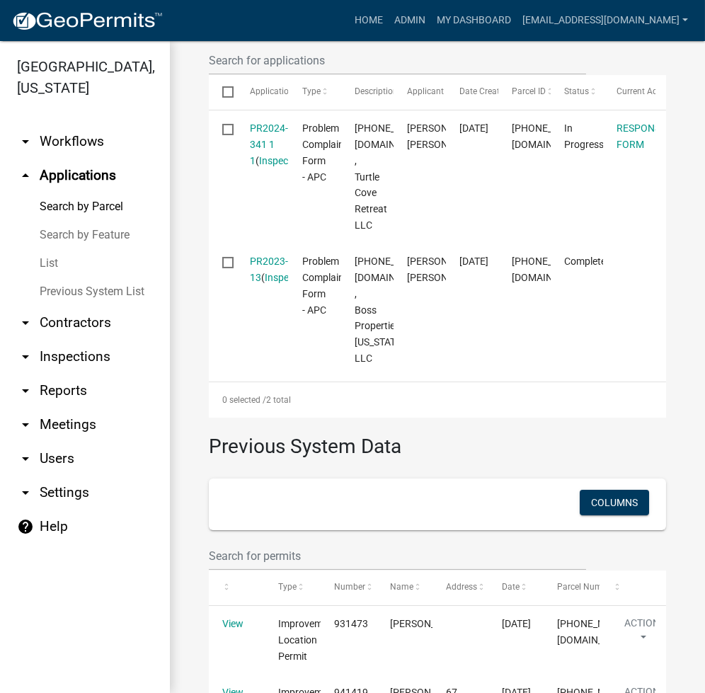
scroll to position [328, 0]
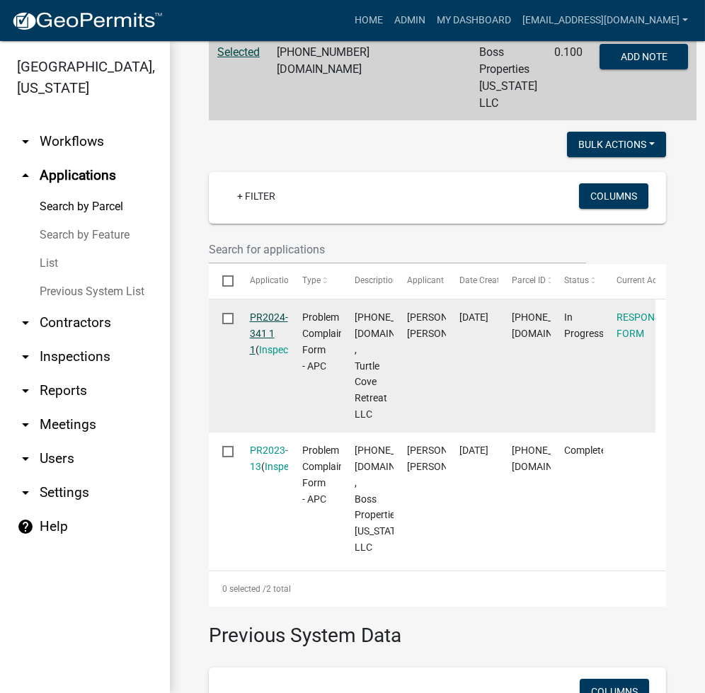
click at [276, 311] on link "PR2024-341 1 1" at bounding box center [269, 333] width 38 height 44
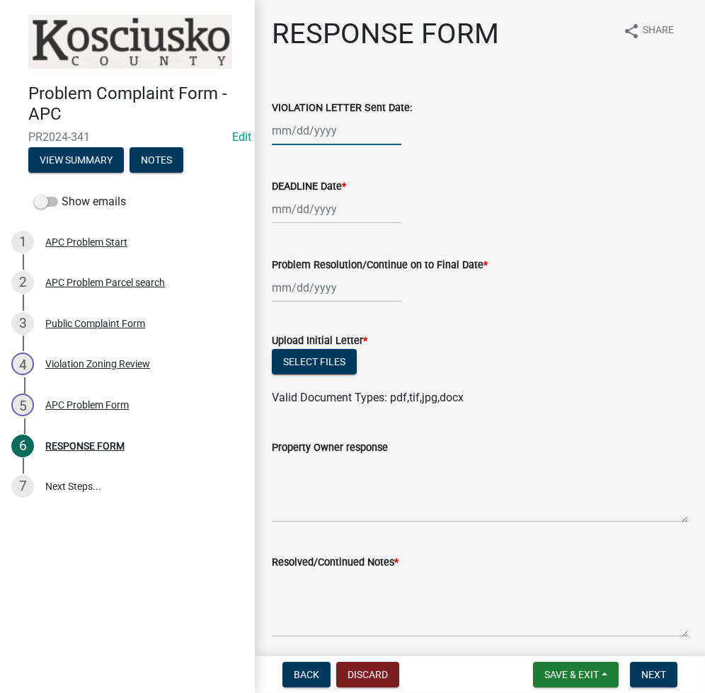
click at [288, 131] on div at bounding box center [337, 130] width 130 height 29
select select "8"
select select "2025"
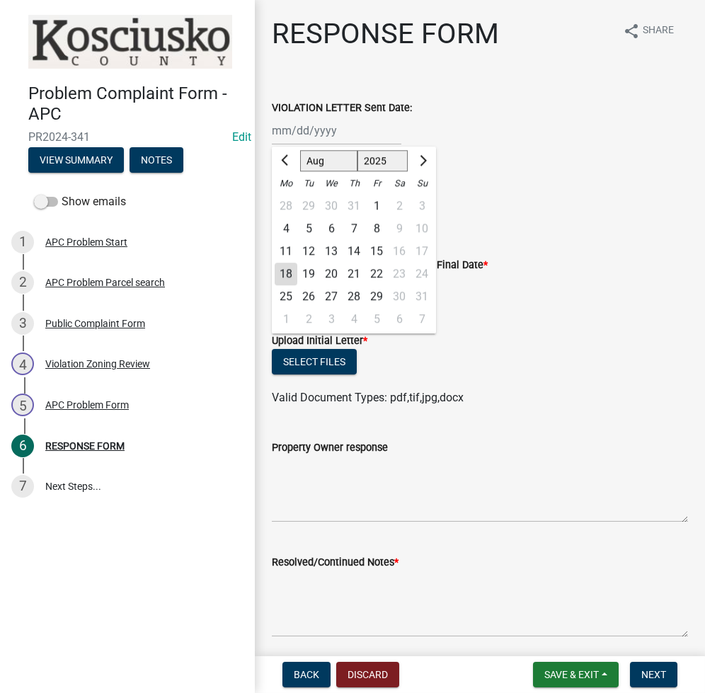
click at [589, 114] on div "VIOLATION LETTER Sent Date:" at bounding box center [480, 107] width 416 height 17
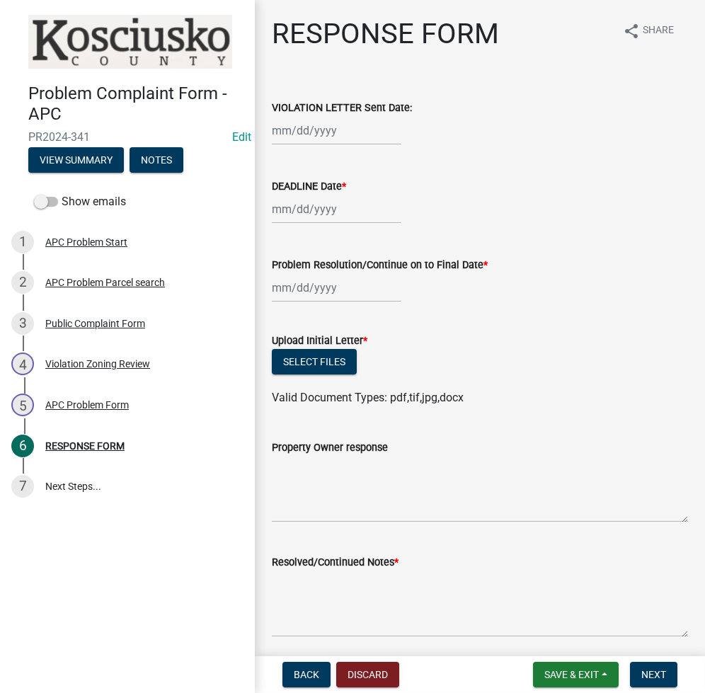
click at [299, 202] on div at bounding box center [337, 209] width 130 height 29
select select "8"
select select "2025"
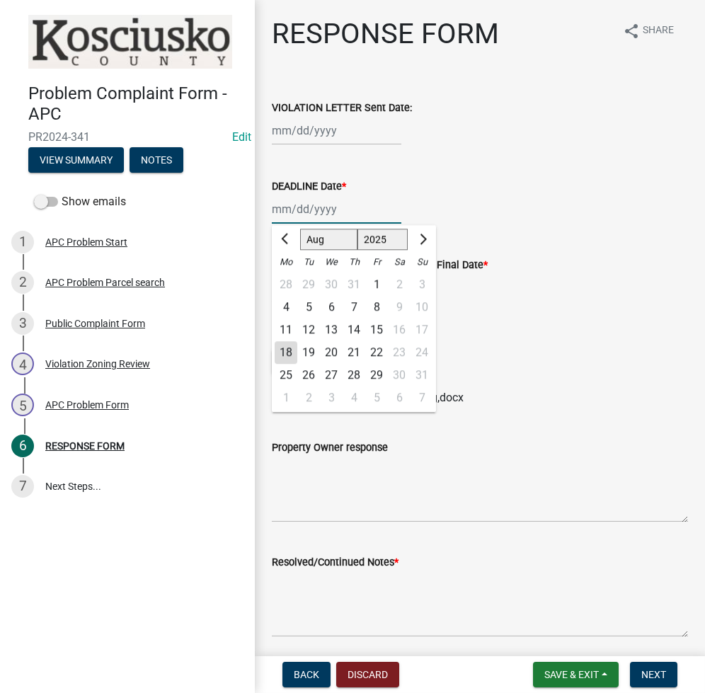
click at [290, 214] on input "DEADLINE Date *" at bounding box center [337, 209] width 130 height 29
type input "05/21/2025"
click at [542, 148] on wm-data-entity-input "VIOLATION LETTER Sent Date:" at bounding box center [480, 118] width 416 height 79
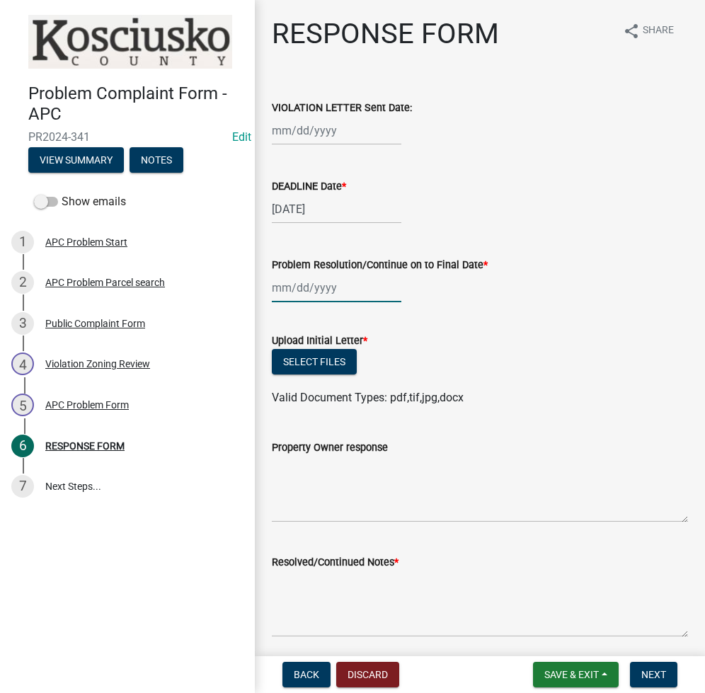
click at [288, 294] on div at bounding box center [337, 287] width 130 height 29
select select "8"
select select "2025"
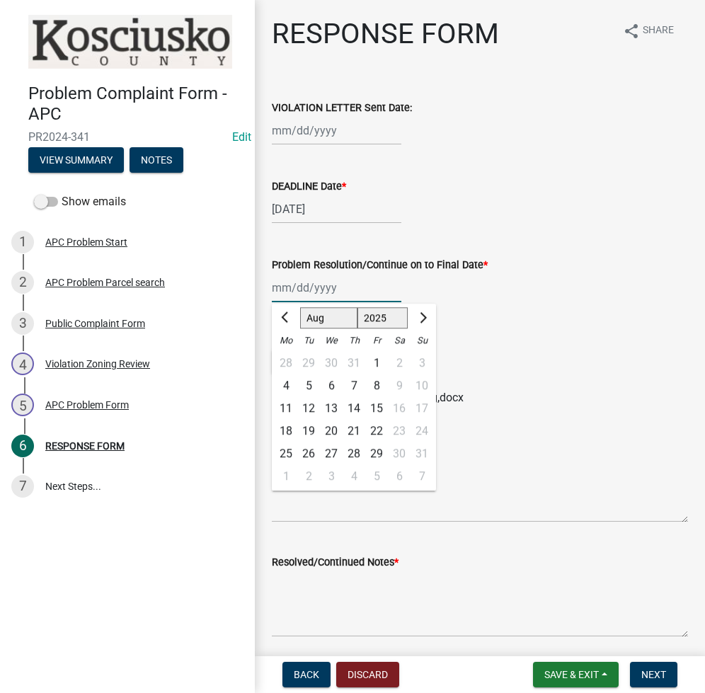
click at [282, 284] on input "Problem Resolution/Continue on to Final Date *" at bounding box center [337, 287] width 130 height 29
type input "05/21/2025"
click at [526, 228] on wm-data-entity-input "DEADLINE Date * 05/21/2025" at bounding box center [480, 197] width 416 height 79
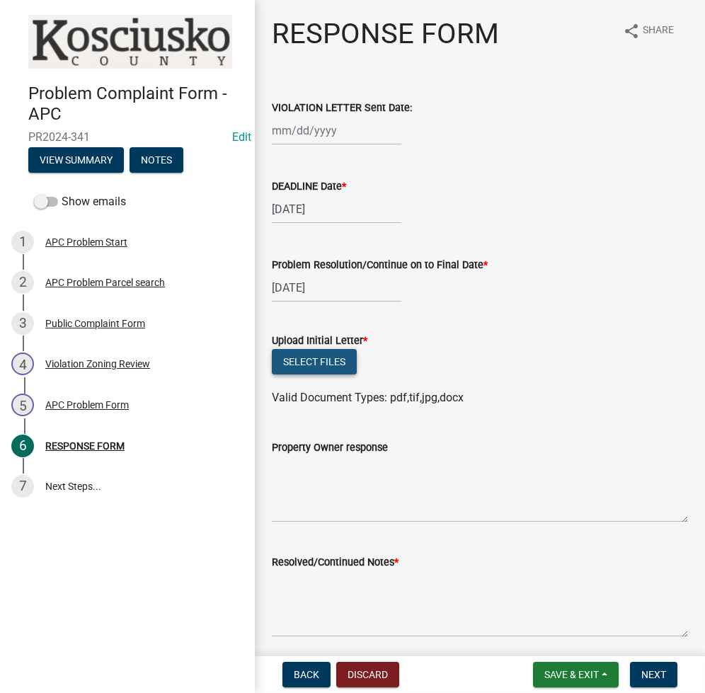
click at [304, 362] on button "Select files" at bounding box center [314, 361] width 85 height 25
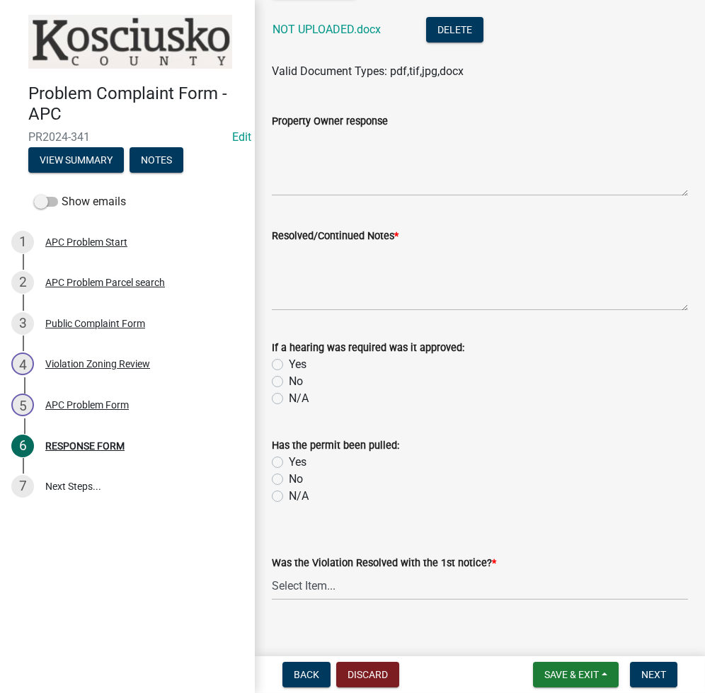
scroll to position [395, 0]
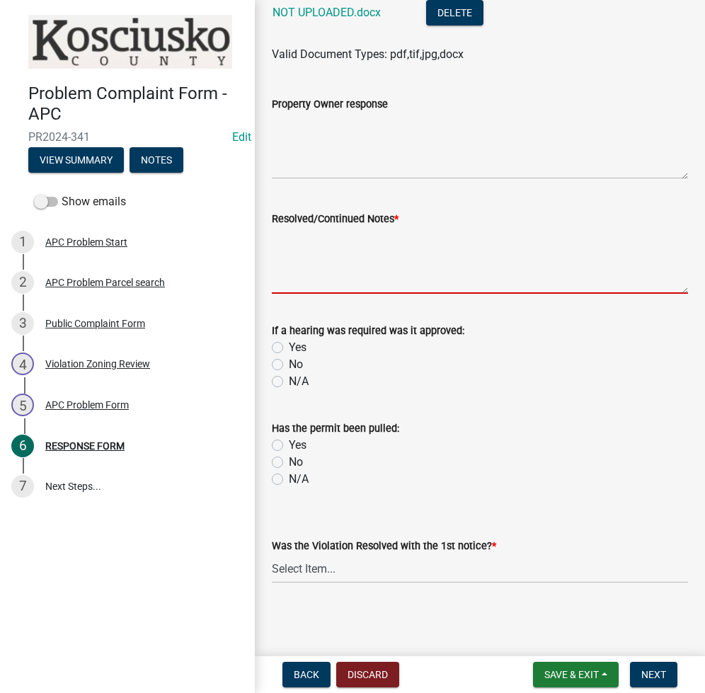
click at [385, 263] on textarea "Resolved/Continued Notes *" at bounding box center [480, 260] width 416 height 67
type textarea "combined 2025050690"
click at [377, 572] on select "Select Item... Yes No N/A" at bounding box center [480, 568] width 416 height 29
click at [272, 554] on select "Select Item... Yes No N/A" at bounding box center [480, 568] width 416 height 29
select select "5030bcce-08bd-4353-ba19-2f22d14eb7e0"
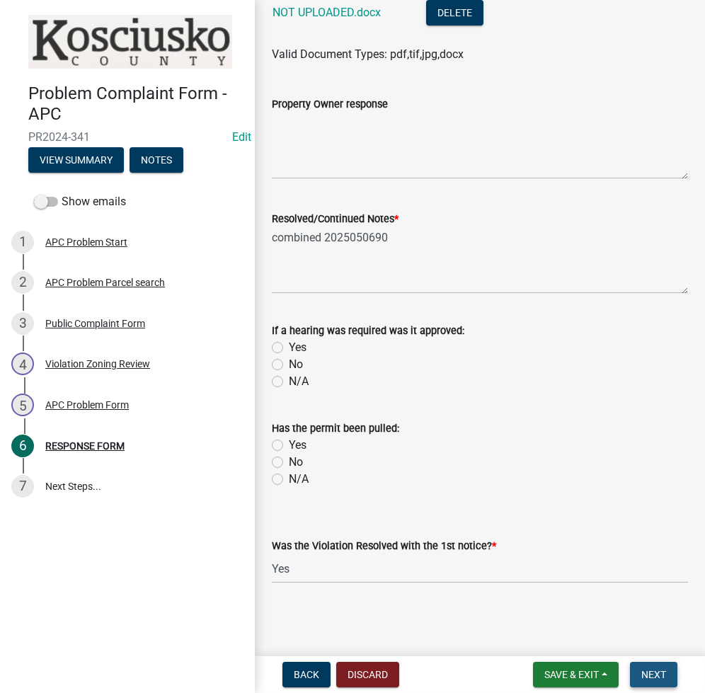
click at [655, 682] on button "Next" at bounding box center [653, 674] width 47 height 25
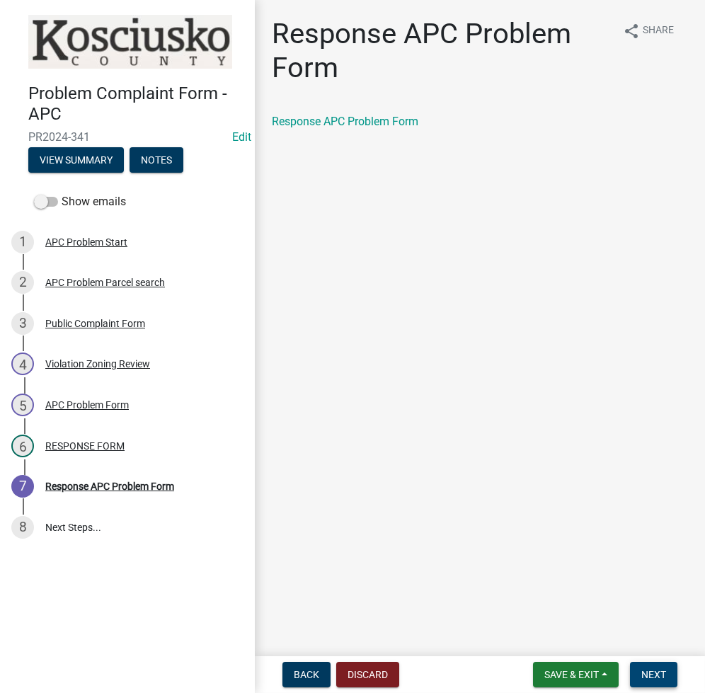
click at [650, 676] on span "Next" at bounding box center [653, 674] width 25 height 11
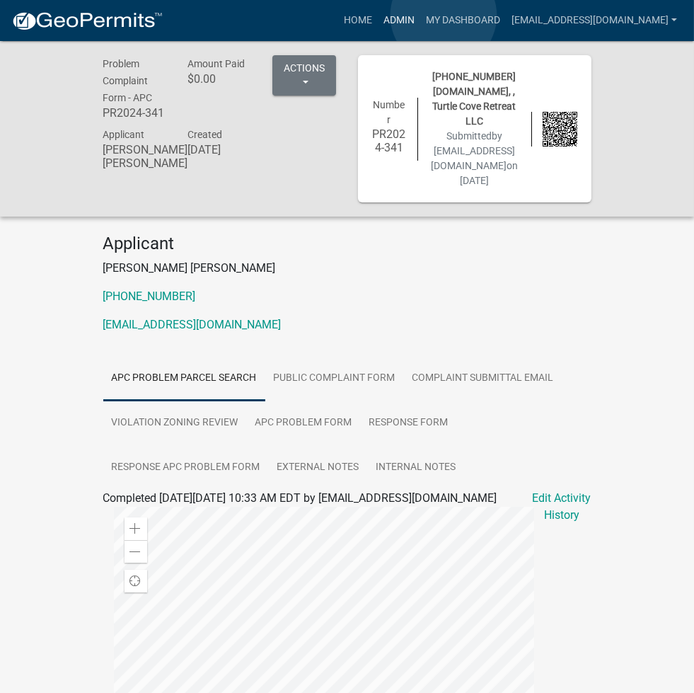
click at [420, 16] on link "Admin" at bounding box center [399, 20] width 42 height 27
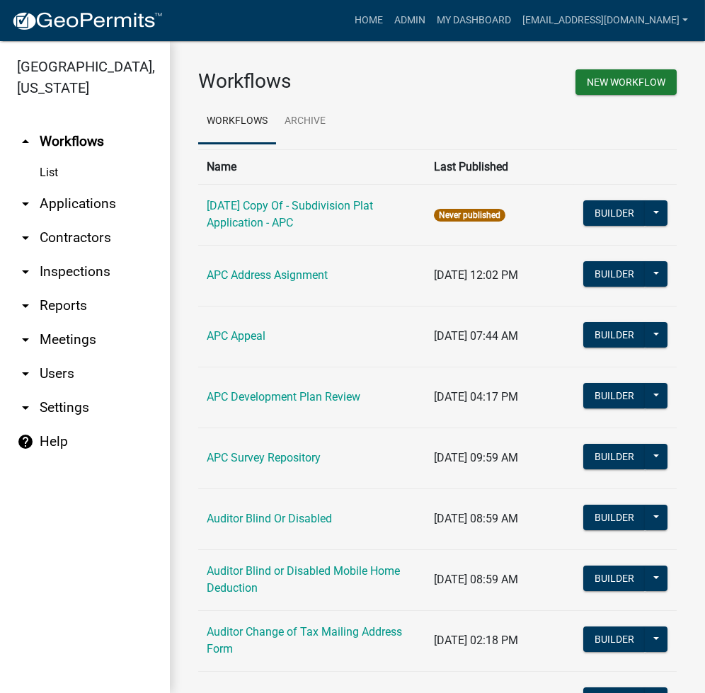
click at [90, 210] on link "arrow_drop_down Applications" at bounding box center [85, 204] width 170 height 34
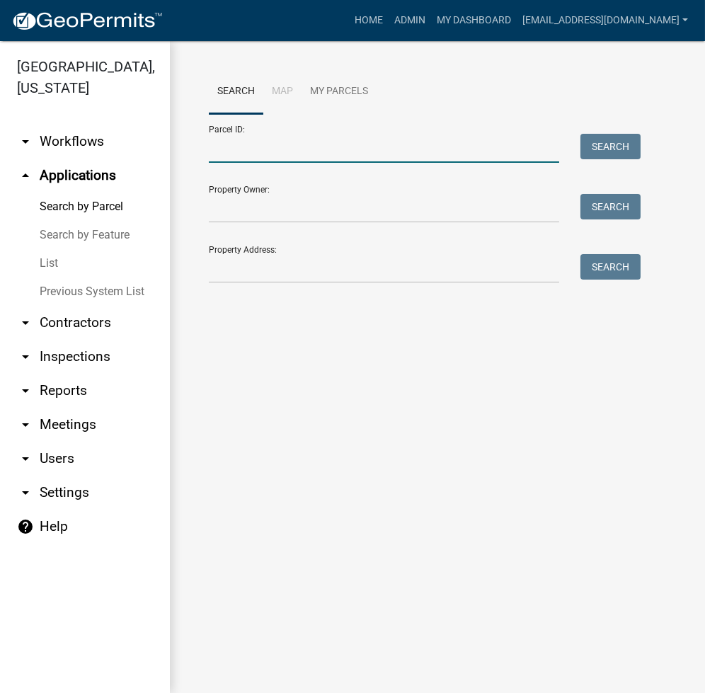
click at [236, 161] on input "Parcel ID:" at bounding box center [384, 148] width 350 height 29
type input "005-109-227.B"
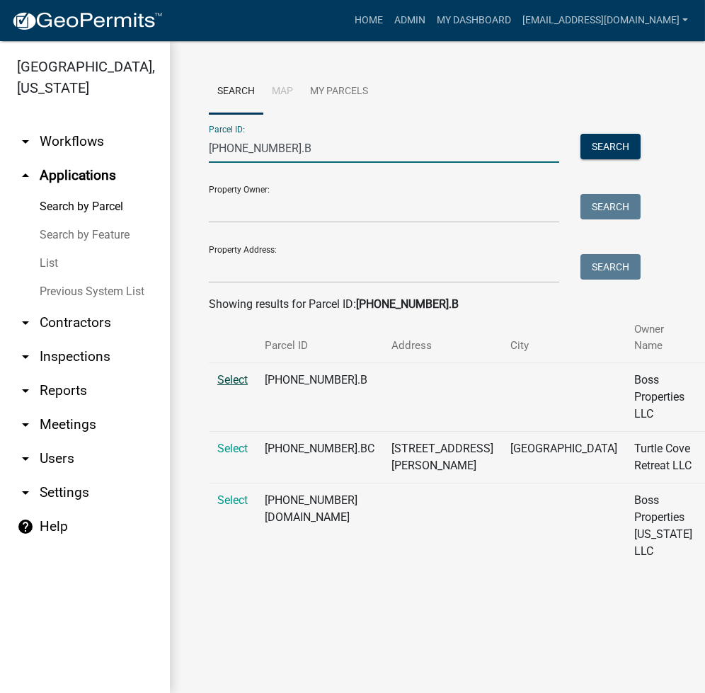
click at [231, 377] on span "Select" at bounding box center [232, 379] width 30 height 13
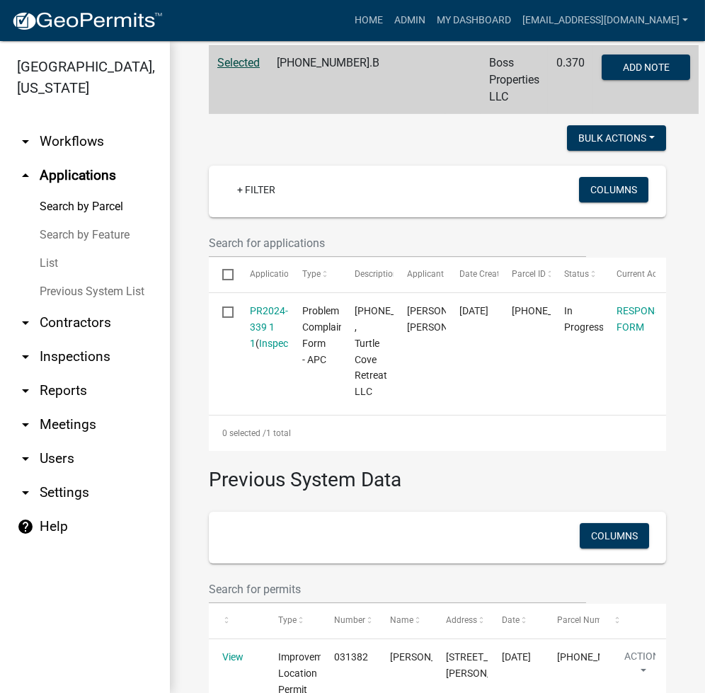
scroll to position [377, 0]
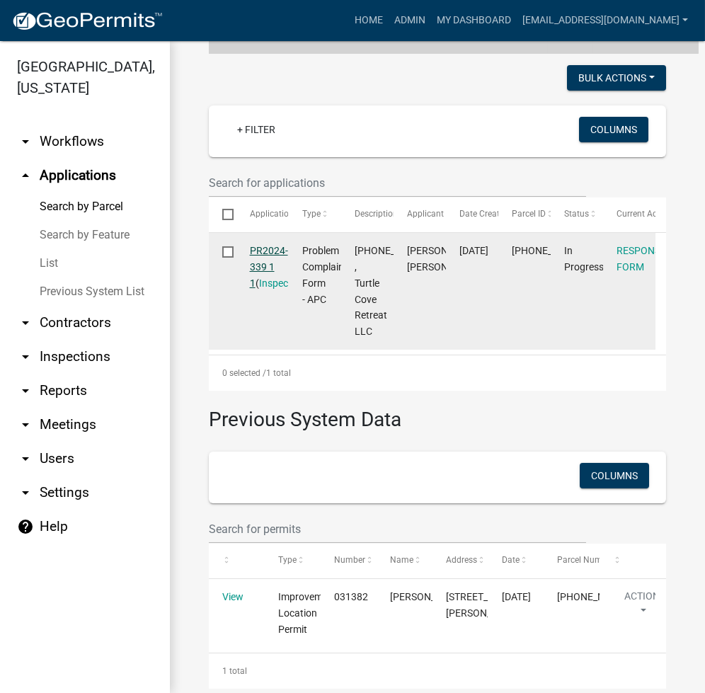
click at [266, 245] on link "PR2024-339 1 1" at bounding box center [269, 267] width 38 height 44
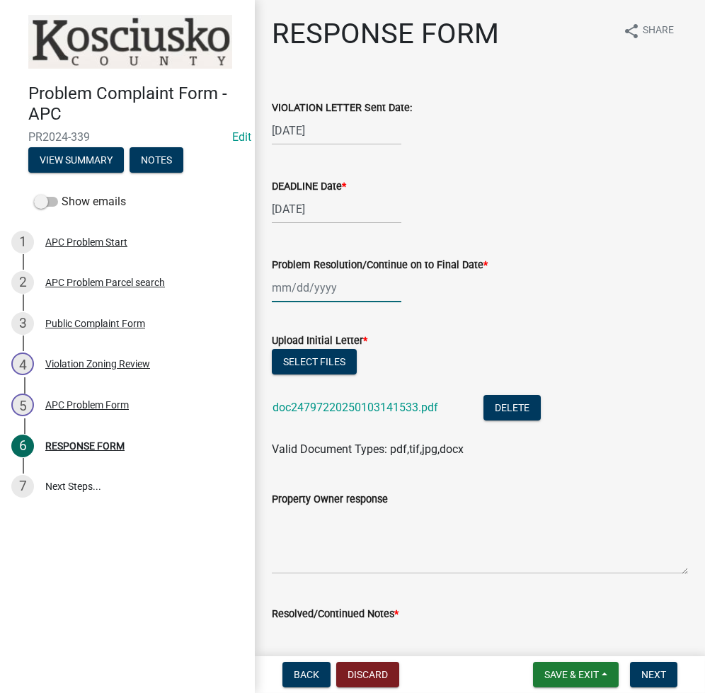
click at [295, 275] on div at bounding box center [337, 287] width 130 height 29
select select "8"
select select "2025"
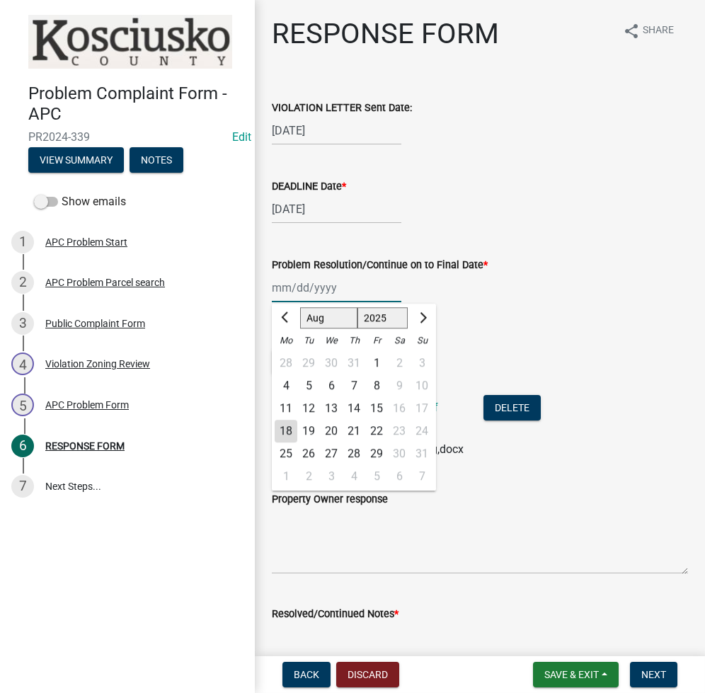
click at [287, 295] on input "Problem Resolution/Continue on to Final Date *" at bounding box center [337, 287] width 130 height 29
type input "05/21/2025"
click at [529, 251] on div "Problem Resolution/Continue on to Final Date * 05/21/2025 Jan Feb Mar Apr May J…" at bounding box center [480, 269] width 416 height 66
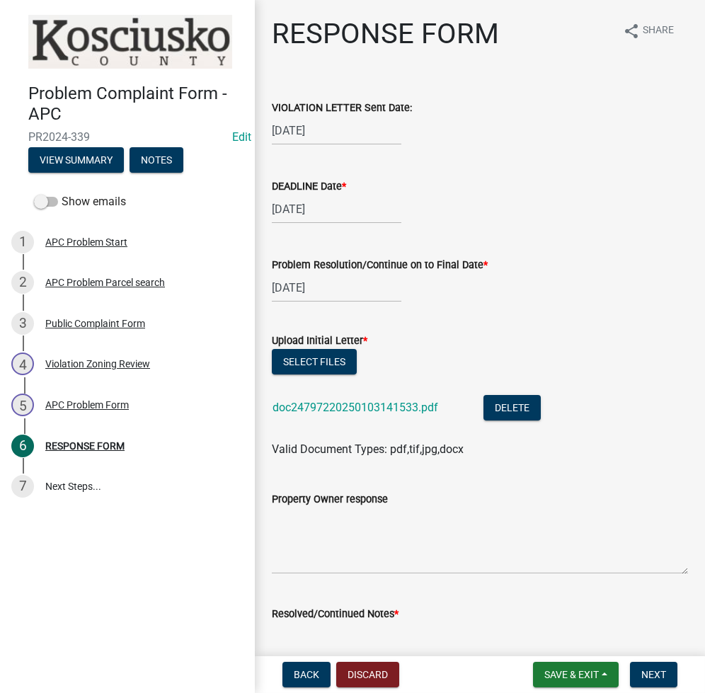
scroll to position [188, 0]
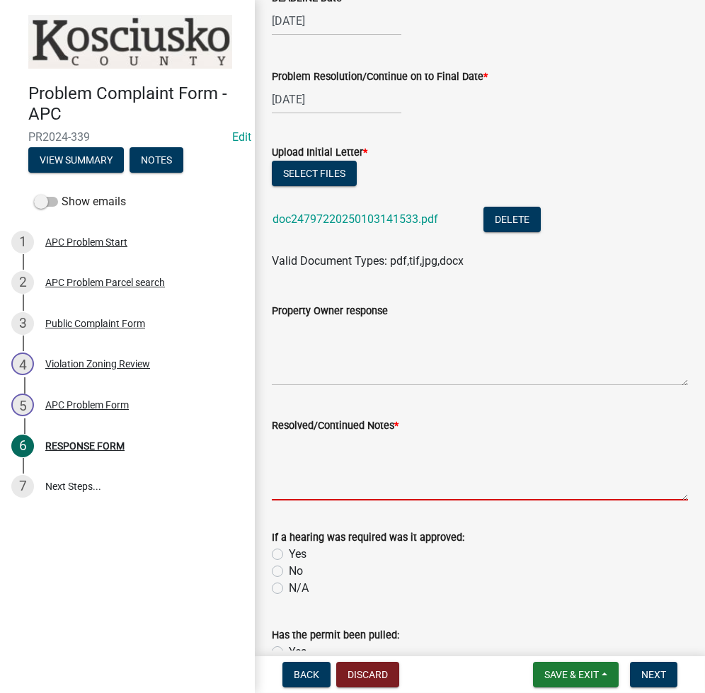
click at [333, 454] on textarea "Resolved/Continued Notes *" at bounding box center [480, 467] width 416 height 67
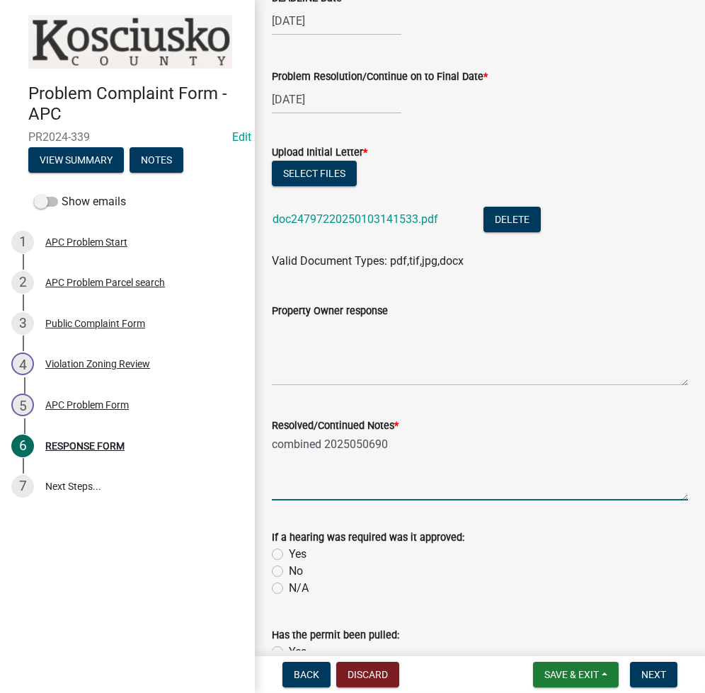
scroll to position [395, 0]
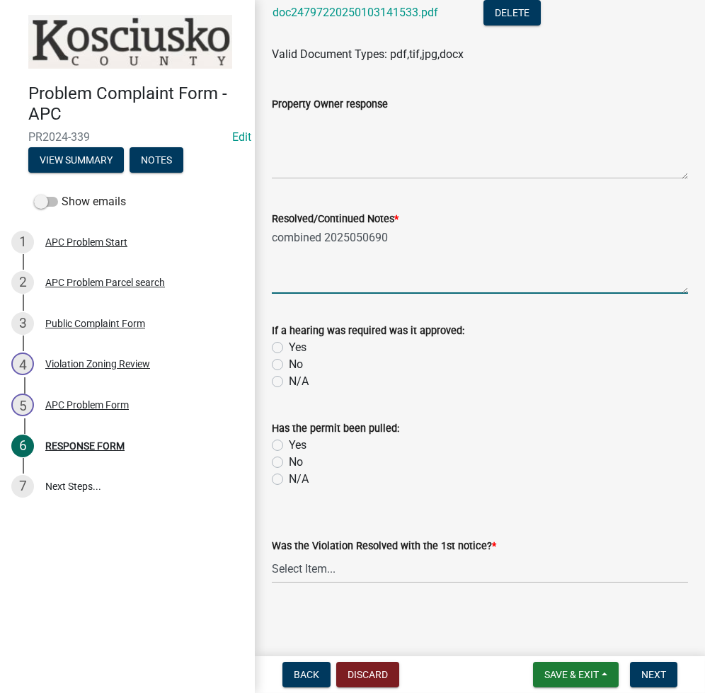
type textarea "combined 2025050690"
click at [314, 561] on select "Select Item... Yes No N/A" at bounding box center [480, 568] width 416 height 29
click at [272, 554] on select "Select Item... Yes No N/A" at bounding box center [480, 568] width 416 height 29
select select "5030bcce-08bd-4353-ba19-2f22d14eb7e0"
click at [657, 669] on span "Next" at bounding box center [653, 674] width 25 height 11
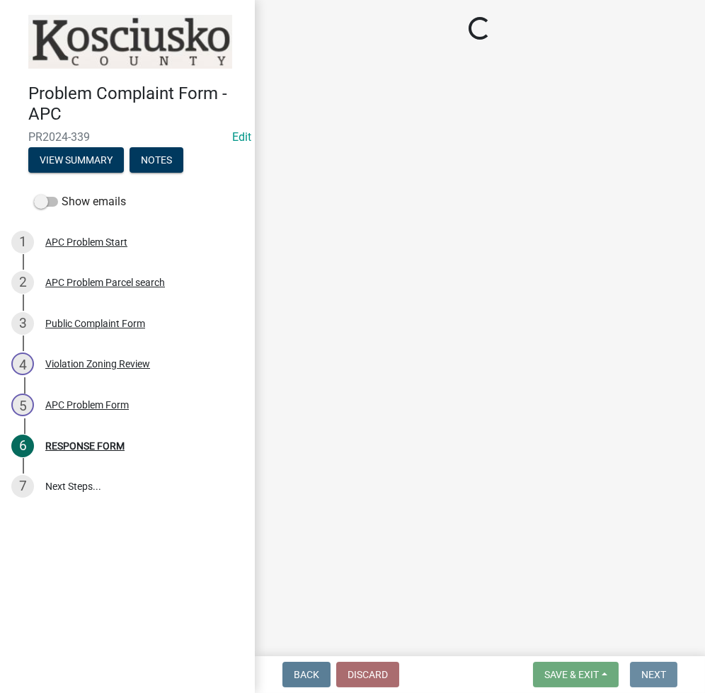
scroll to position [0, 0]
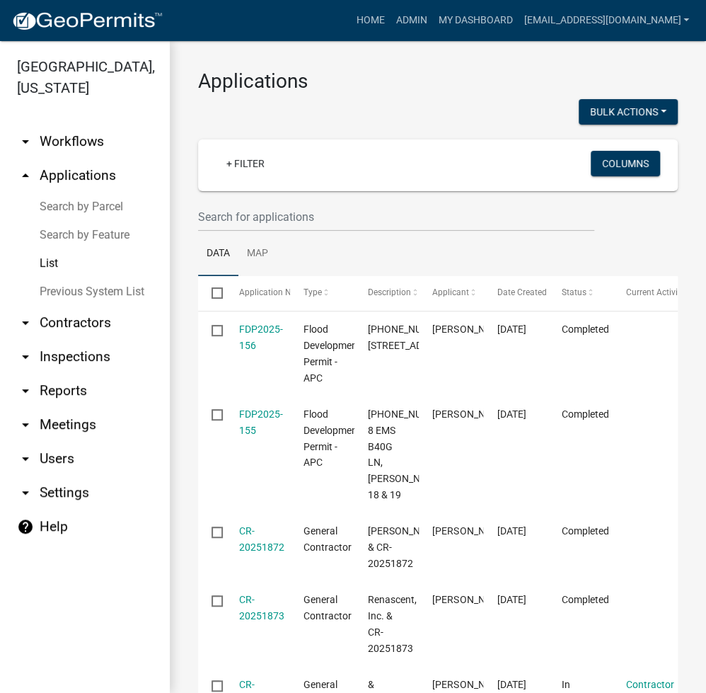
click at [105, 208] on link "Search by Parcel" at bounding box center [85, 206] width 170 height 28
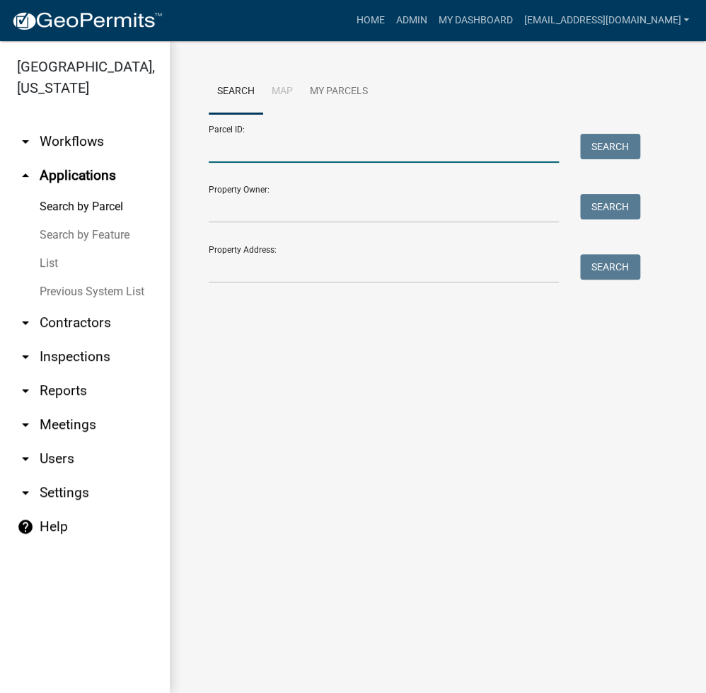
click at [287, 160] on input "Parcel ID:" at bounding box center [384, 148] width 350 height 29
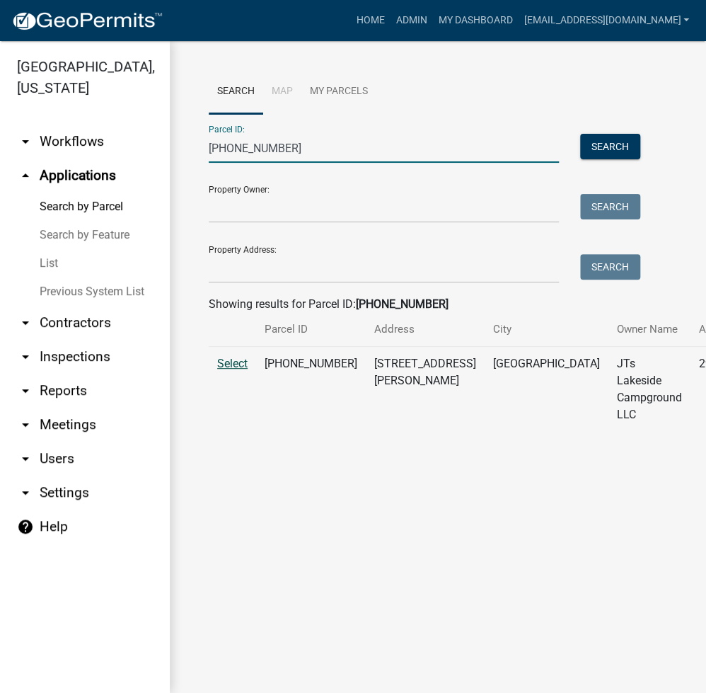
type input "[PHONE_NUMBER]"
click at [227, 370] on span "Select" at bounding box center [232, 363] width 30 height 13
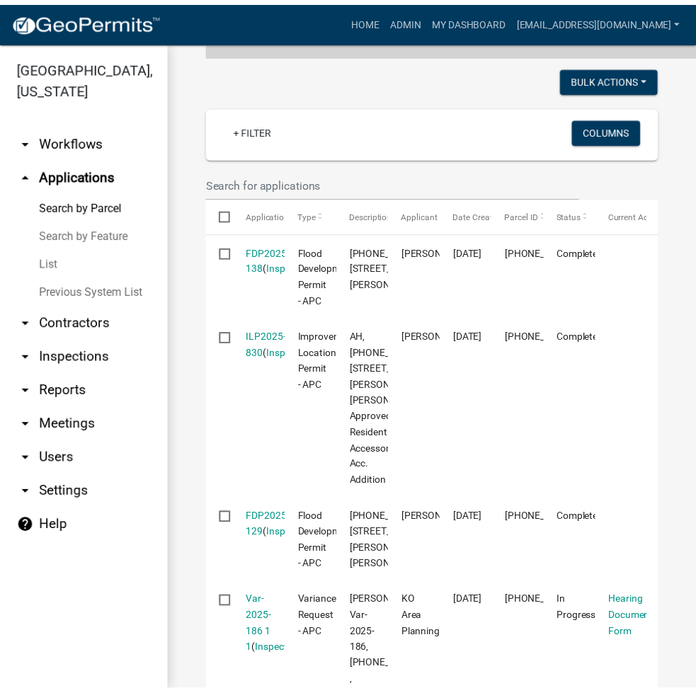
scroll to position [566, 0]
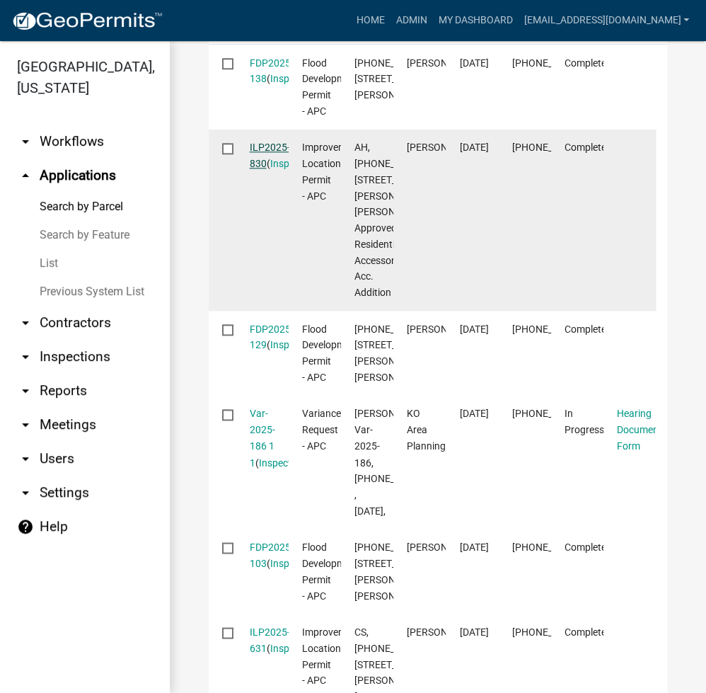
click at [265, 169] on link "ILP2025-830" at bounding box center [270, 156] width 40 height 28
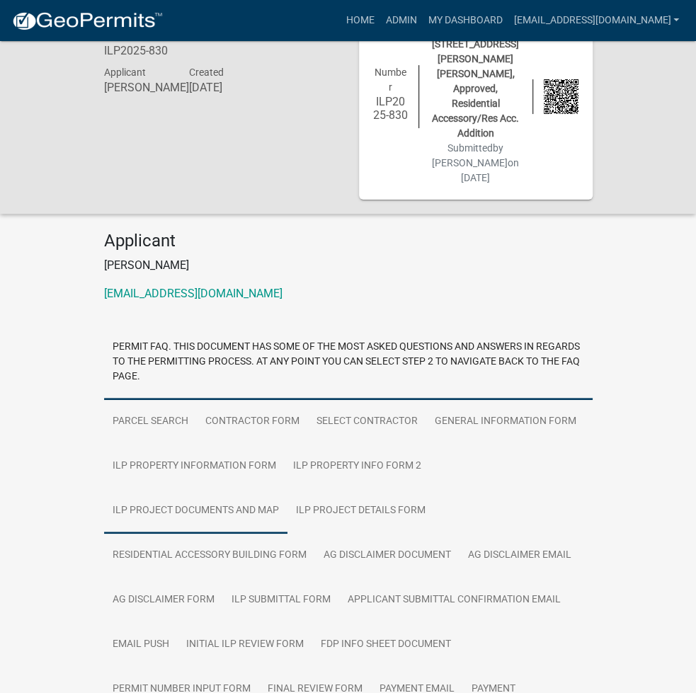
scroll to position [85, 0]
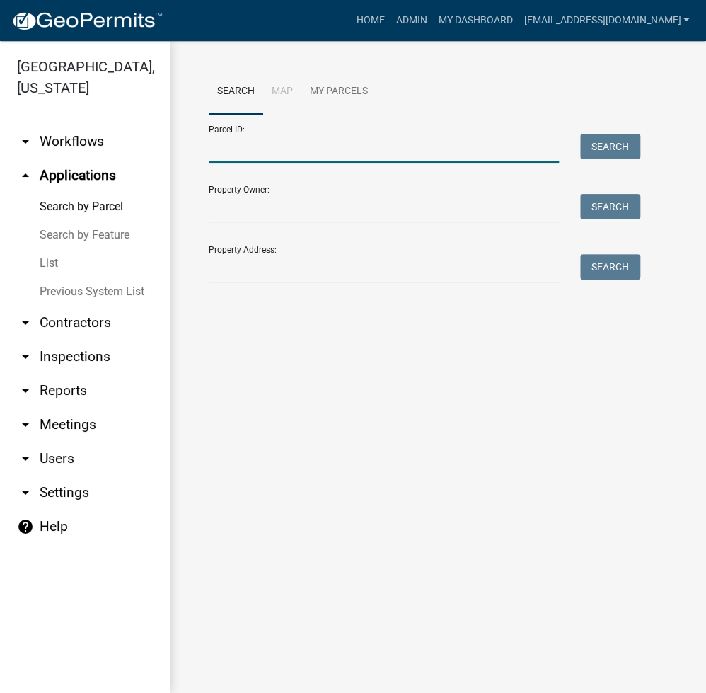
click at [247, 153] on input "Parcel ID:" at bounding box center [384, 148] width 350 height 29
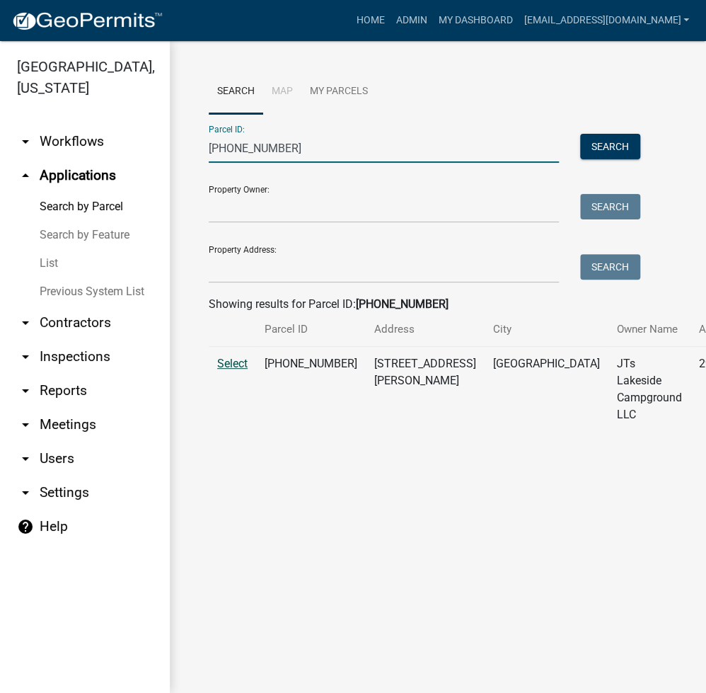
type input "005-110-054"
click at [244, 370] on span "Select" at bounding box center [232, 363] width 30 height 13
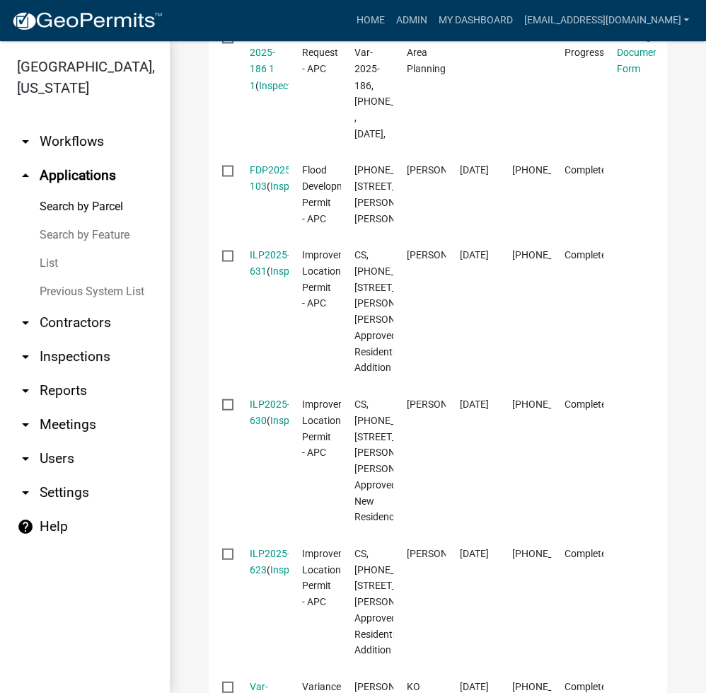
scroll to position [1132, 0]
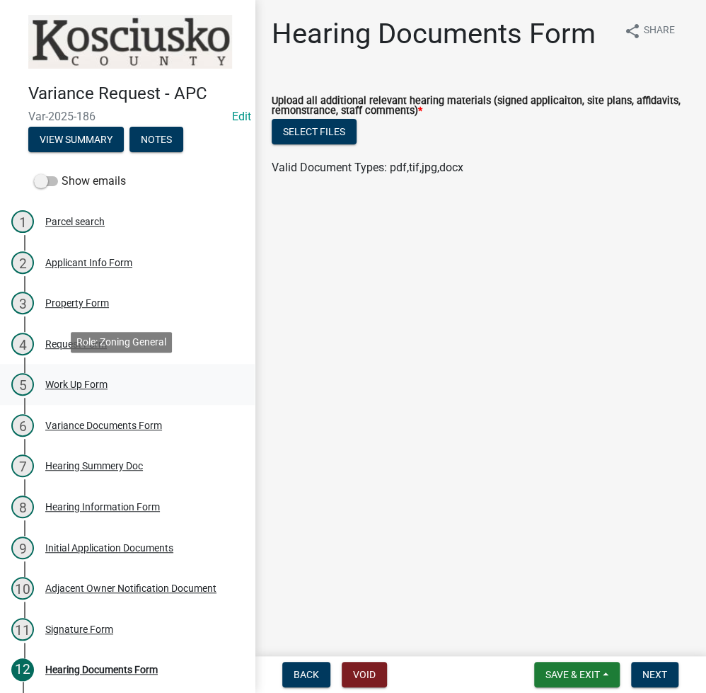
scroll to position [81, 0]
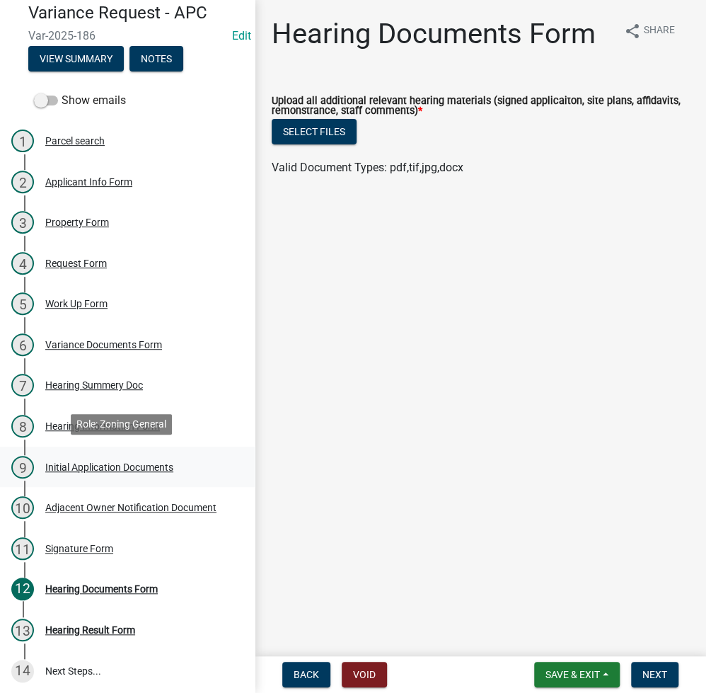
click at [93, 482] on link "9 Initial Application Documents" at bounding box center [127, 467] width 255 height 41
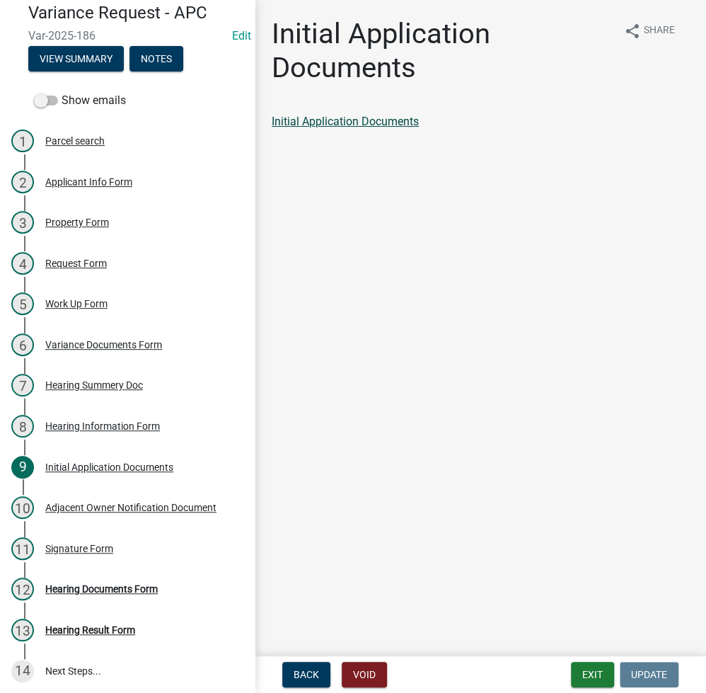
click at [369, 117] on link "Initial Application Documents" at bounding box center [345, 121] width 147 height 13
